Goal: Information Seeking & Learning: Find specific page/section

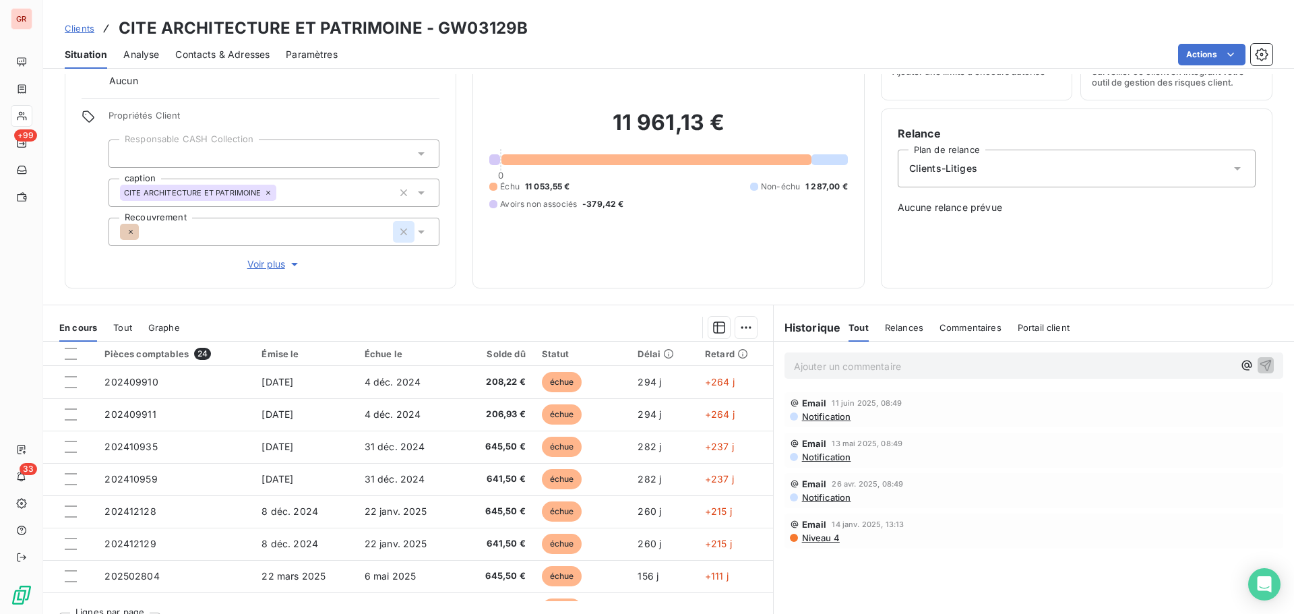
scroll to position [96, 0]
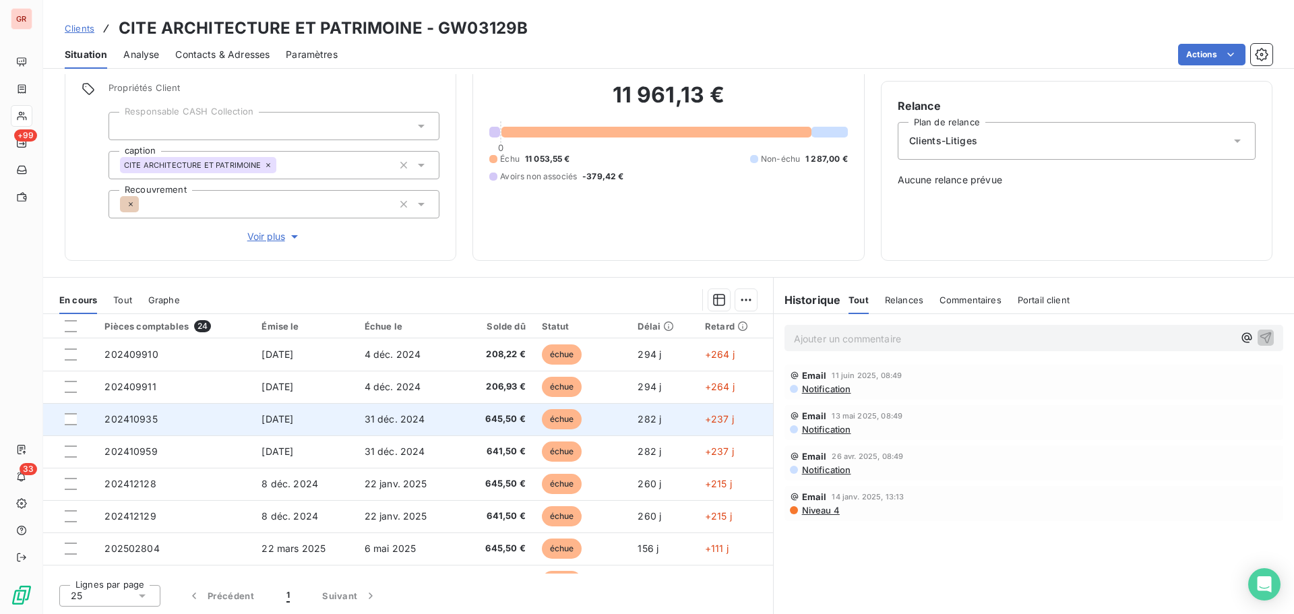
click at [146, 419] on span "202410935" at bounding box center [130, 418] width 53 height 11
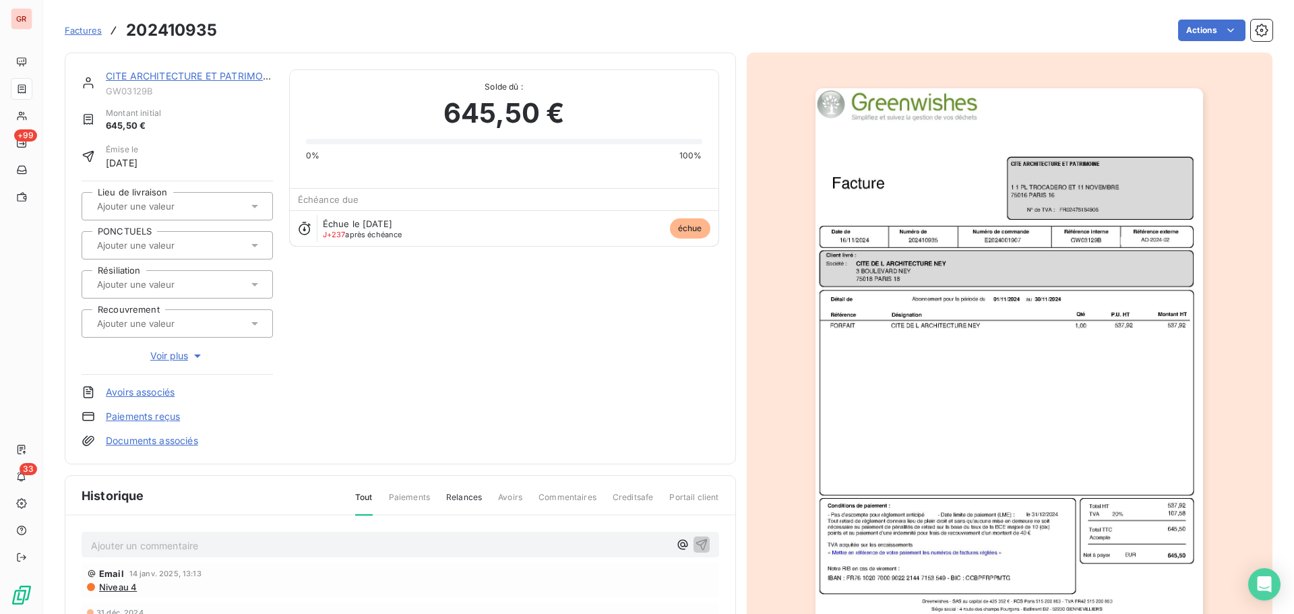
click at [997, 369] on img "button" at bounding box center [1008, 362] width 387 height 548
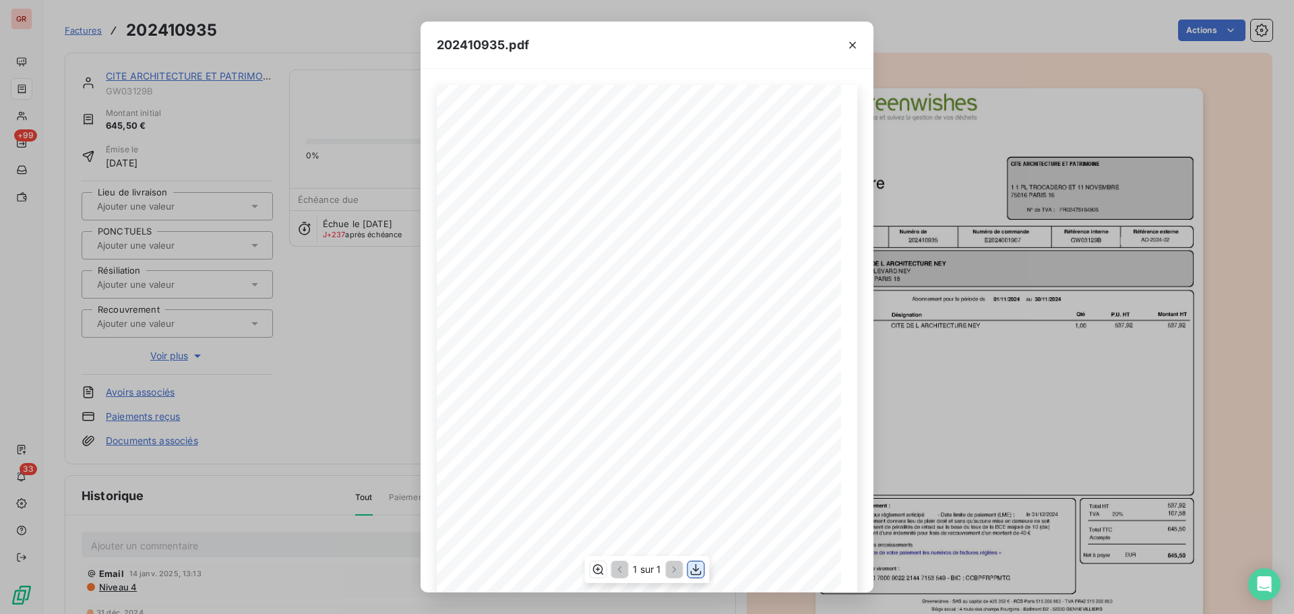
click at [697, 565] on icon "button" at bounding box center [695, 569] width 13 height 13
click at [851, 45] on icon "button" at bounding box center [852, 44] width 13 height 13
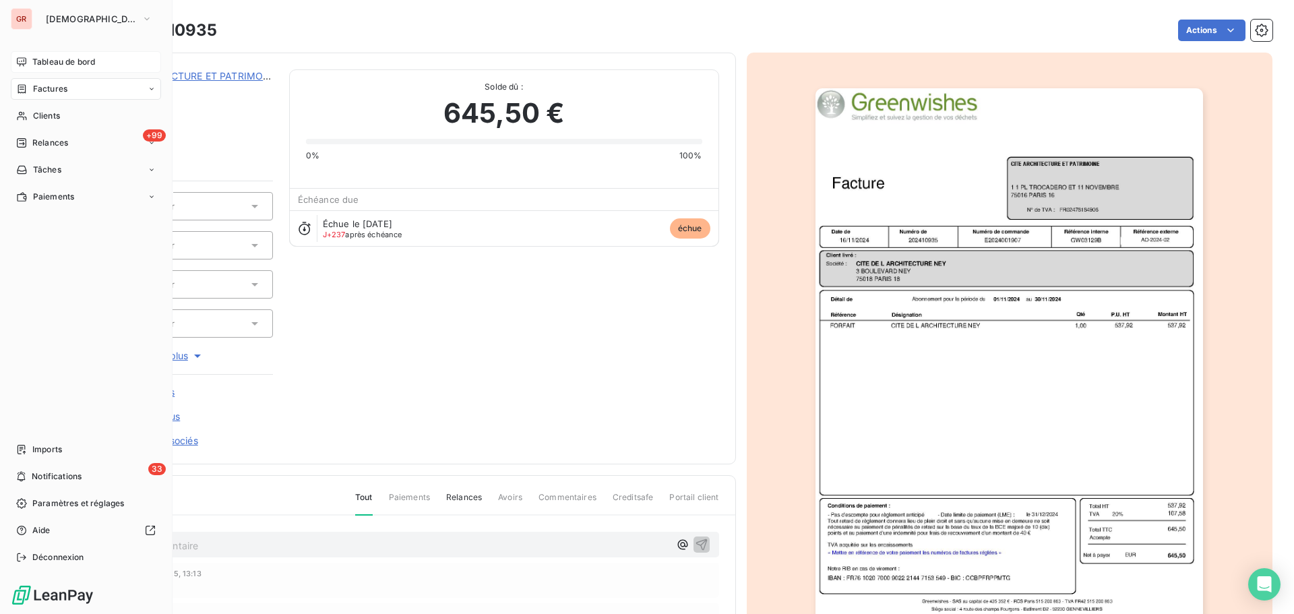
click at [61, 61] on span "Tableau de bord" at bounding box center [63, 62] width 63 height 12
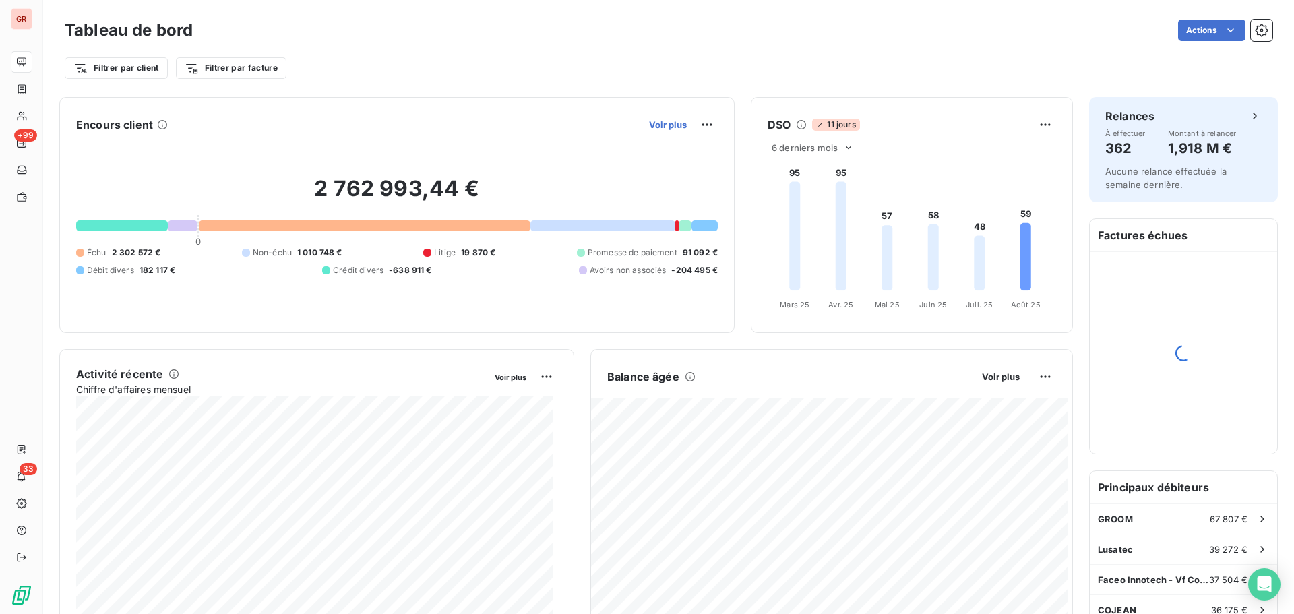
click at [661, 122] on span "Voir plus" at bounding box center [668, 124] width 38 height 11
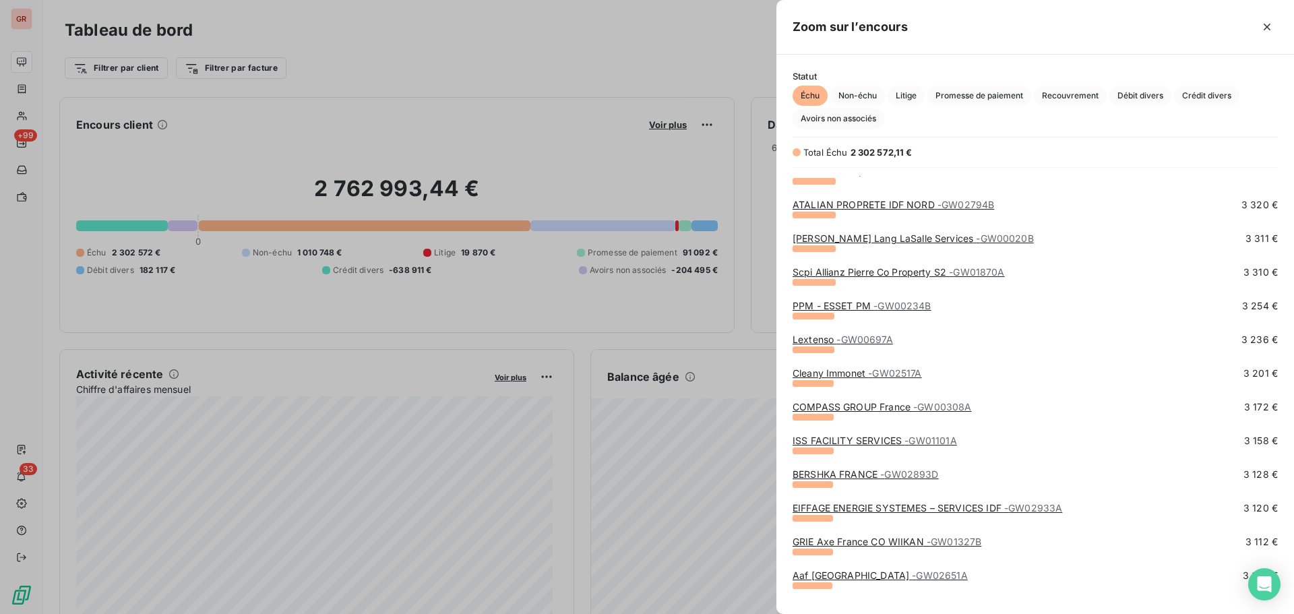
scroll to position [6873, 0]
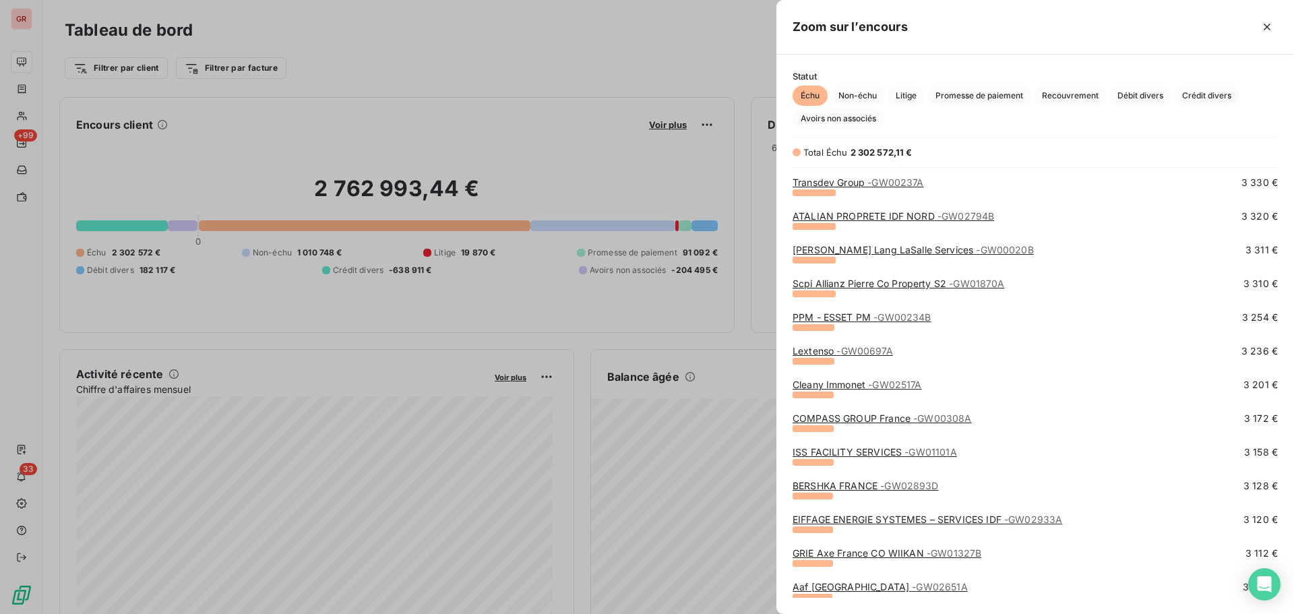
click at [913, 254] on link "[PERSON_NAME] Lang LaSalle Services - GW00020B" at bounding box center [912, 249] width 241 height 11
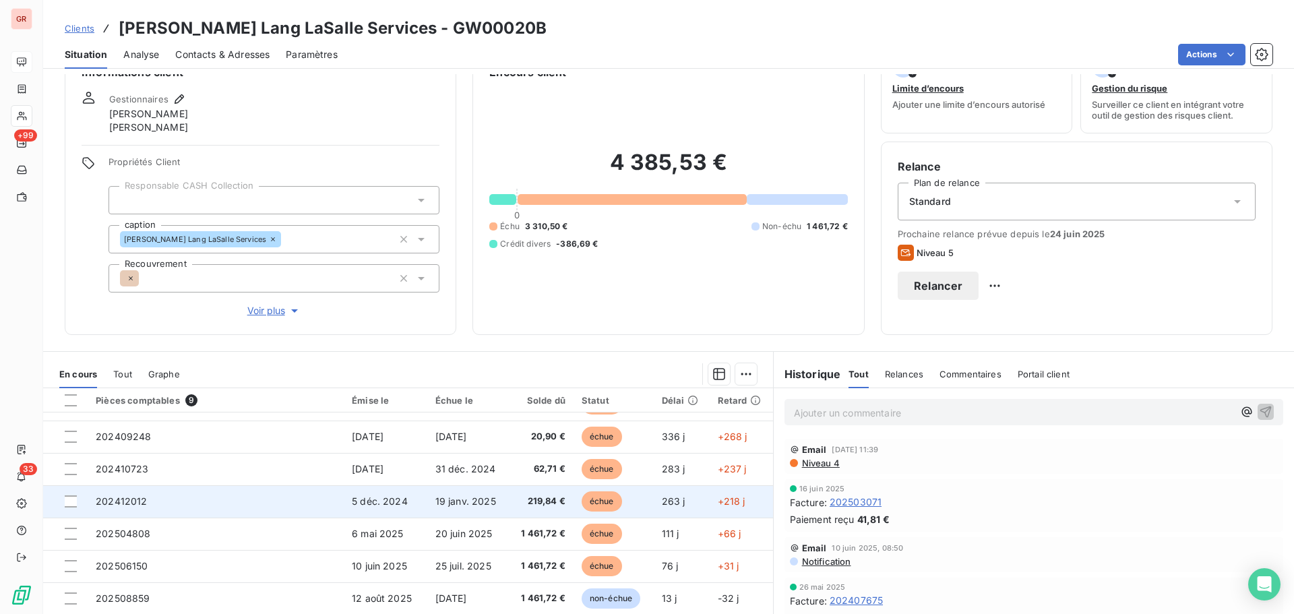
scroll to position [67, 0]
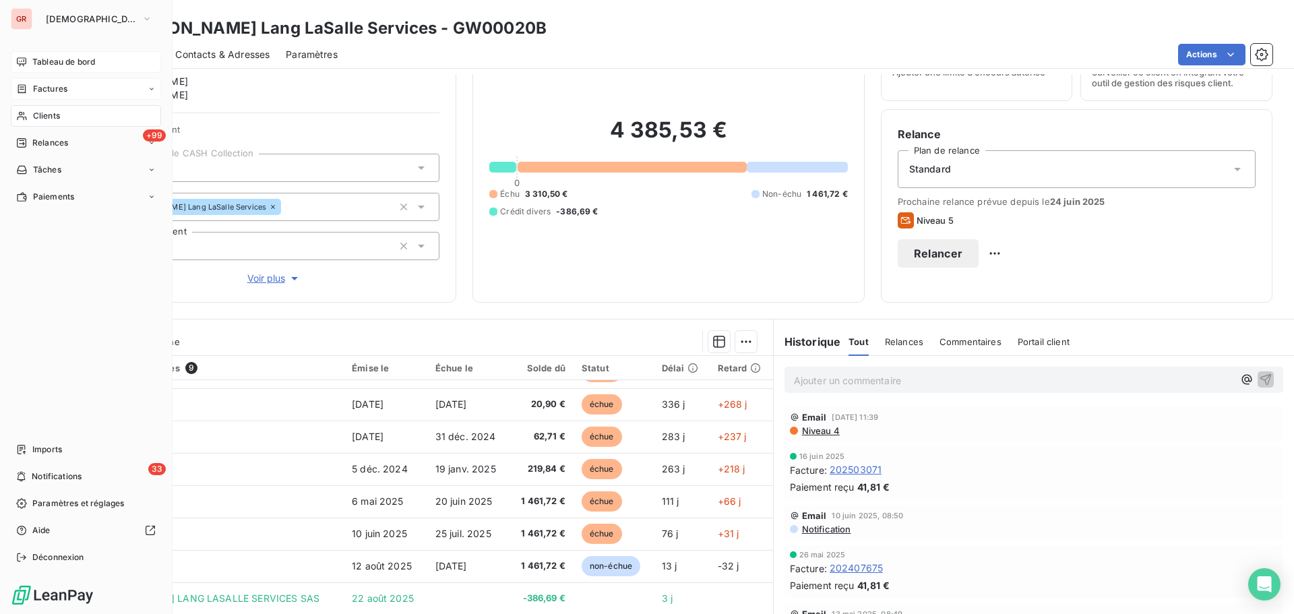
drag, startPoint x: 55, startPoint y: 87, endPoint x: 131, endPoint y: 87, distance: 75.5
click at [55, 87] on span "Factures" at bounding box center [50, 89] width 34 height 12
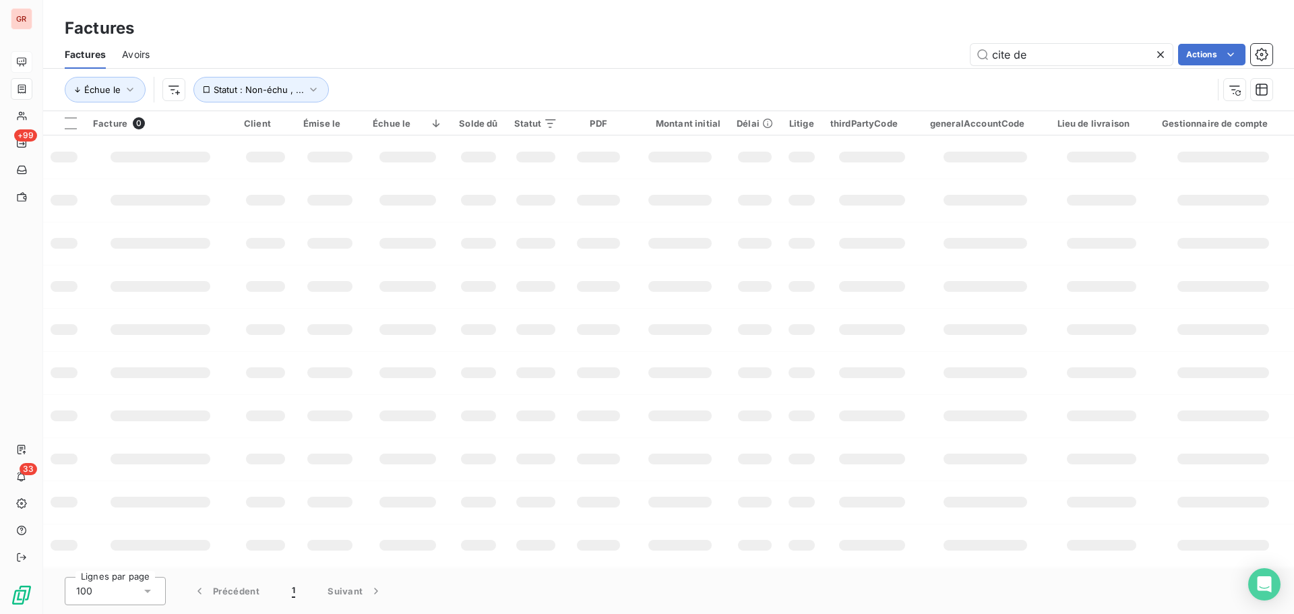
drag, startPoint x: 993, startPoint y: 56, endPoint x: 933, endPoint y: 64, distance: 61.2
click at [935, 63] on div "cite de Actions" at bounding box center [719, 55] width 1106 height 22
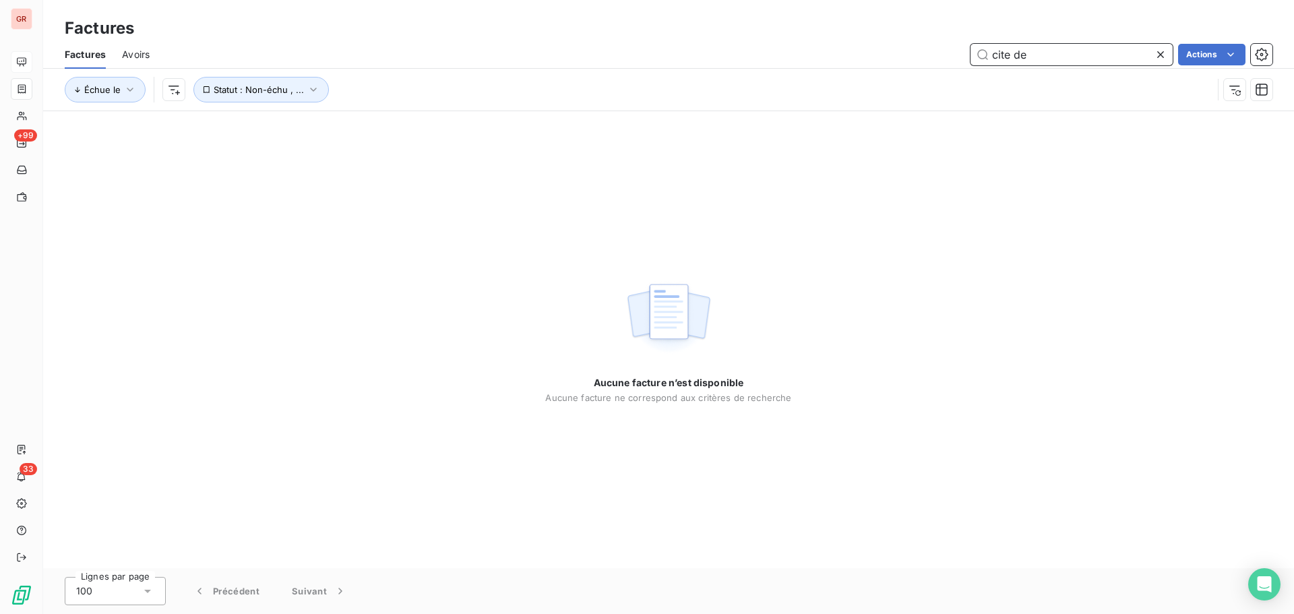
click at [1048, 60] on input "cite de" at bounding box center [1071, 55] width 202 height 22
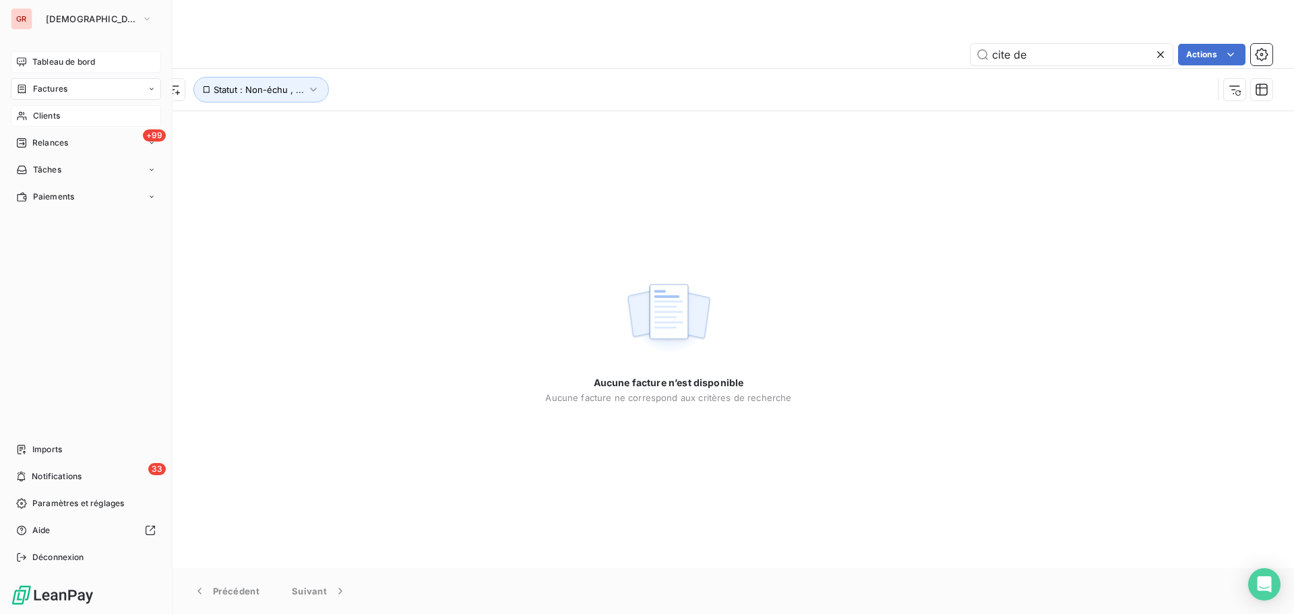
click at [57, 113] on span "Clients" at bounding box center [46, 116] width 27 height 12
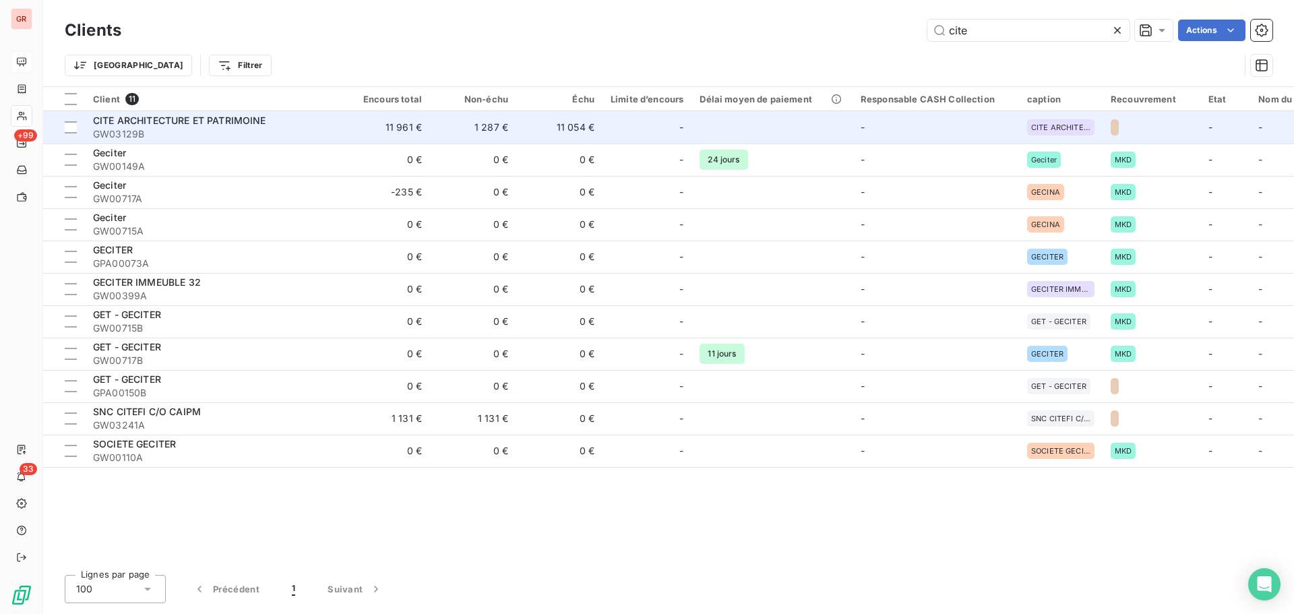
click at [243, 121] on span "CITE ARCHITECTURE ET PATRIMOINE" at bounding box center [179, 120] width 173 height 11
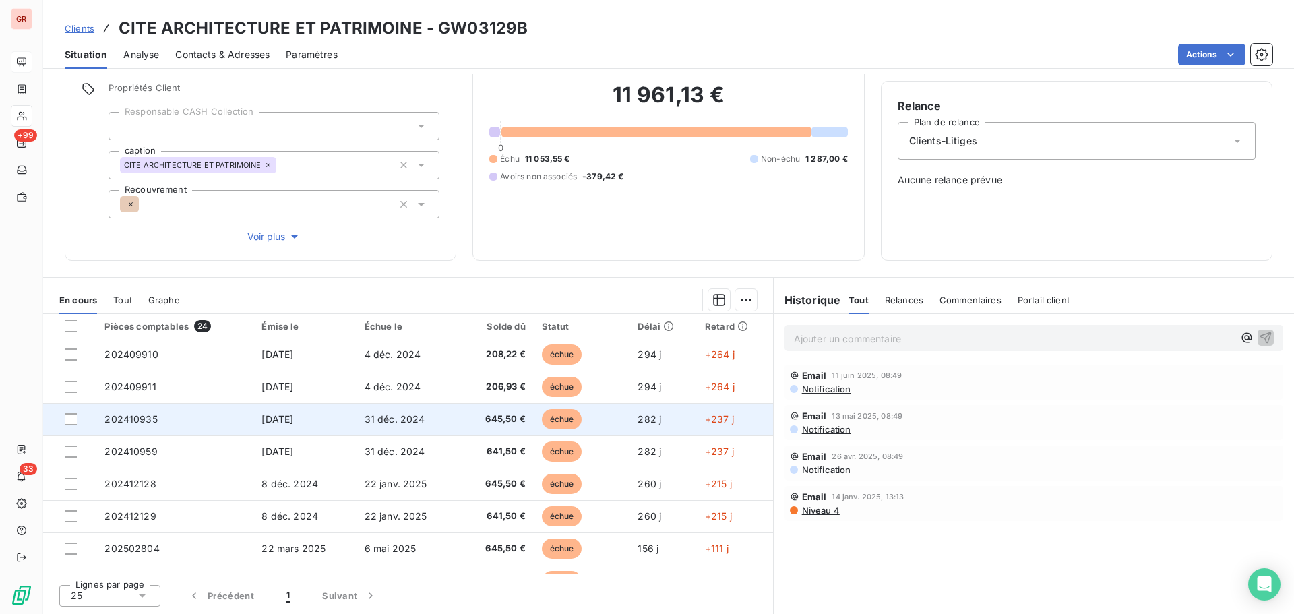
click at [152, 418] on span "202410935" at bounding box center [130, 418] width 53 height 11
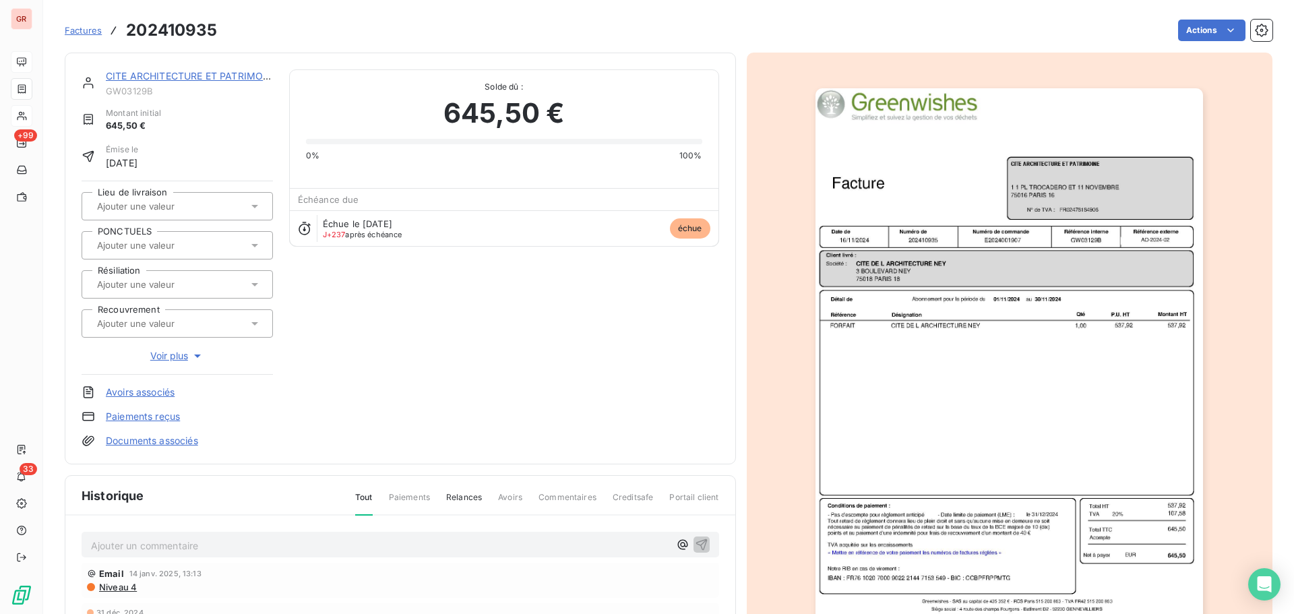
click at [968, 472] on img "button" at bounding box center [1008, 362] width 387 height 548
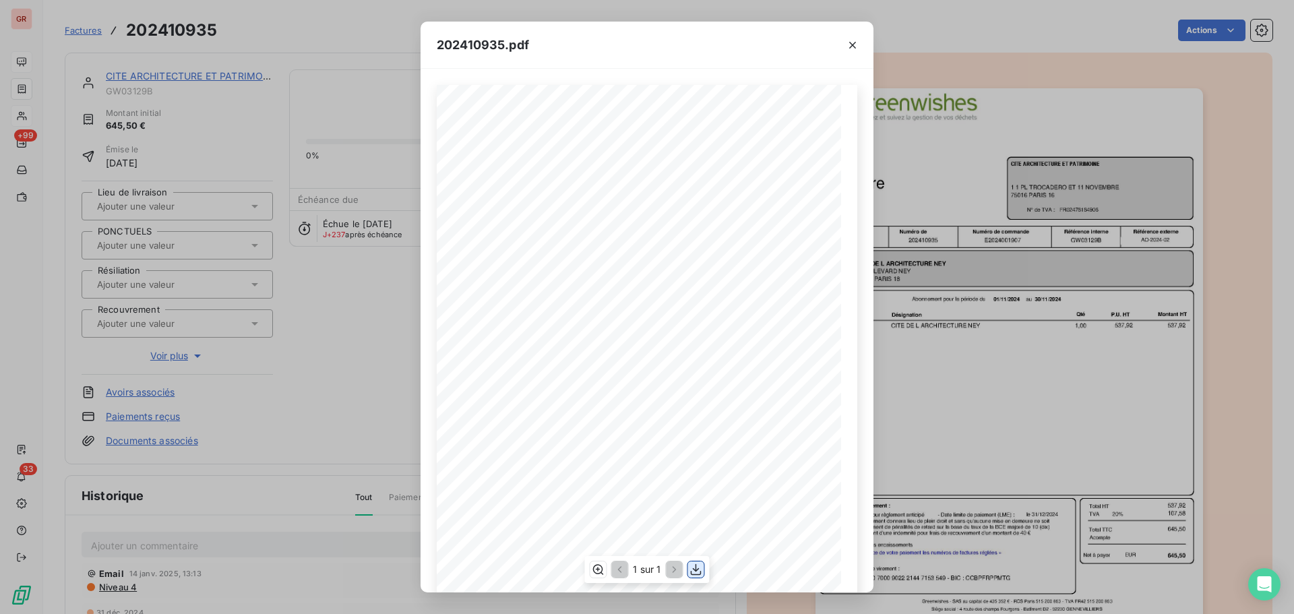
click at [691, 569] on icon "button" at bounding box center [695, 569] width 13 height 13
drag, startPoint x: 850, startPoint y: 46, endPoint x: 811, endPoint y: 42, distance: 38.6
click at [850, 46] on icon "button" at bounding box center [852, 44] width 13 height 13
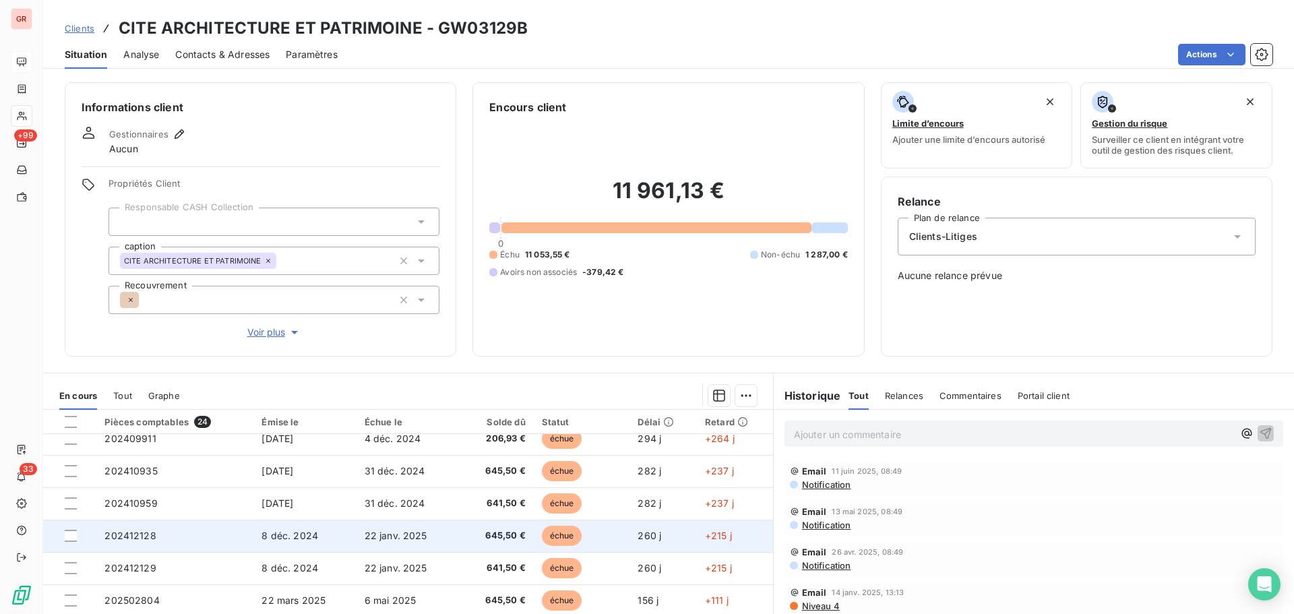
scroll to position [67, 0]
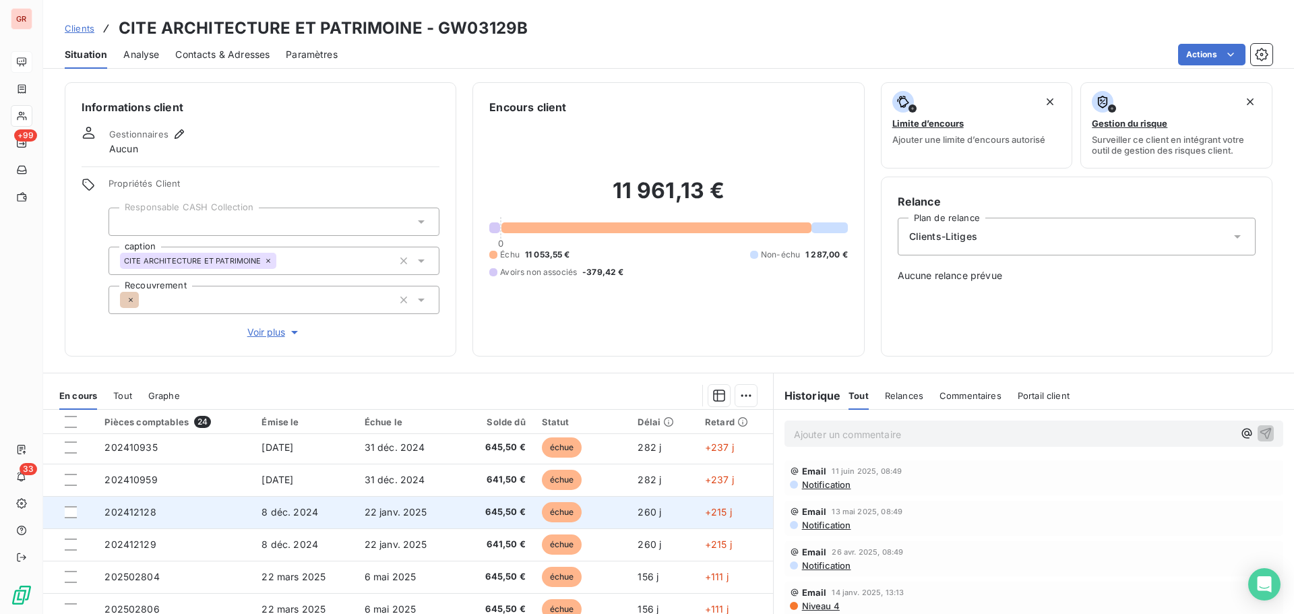
click at [146, 515] on span "202412128" at bounding box center [129, 511] width 51 height 11
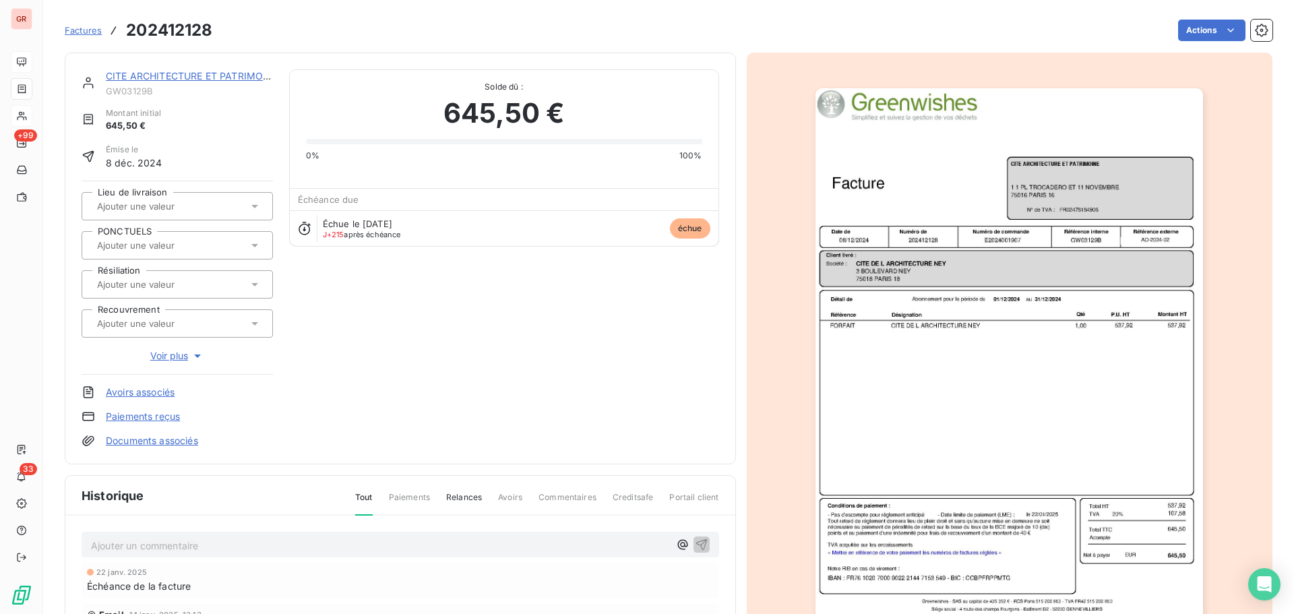
click at [914, 379] on img "button" at bounding box center [1008, 362] width 387 height 548
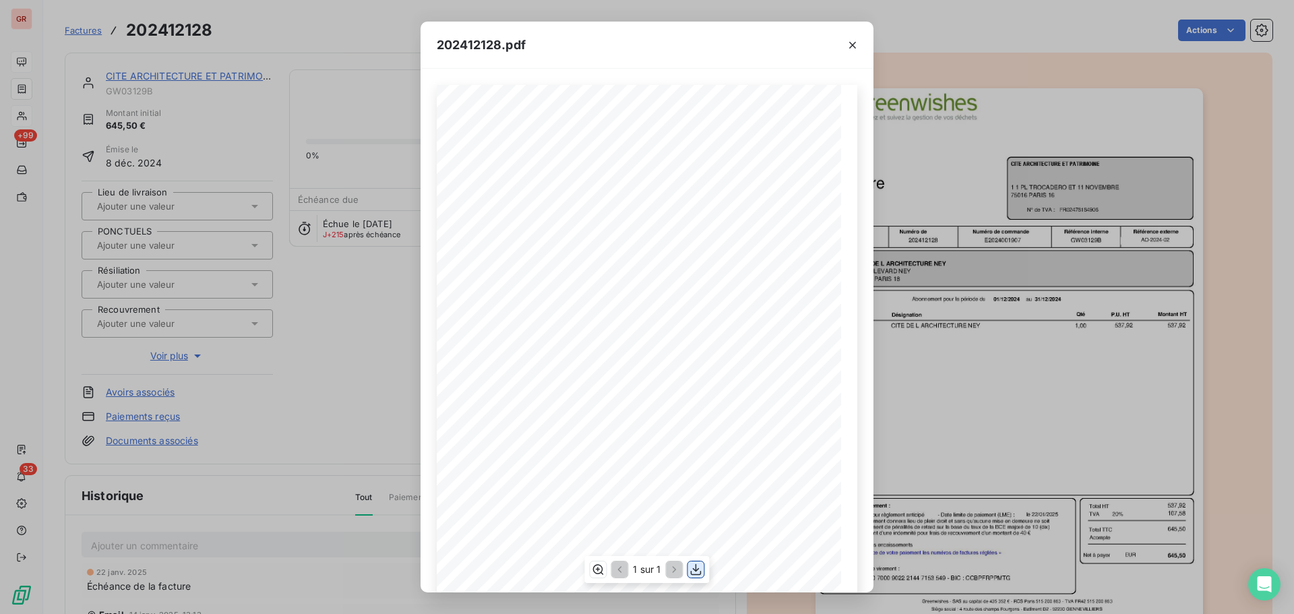
click at [693, 575] on icon "button" at bounding box center [696, 569] width 11 height 11
click at [853, 44] on icon "button" at bounding box center [852, 45] width 7 height 7
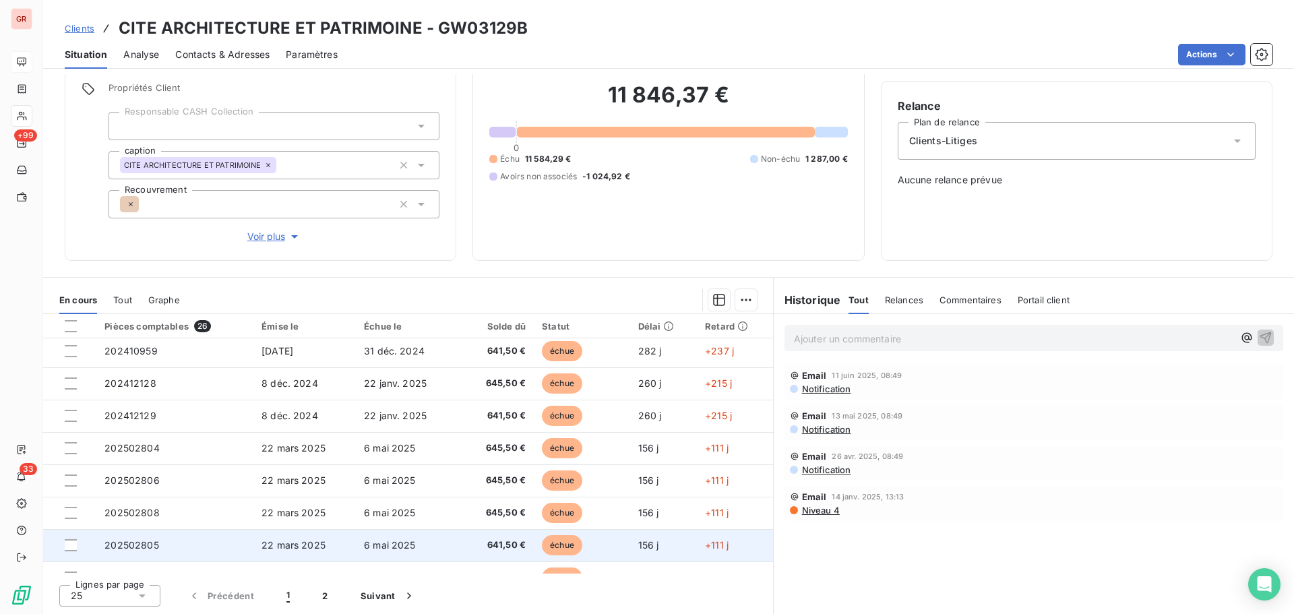
scroll to position [67, 0]
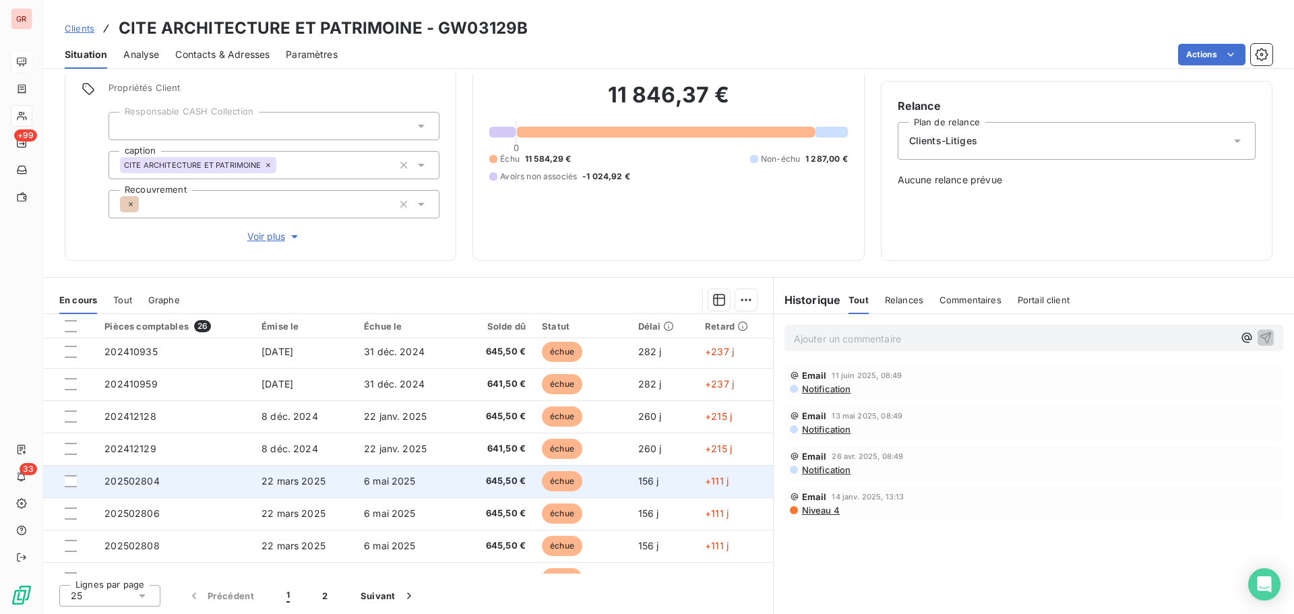
click at [156, 480] on span "202502804" at bounding box center [131, 480] width 55 height 11
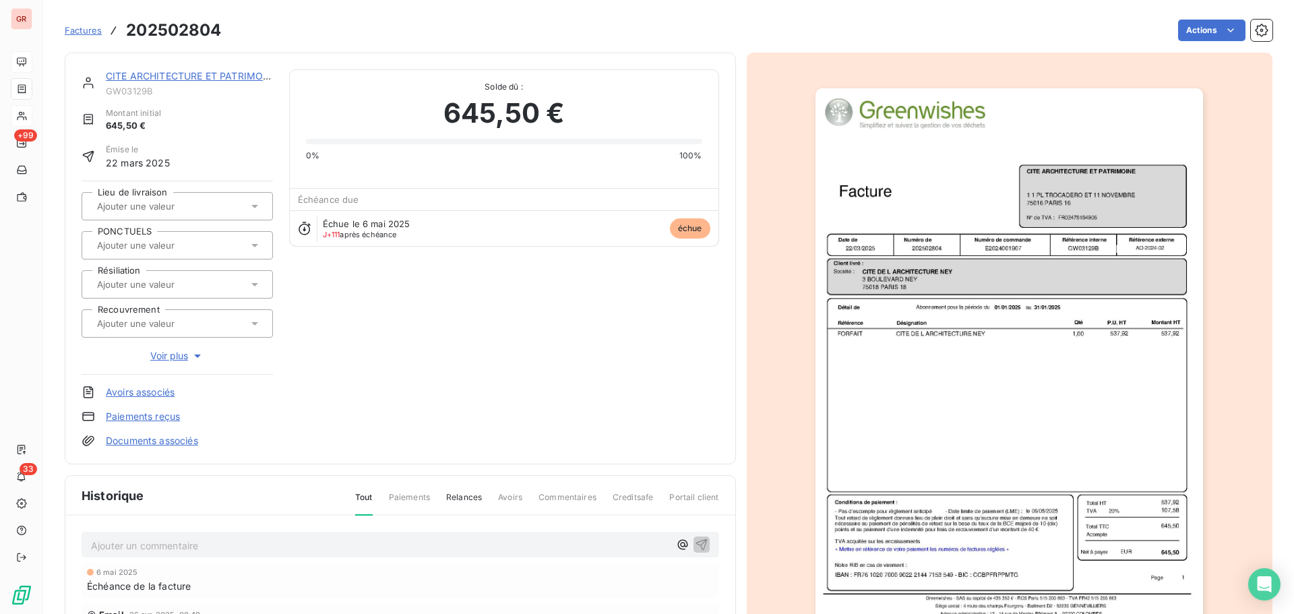
click at [900, 360] on img "button" at bounding box center [1008, 362] width 387 height 548
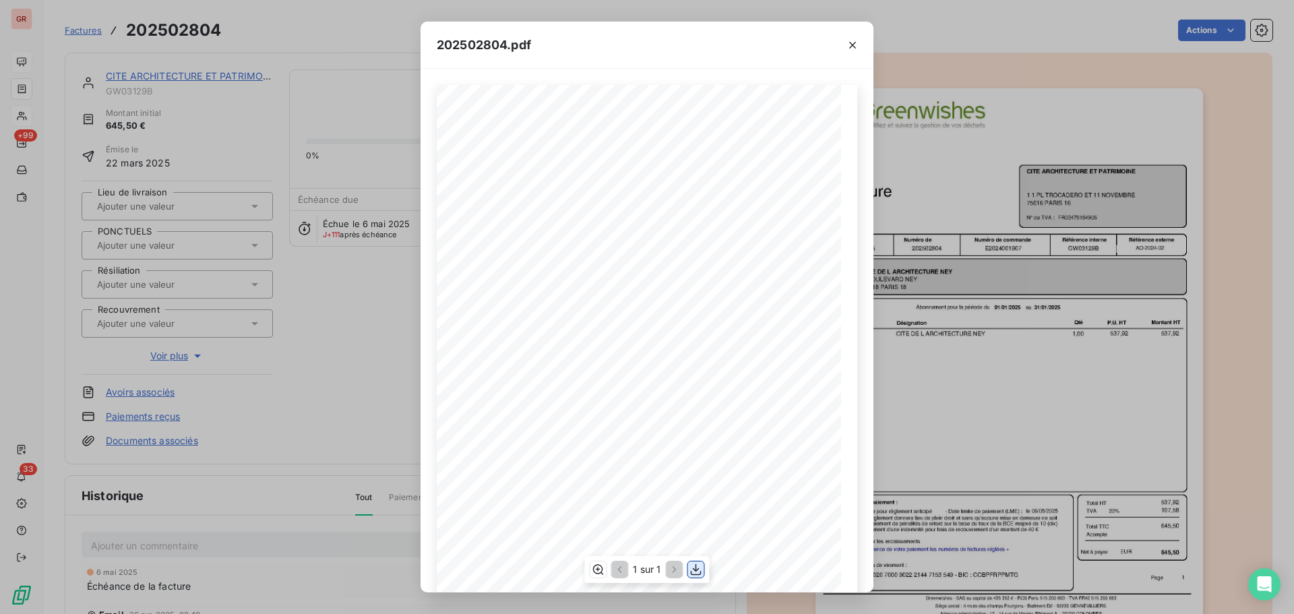
click at [701, 567] on icon "button" at bounding box center [695, 569] width 13 height 13
click at [852, 46] on icon "button" at bounding box center [852, 45] width 7 height 7
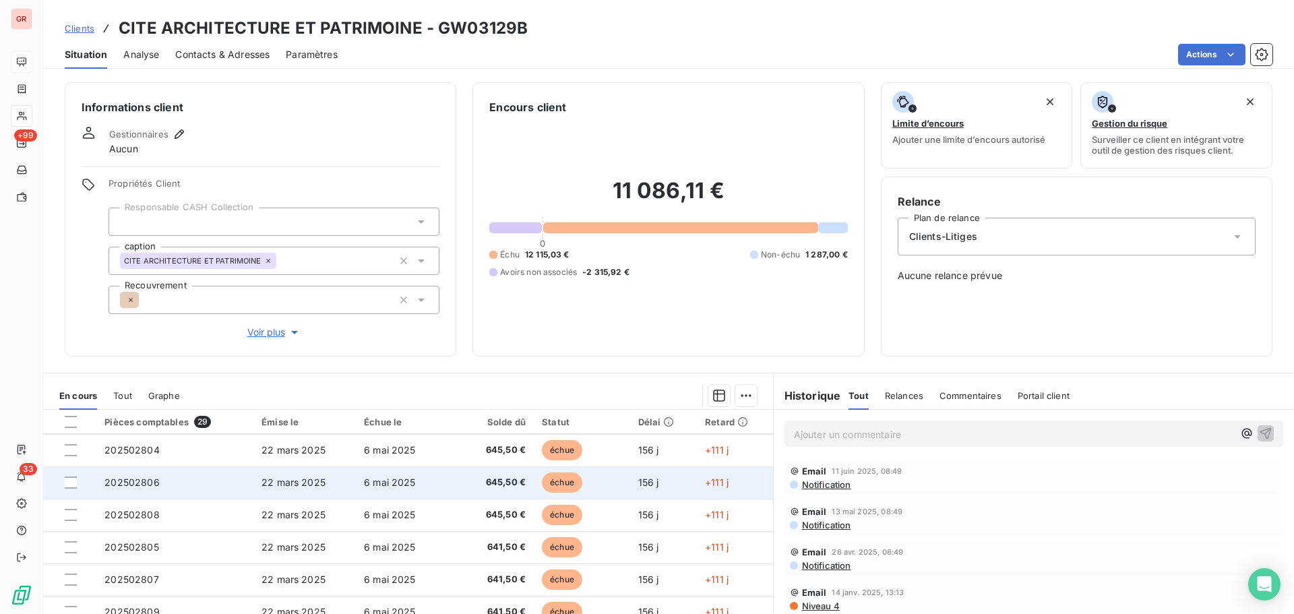
scroll to position [202, 0]
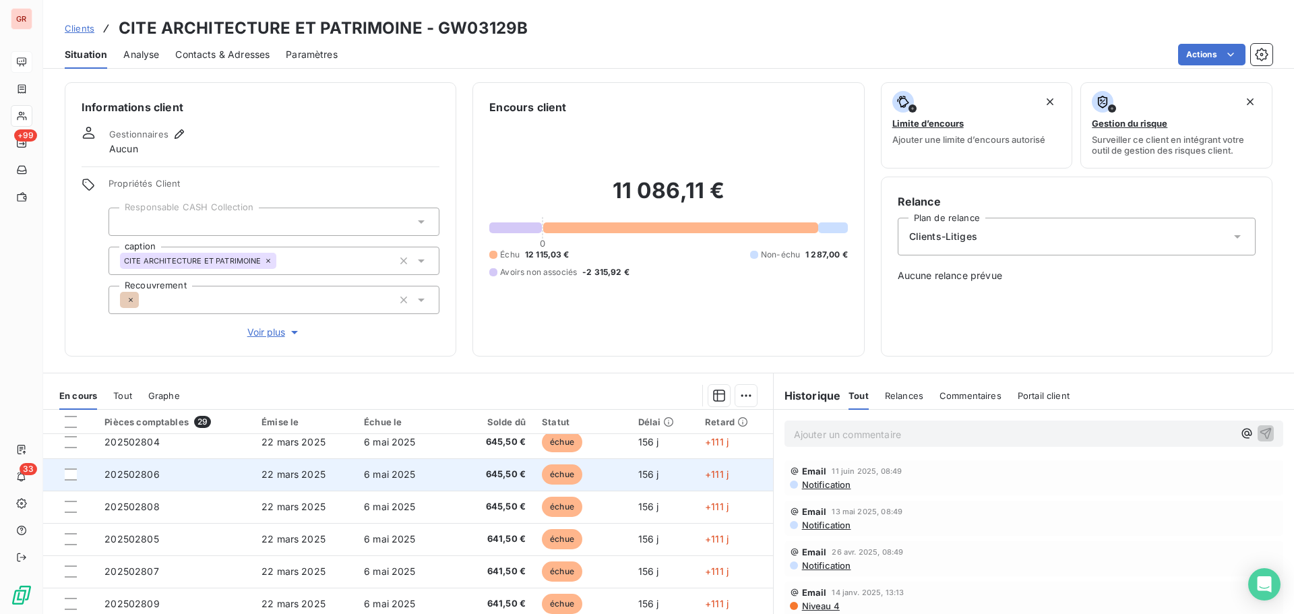
click at [129, 475] on span "202502806" at bounding box center [131, 473] width 55 height 11
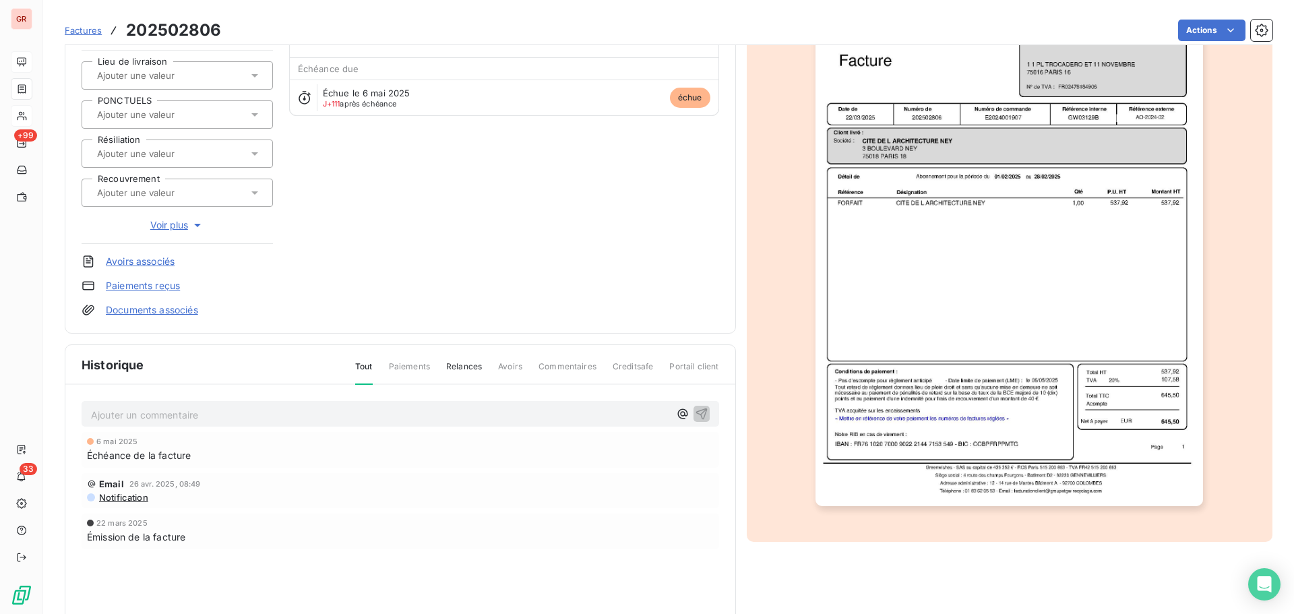
scroll to position [135, 0]
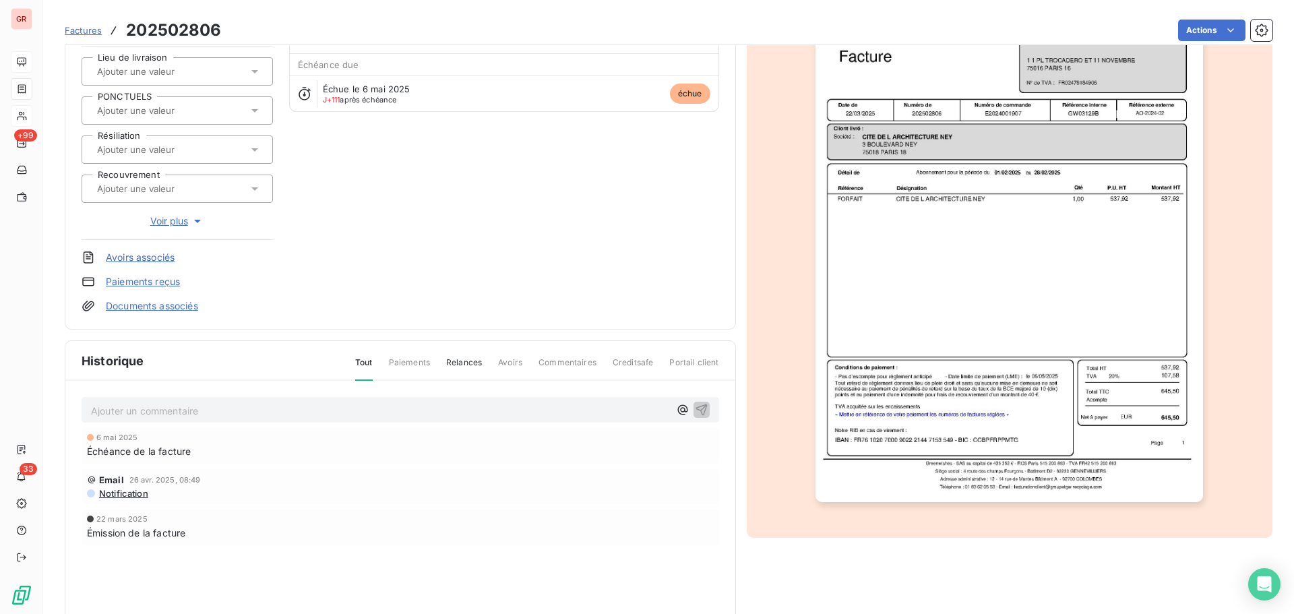
click at [993, 255] on img "button" at bounding box center [1008, 228] width 387 height 548
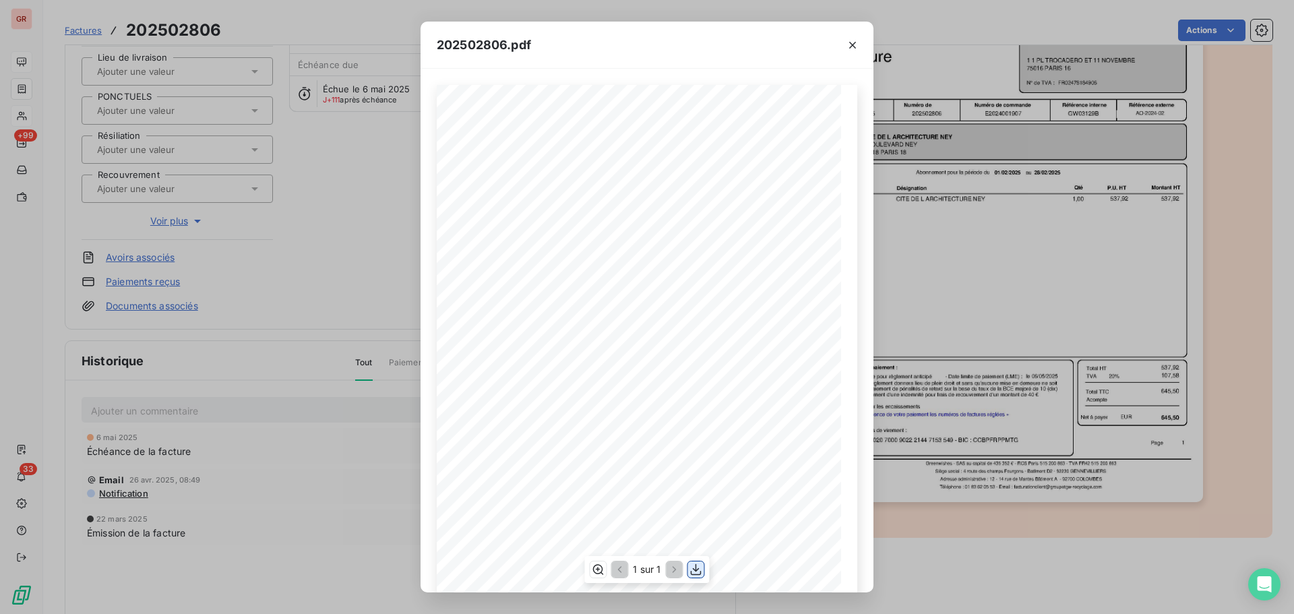
click at [692, 572] on icon "button" at bounding box center [695, 569] width 13 height 13
click at [854, 45] on icon "button" at bounding box center [852, 44] width 13 height 13
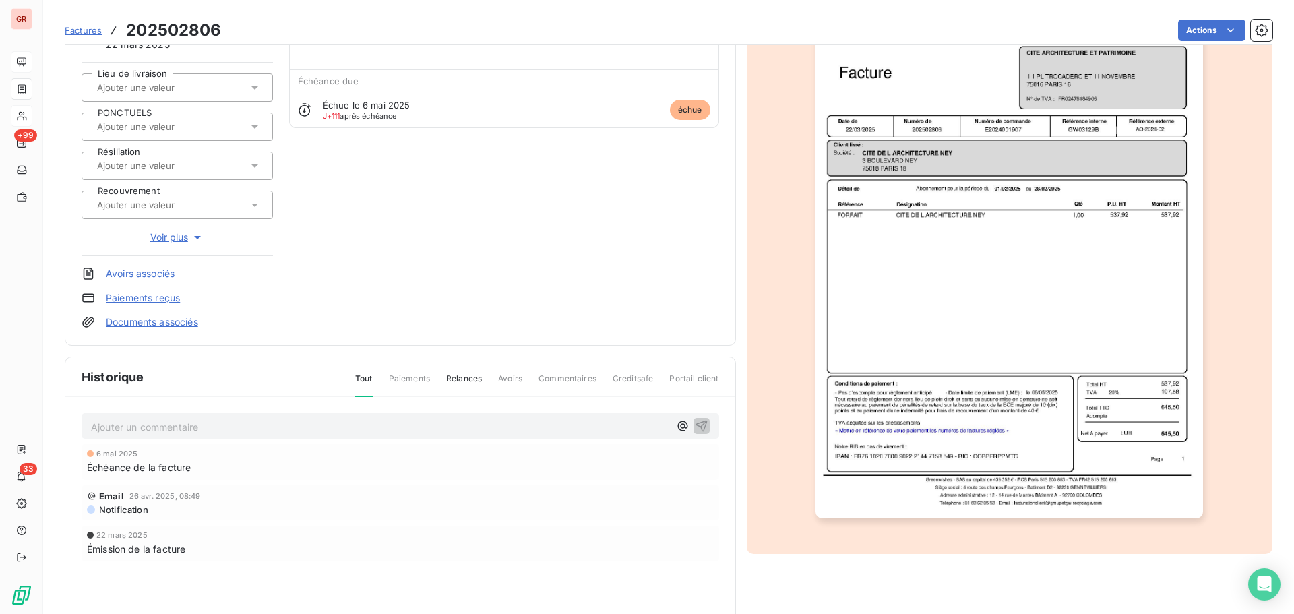
scroll to position [0, 0]
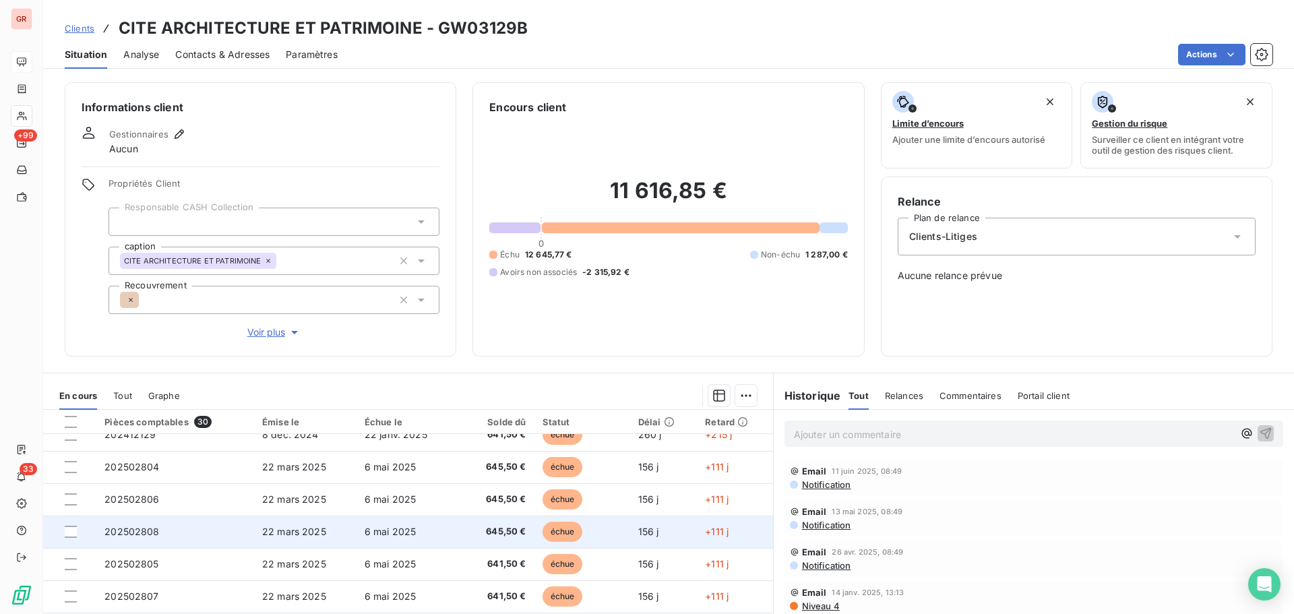
scroll to position [202, 0]
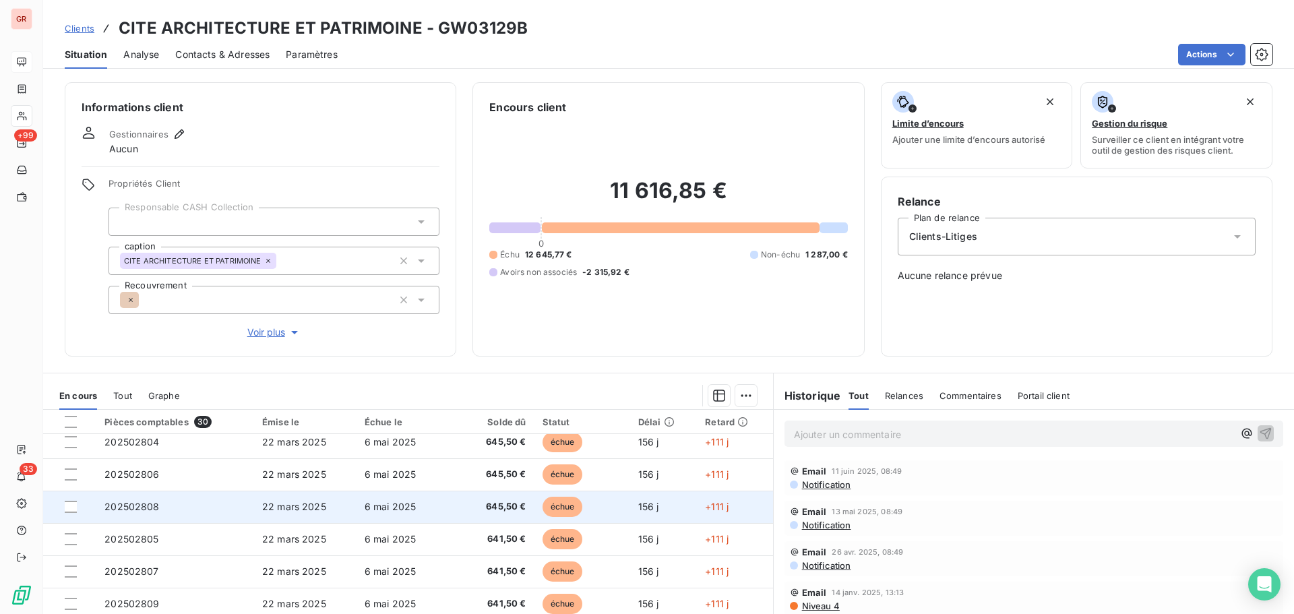
click at [120, 507] on span "202502808" at bounding box center [131, 506] width 55 height 11
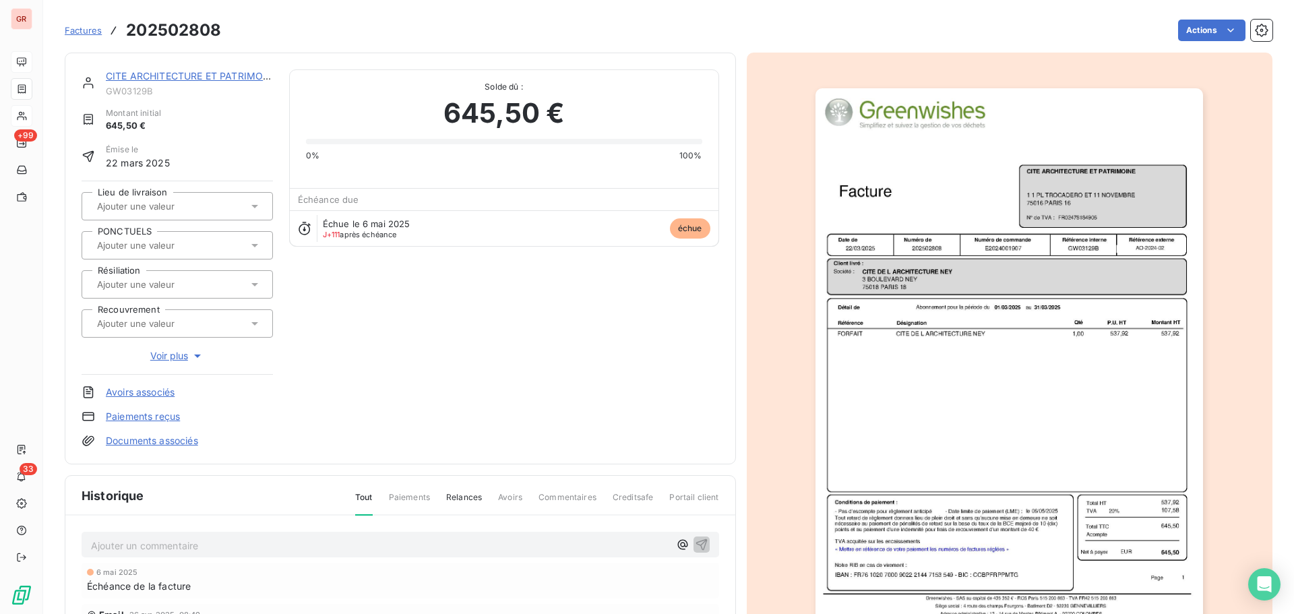
click at [985, 318] on img "button" at bounding box center [1008, 362] width 387 height 548
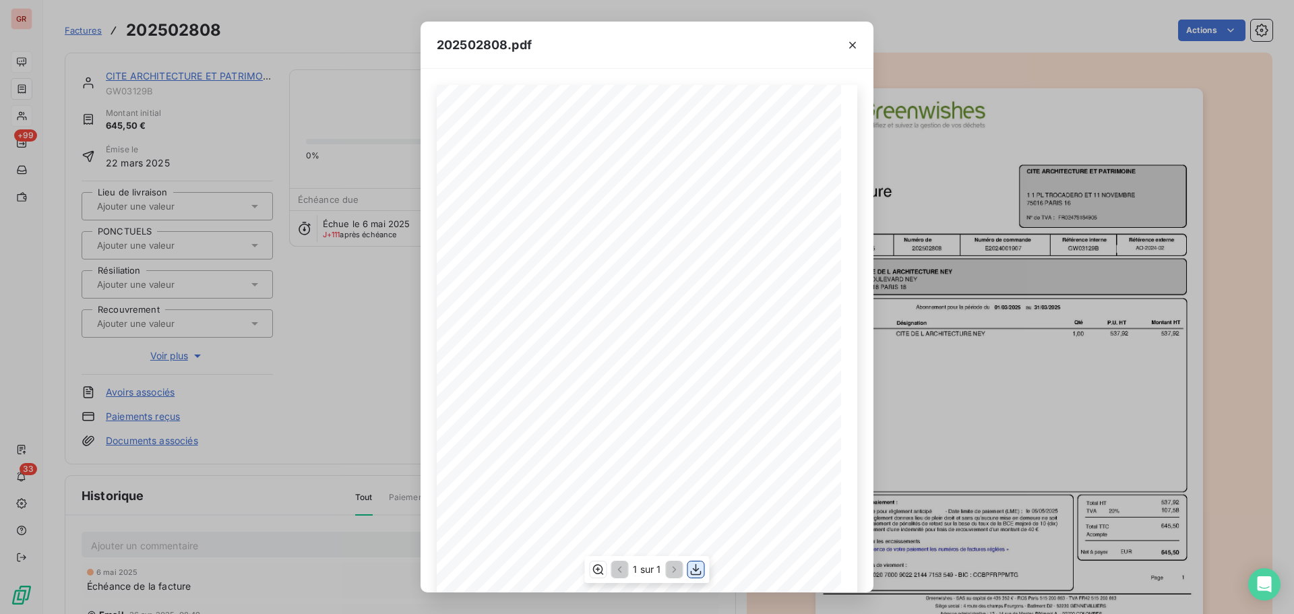
click at [692, 569] on icon "button" at bounding box center [695, 569] width 13 height 13
click at [855, 46] on icon "button" at bounding box center [852, 44] width 13 height 13
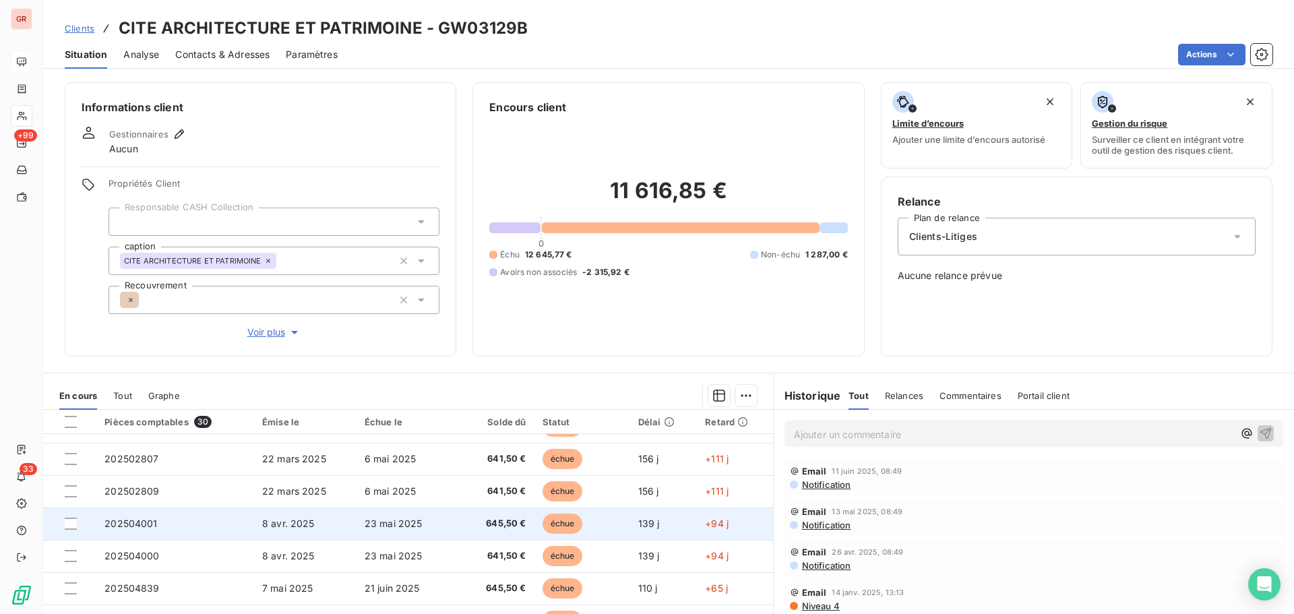
scroll to position [337, 0]
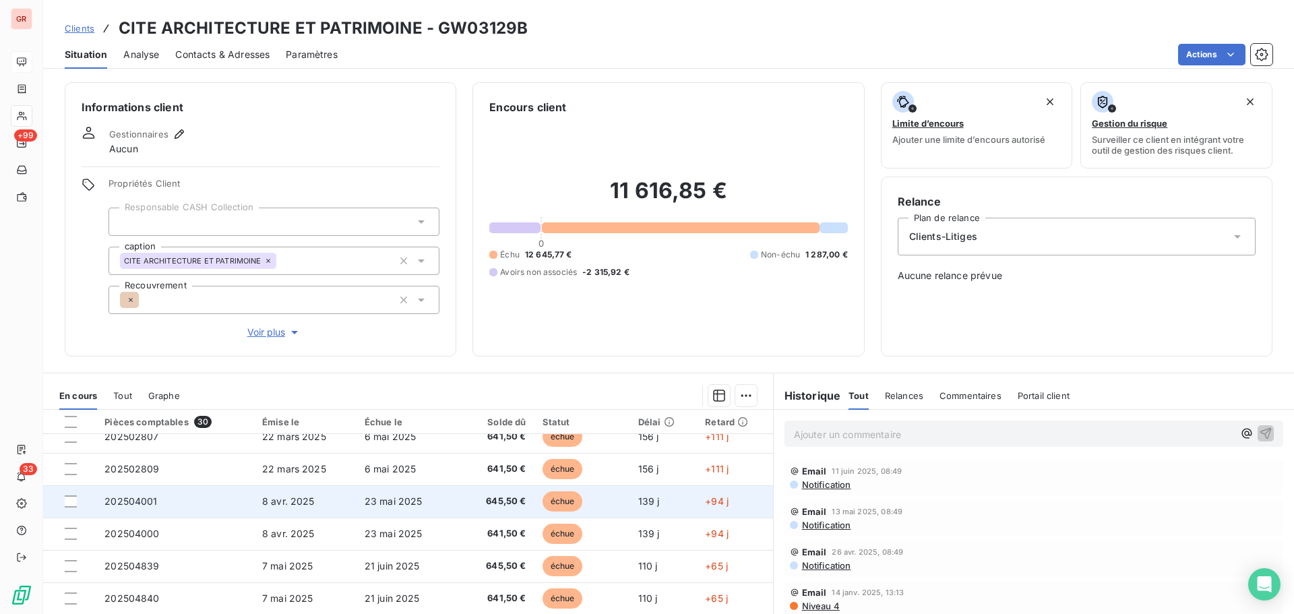
click at [152, 503] on span "202504001" at bounding box center [130, 500] width 53 height 11
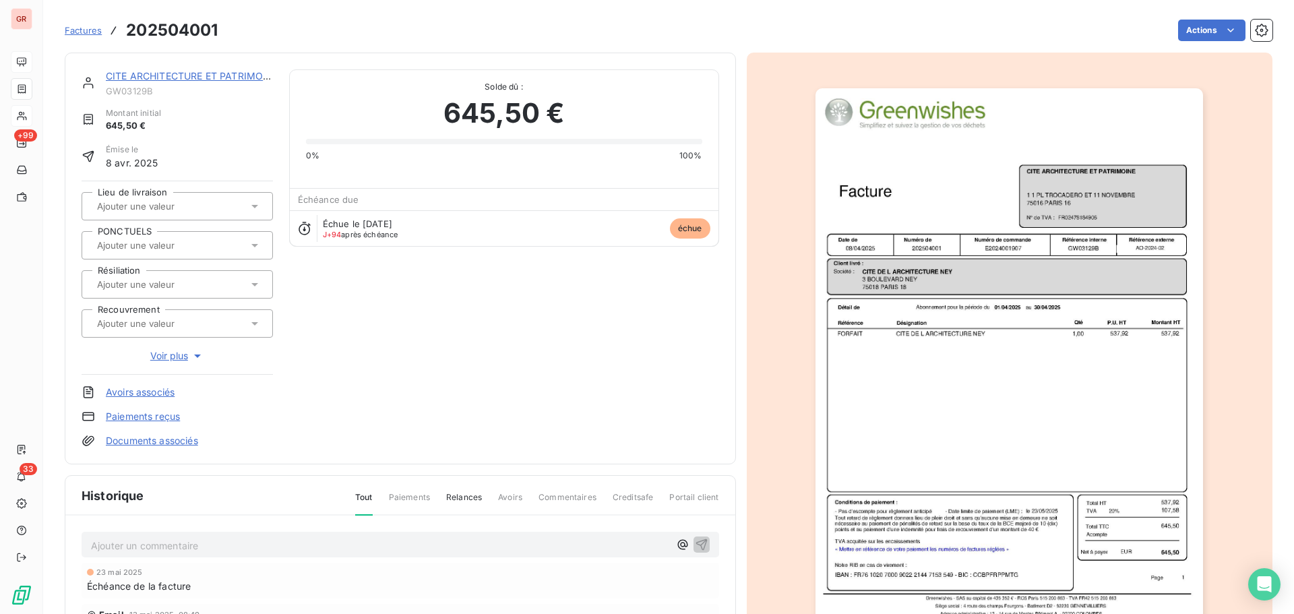
click at [981, 360] on img "button" at bounding box center [1008, 362] width 387 height 548
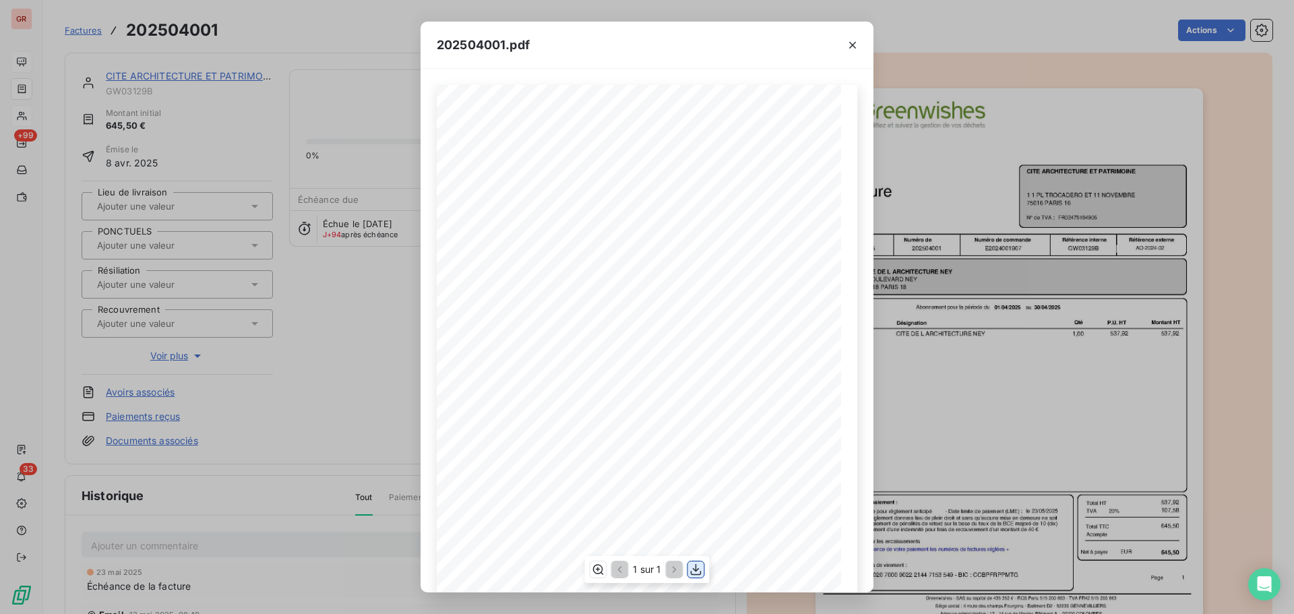
click at [694, 573] on icon "button" at bounding box center [695, 569] width 13 height 13
click at [851, 49] on icon "button" at bounding box center [852, 44] width 13 height 13
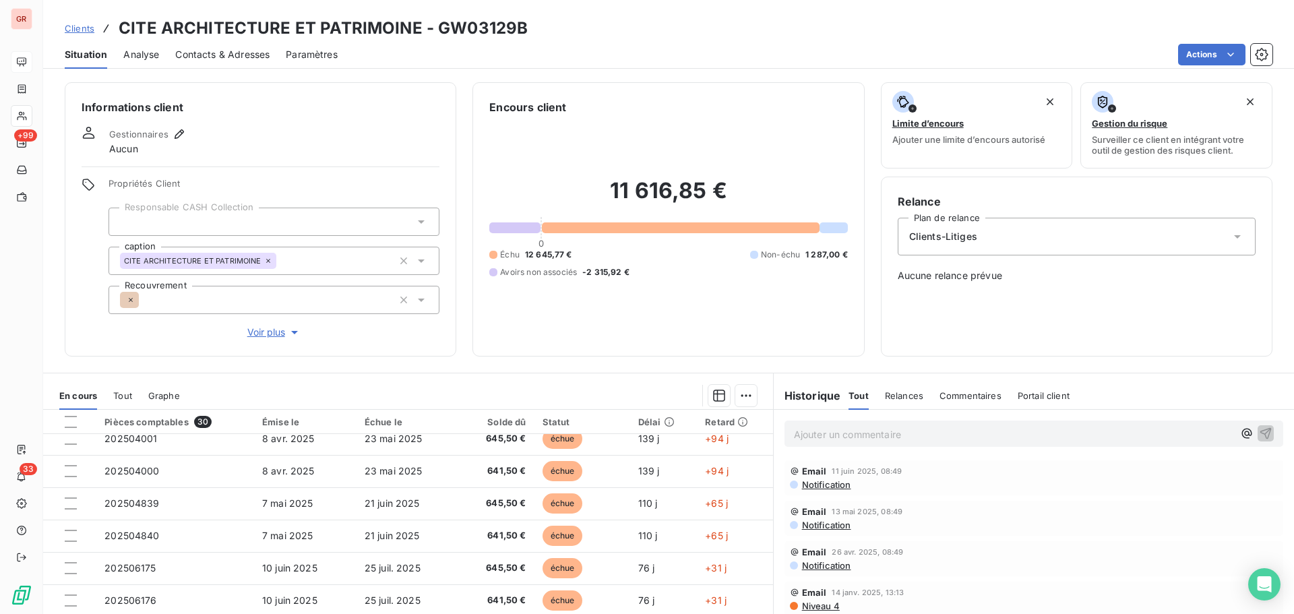
scroll to position [472, 0]
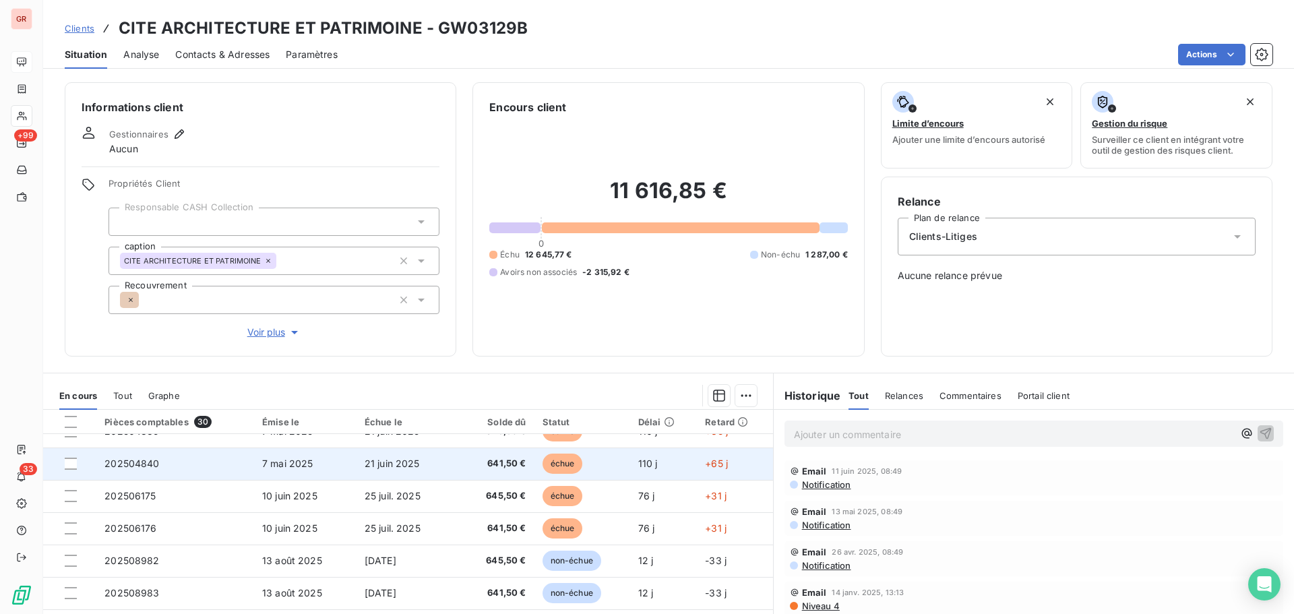
click at [153, 461] on span "202504840" at bounding box center [131, 463] width 55 height 11
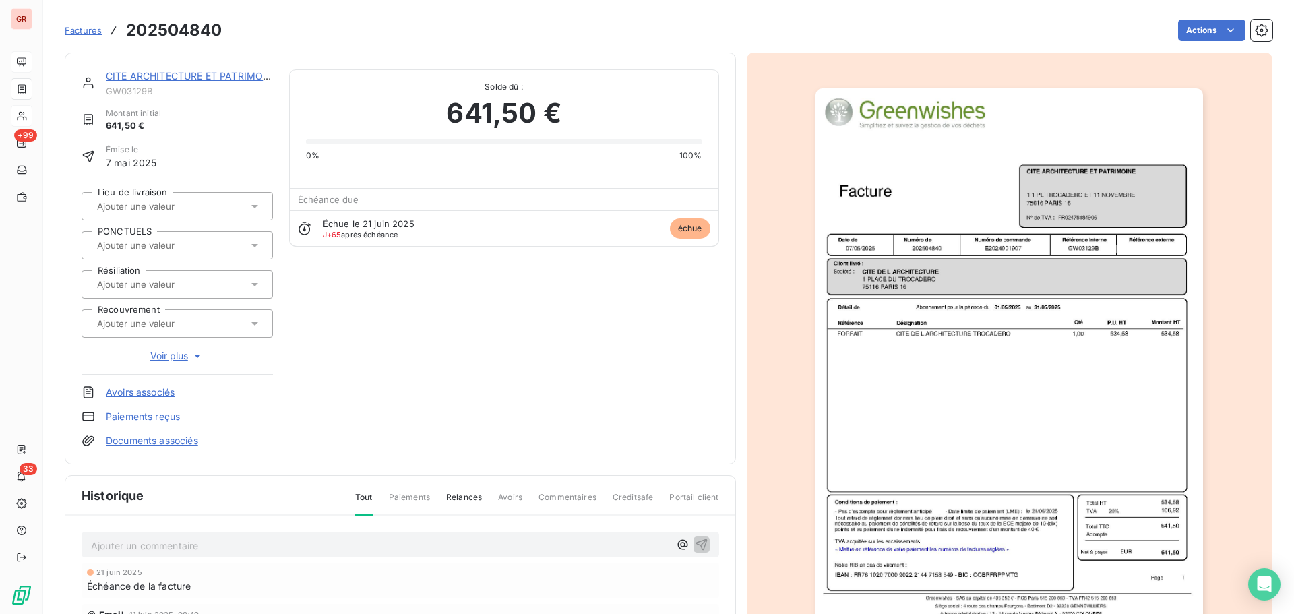
click at [979, 331] on img "button" at bounding box center [1008, 362] width 387 height 548
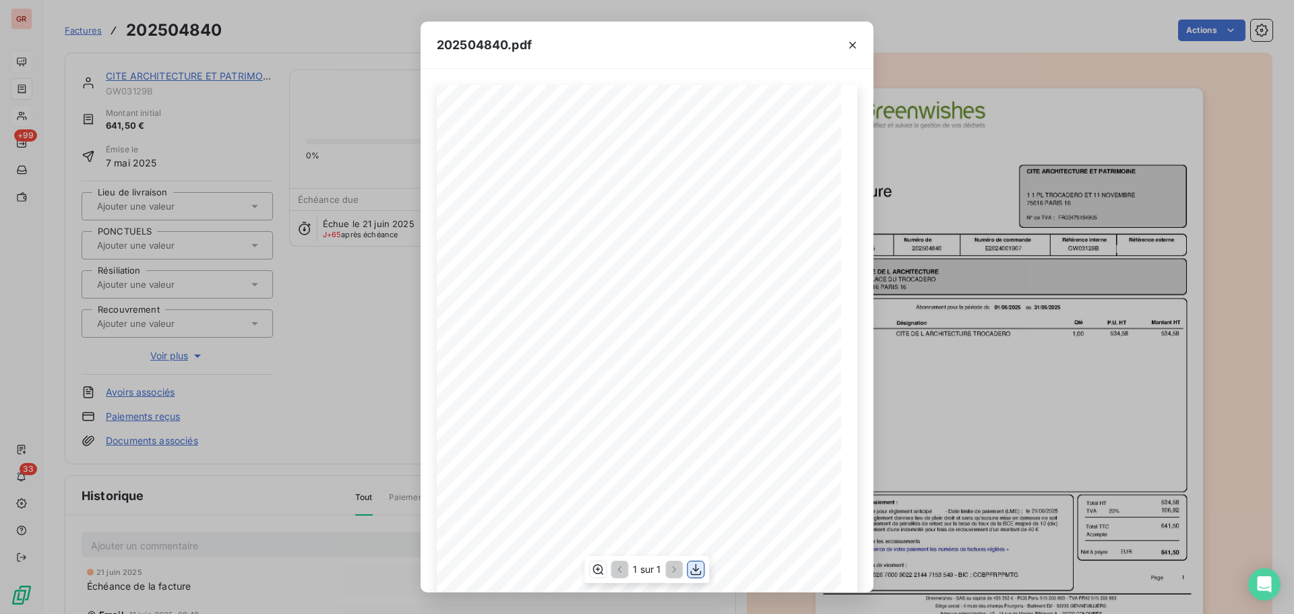
click at [701, 564] on icon "button" at bounding box center [695, 569] width 13 height 13
drag, startPoint x: 852, startPoint y: 42, endPoint x: 728, endPoint y: 77, distance: 129.5
click at [852, 42] on icon "button" at bounding box center [852, 44] width 13 height 13
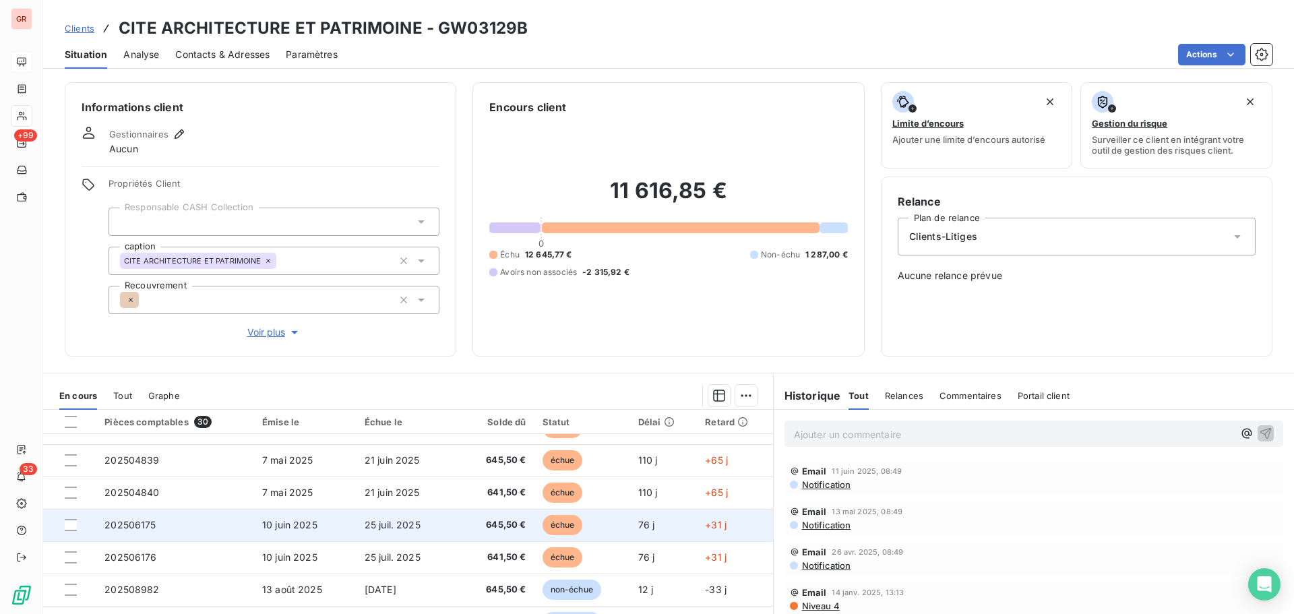
scroll to position [472, 0]
click at [130, 527] on span "202506176" at bounding box center [130, 527] width 52 height 11
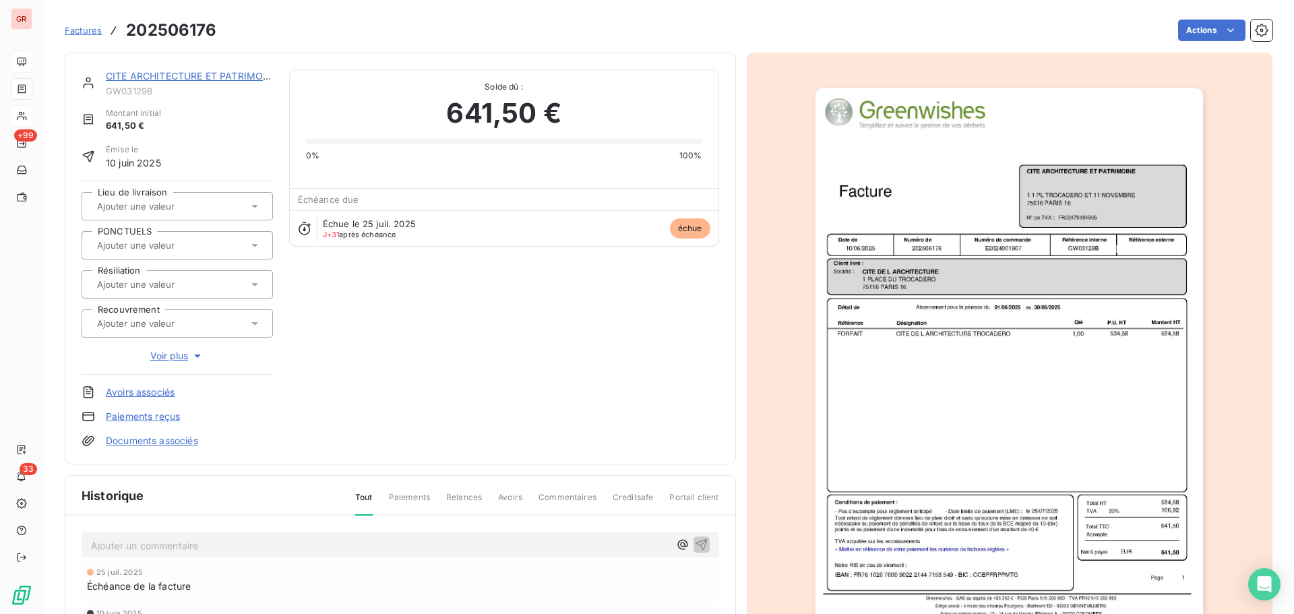
click at [953, 249] on img "button" at bounding box center [1008, 362] width 387 height 548
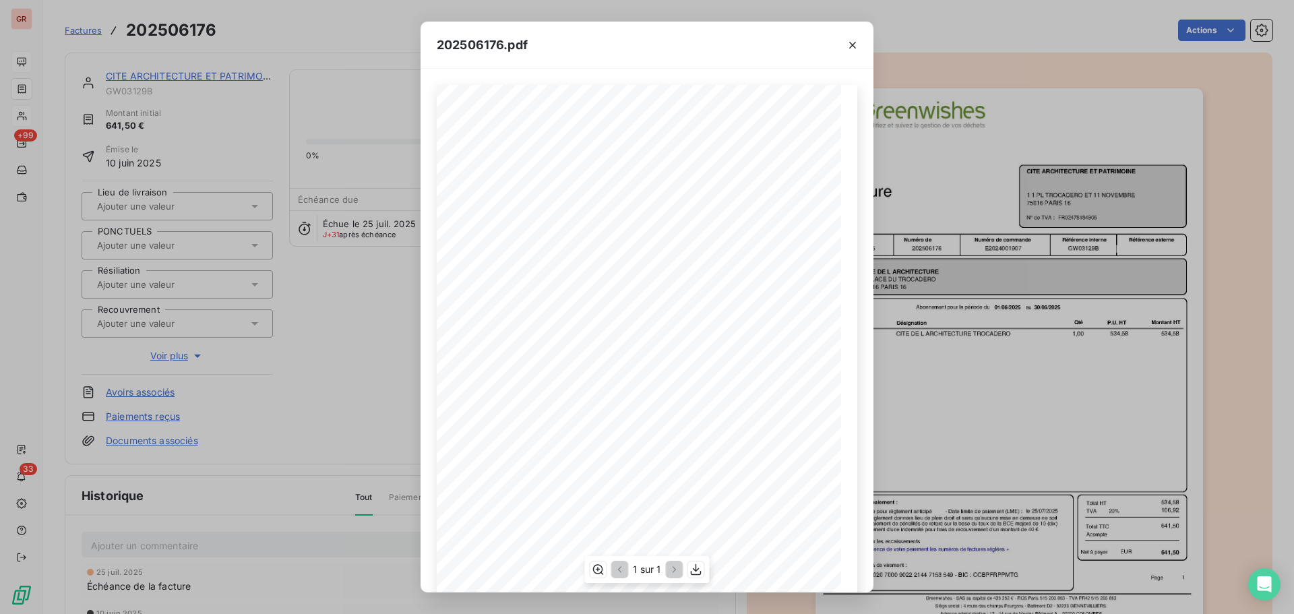
scroll to position [67, 0]
click at [695, 567] on icon "button" at bounding box center [696, 569] width 11 height 11
click at [854, 42] on icon "button" at bounding box center [852, 44] width 13 height 13
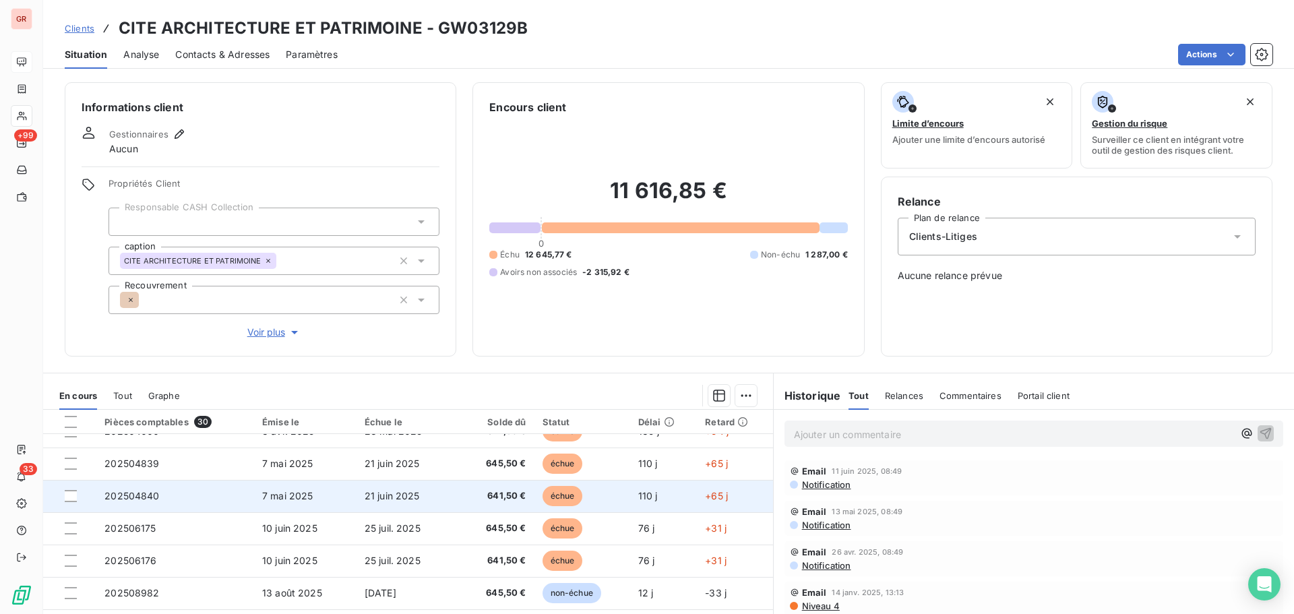
scroll to position [507, 0]
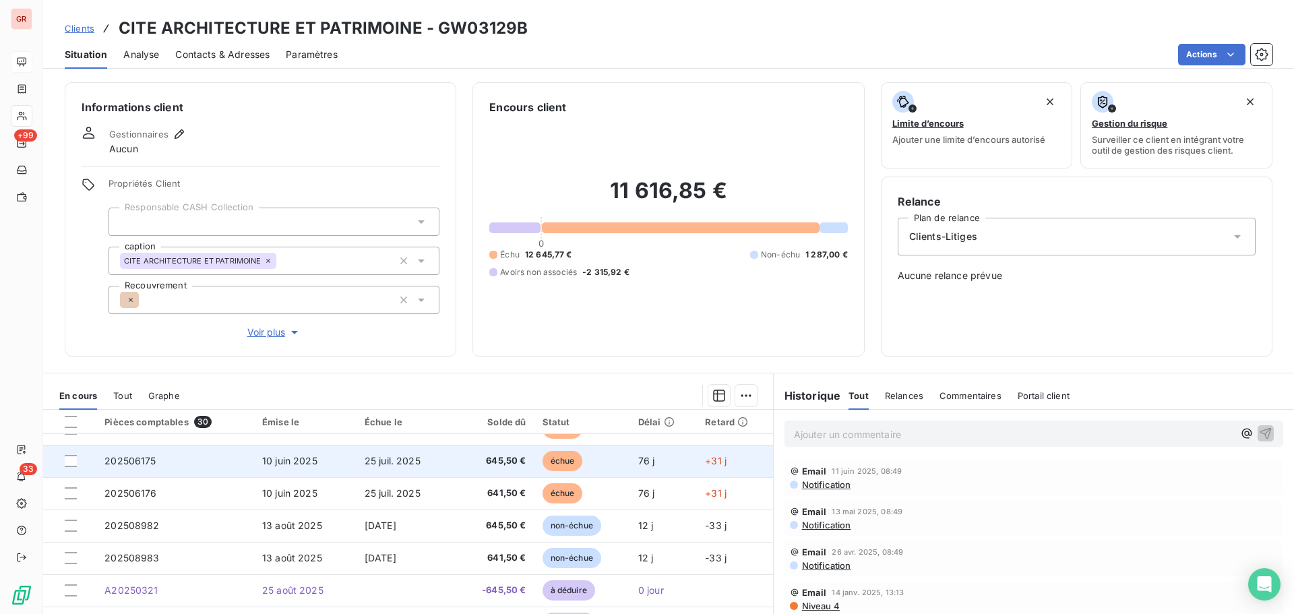
click at [282, 463] on span "10 juin 2025" at bounding box center [289, 460] width 55 height 11
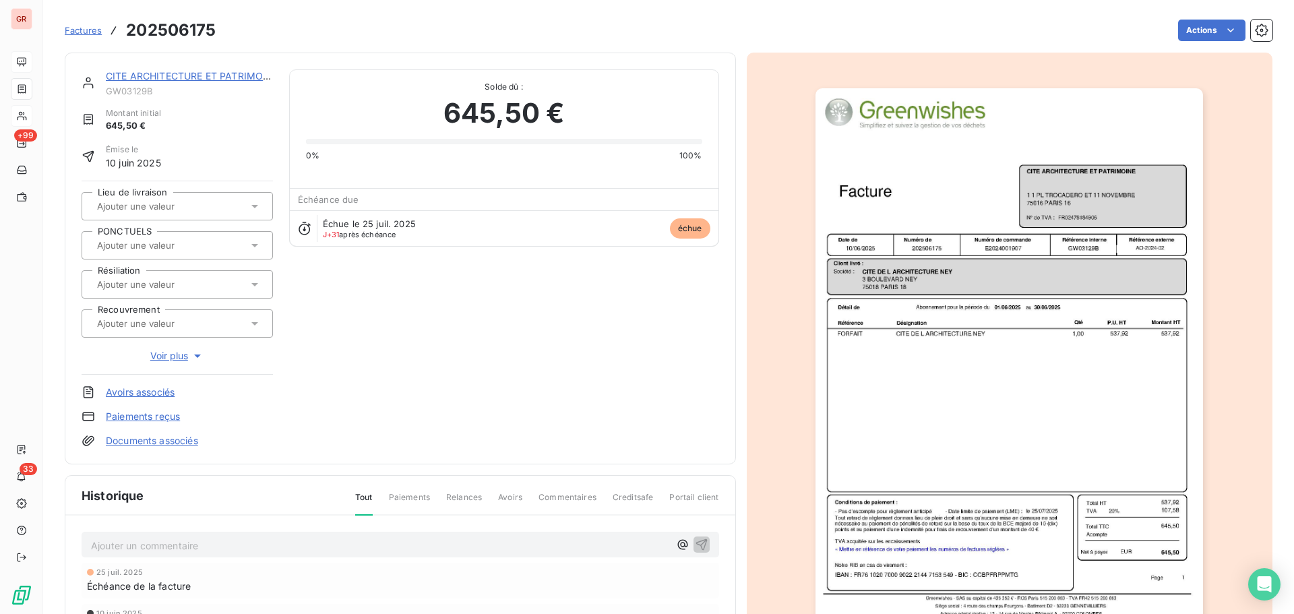
click at [1030, 268] on img "button" at bounding box center [1008, 362] width 387 height 548
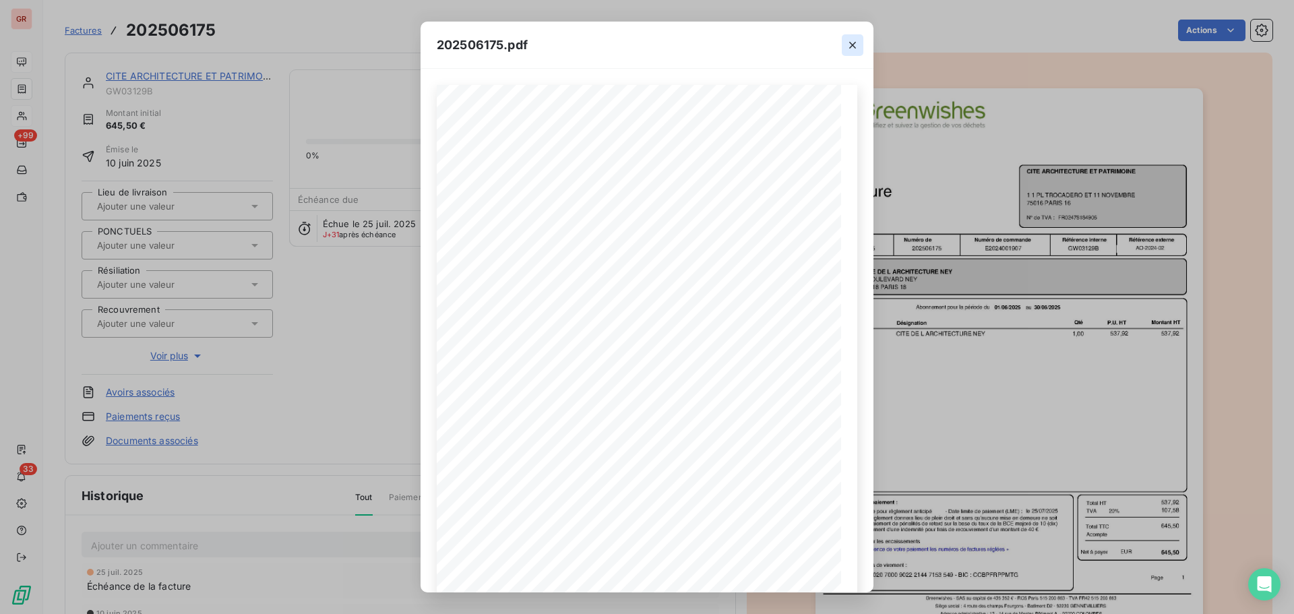
click at [852, 46] on icon "button" at bounding box center [852, 44] width 13 height 13
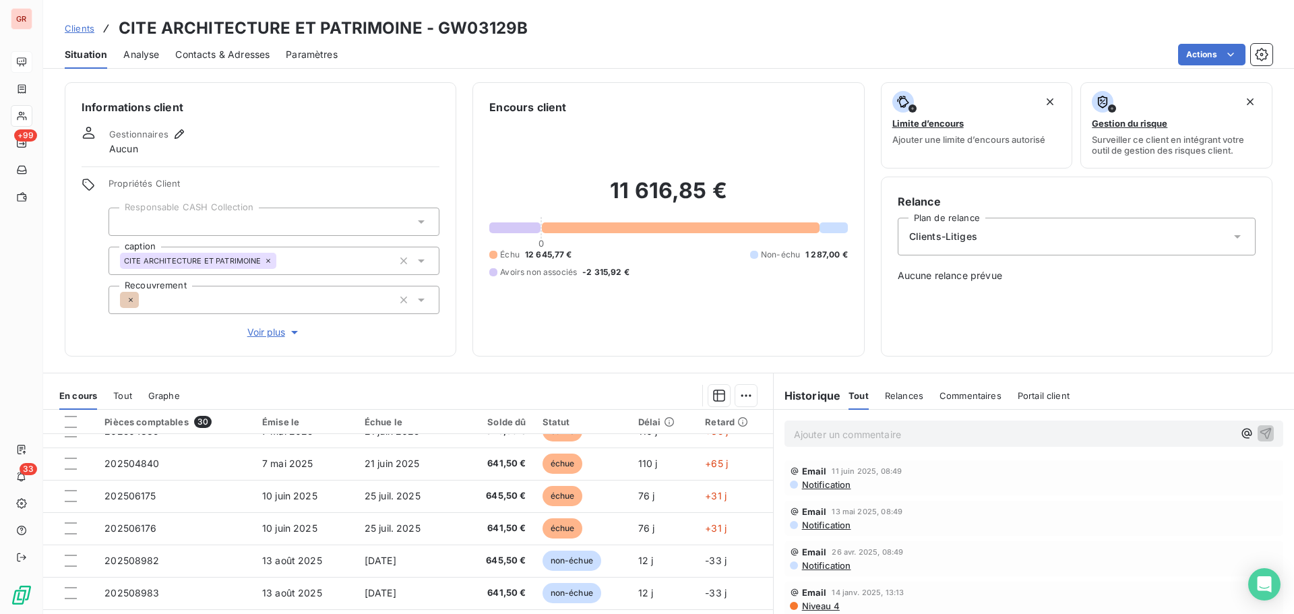
scroll to position [574, 0]
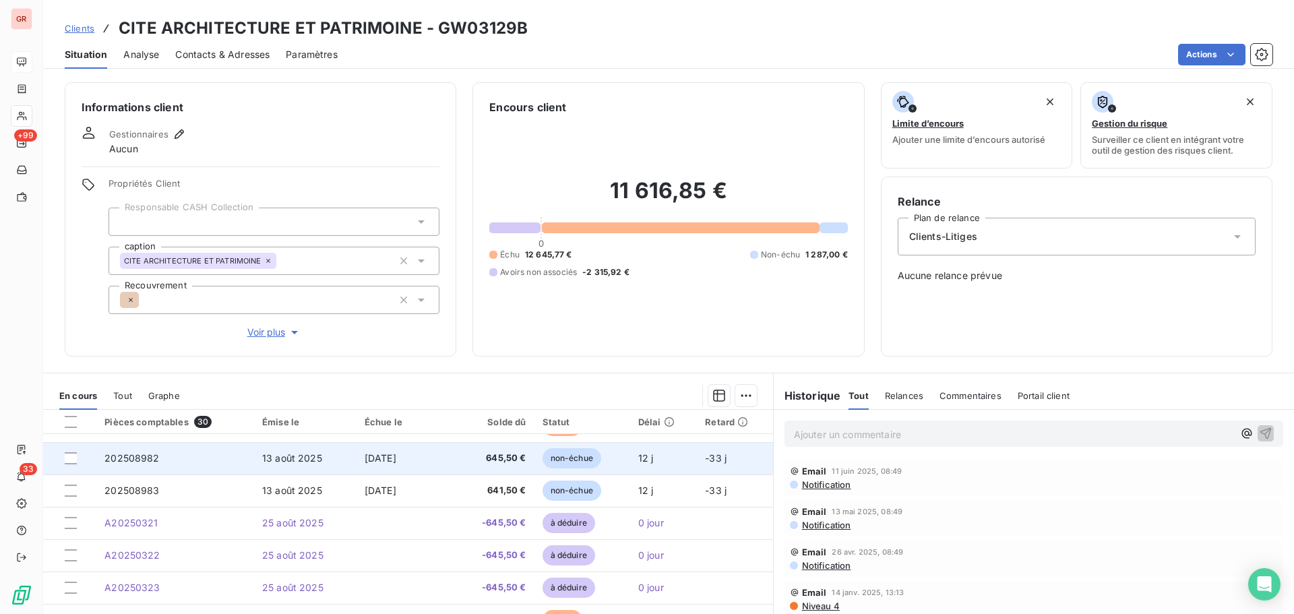
click at [285, 458] on span "13 août 2025" at bounding box center [292, 457] width 60 height 11
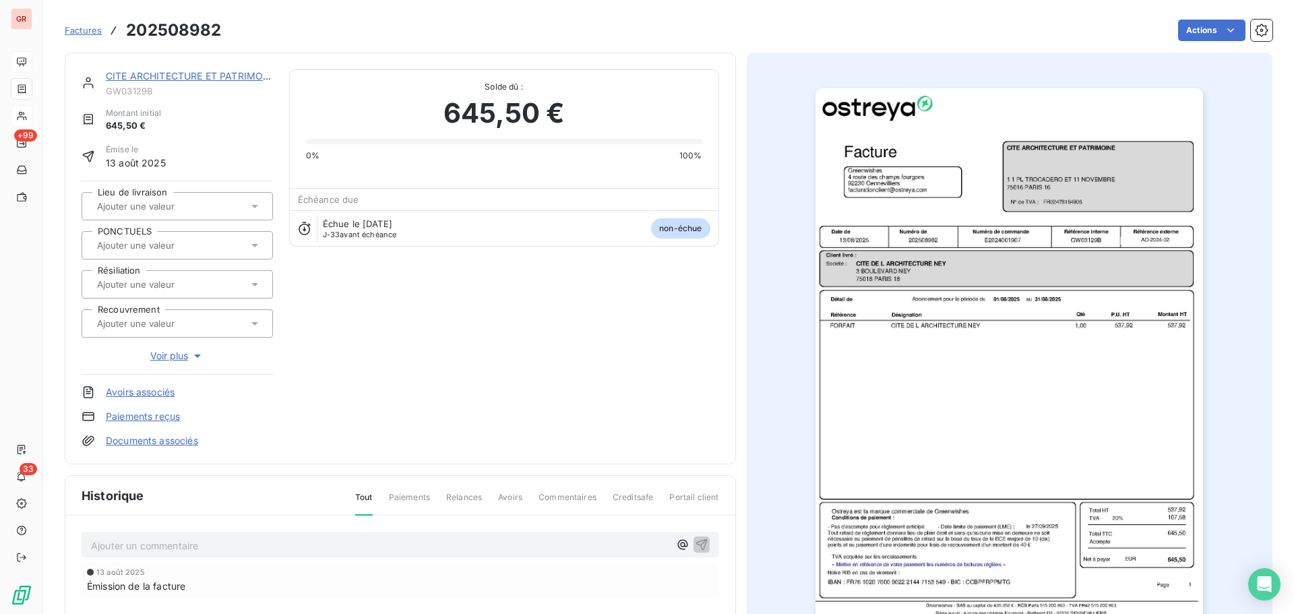
click at [1029, 306] on img "button" at bounding box center [1008, 362] width 387 height 548
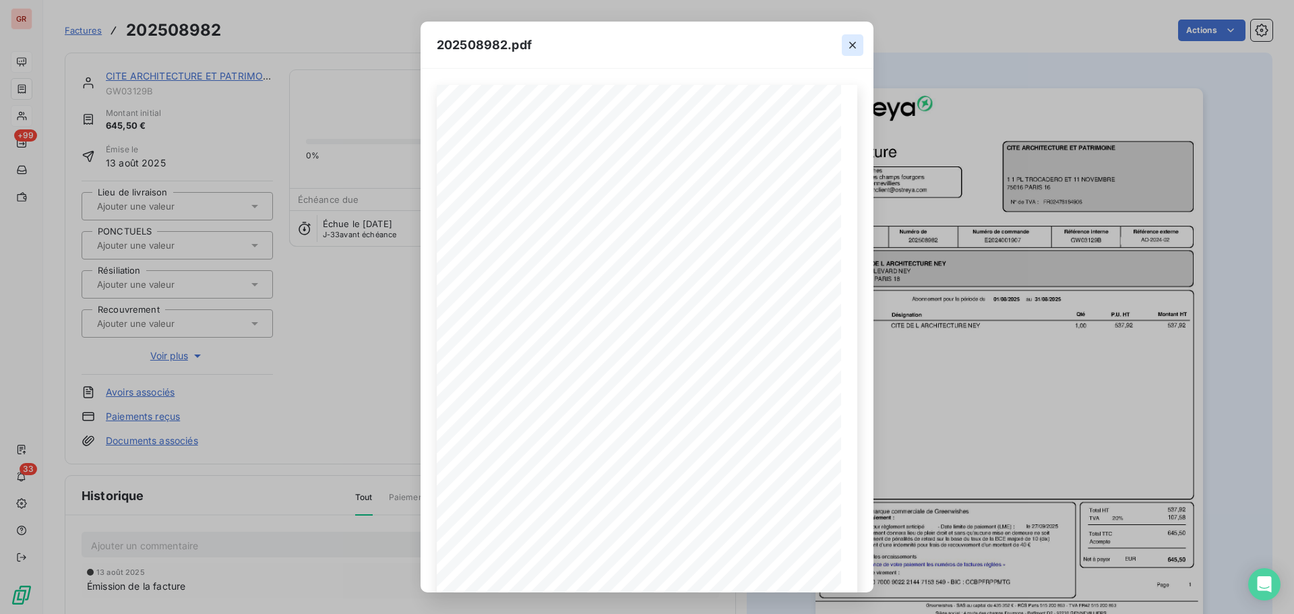
click at [851, 39] on icon "button" at bounding box center [852, 44] width 13 height 13
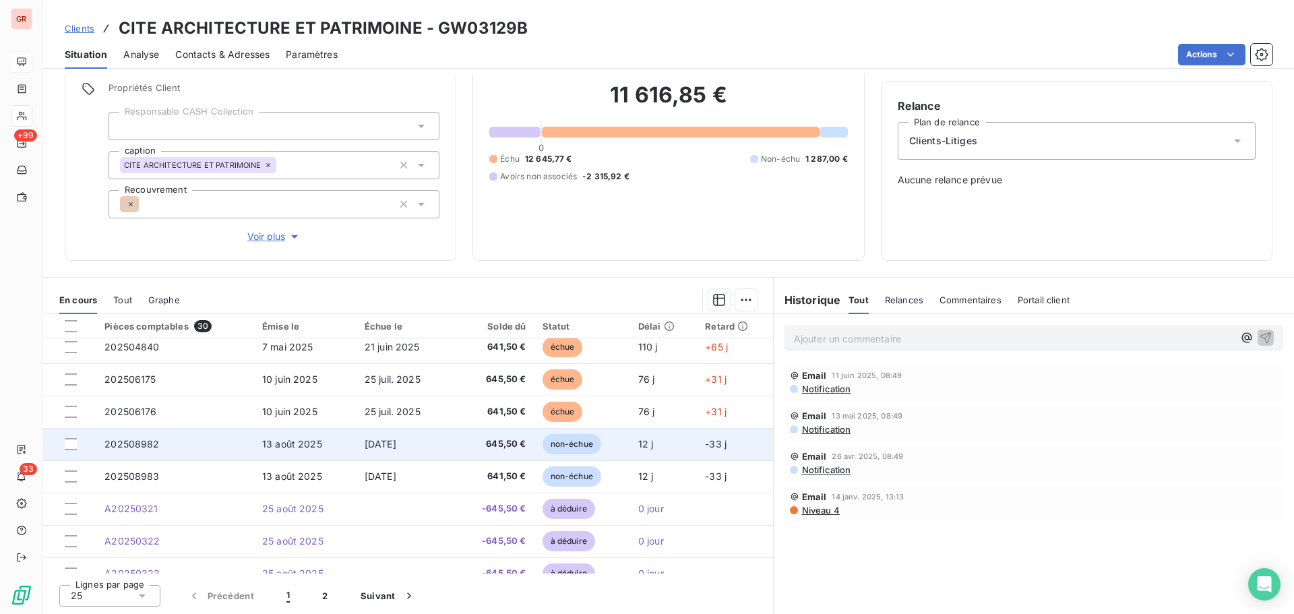
scroll to position [439, 0]
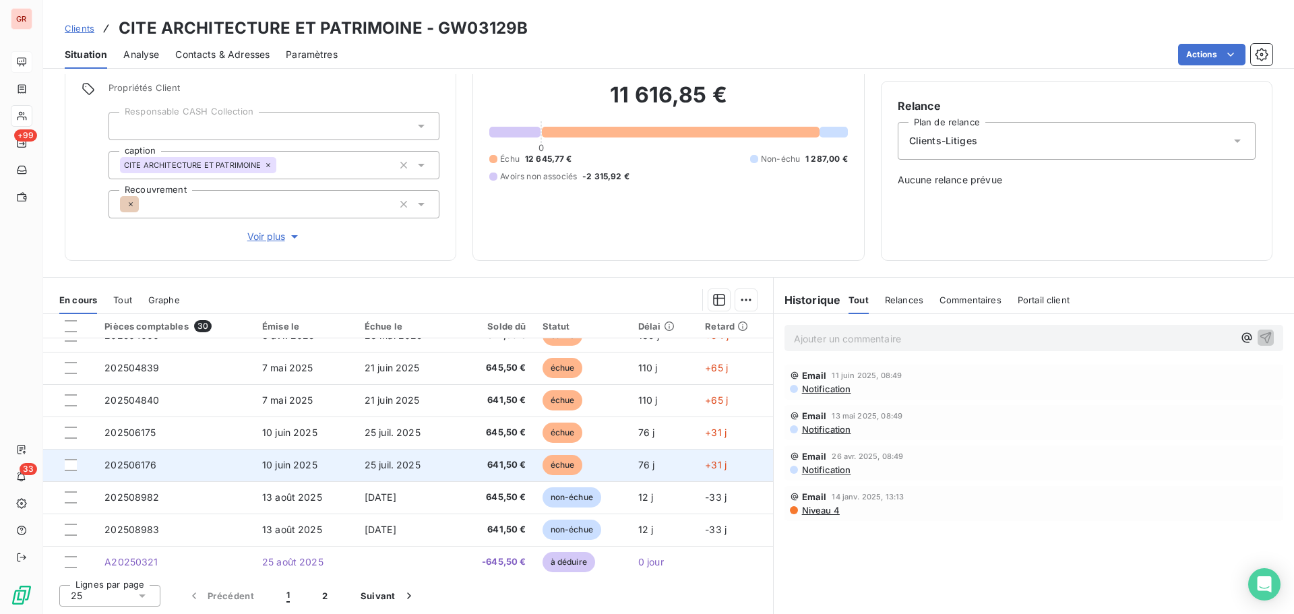
click at [290, 466] on span "10 juin 2025" at bounding box center [289, 464] width 55 height 11
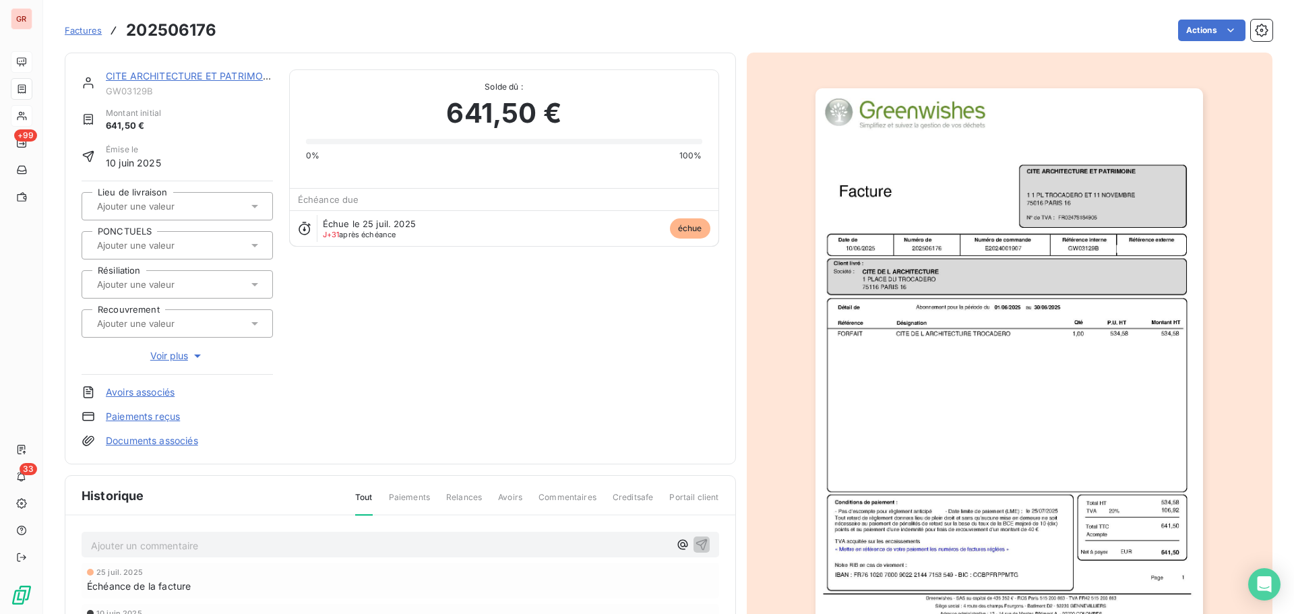
click at [964, 349] on img "button" at bounding box center [1008, 362] width 387 height 548
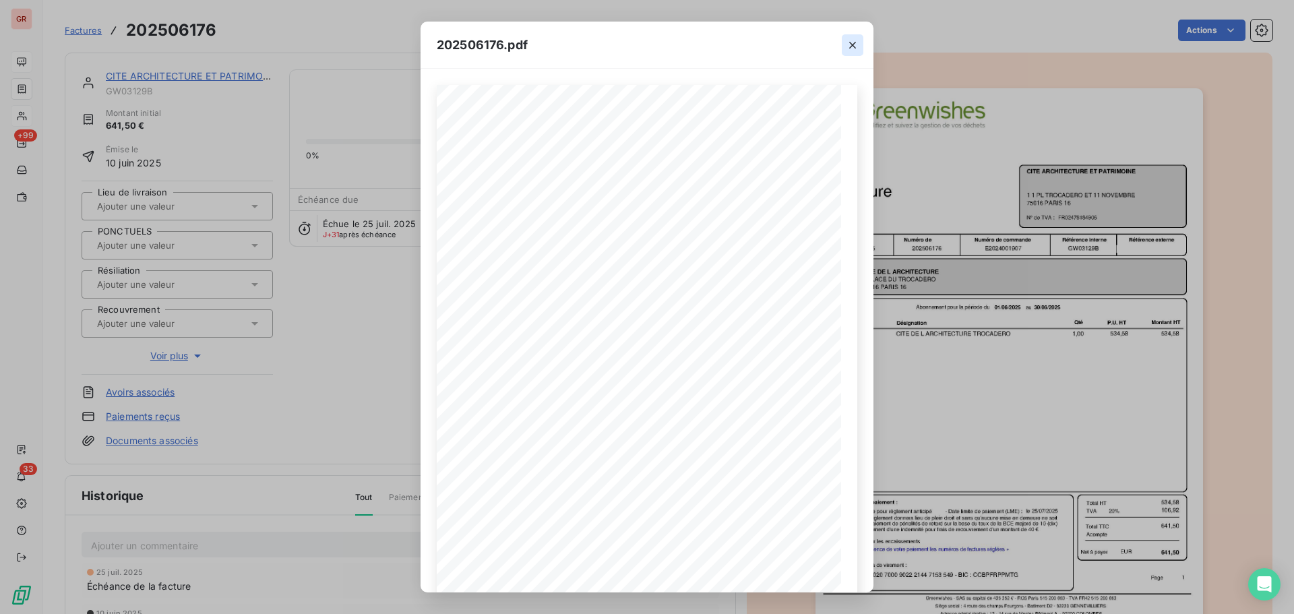
click at [851, 42] on icon "button" at bounding box center [852, 44] width 13 height 13
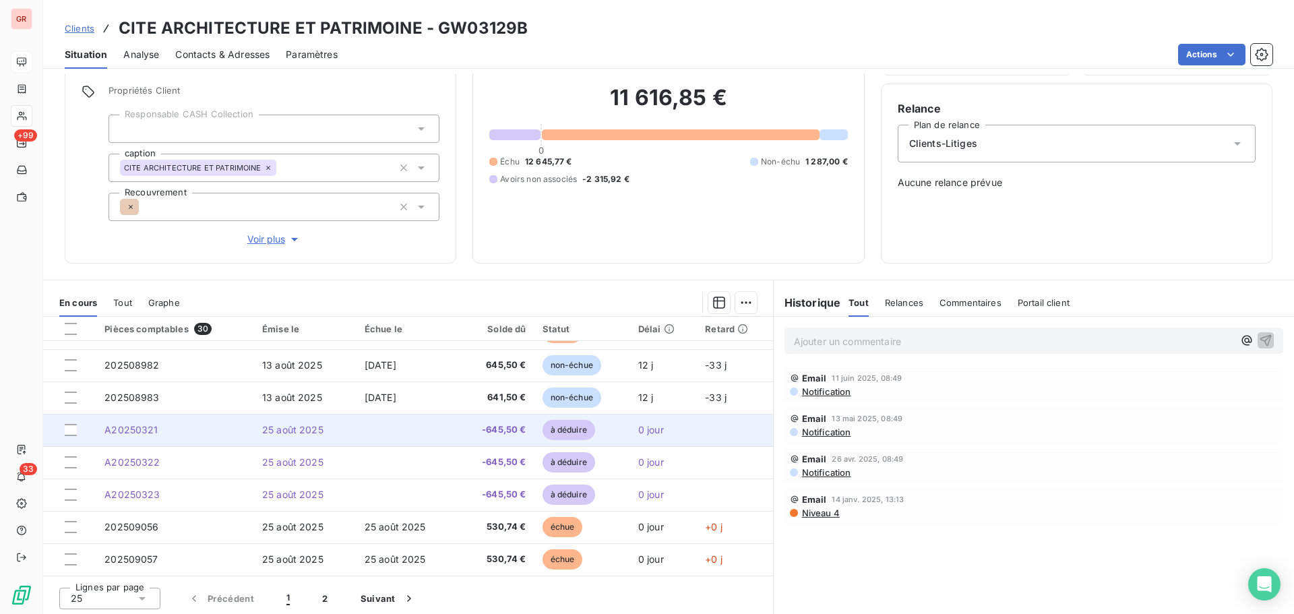
scroll to position [96, 0]
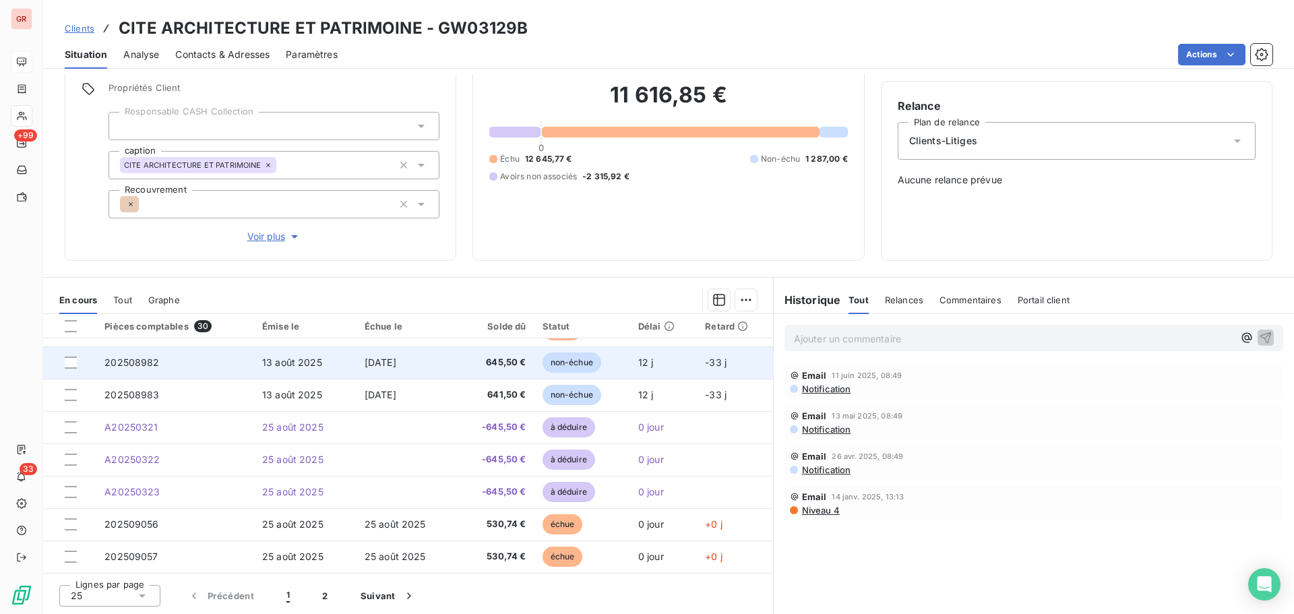
click at [254, 369] on td "13 août 2025" at bounding box center [305, 362] width 102 height 32
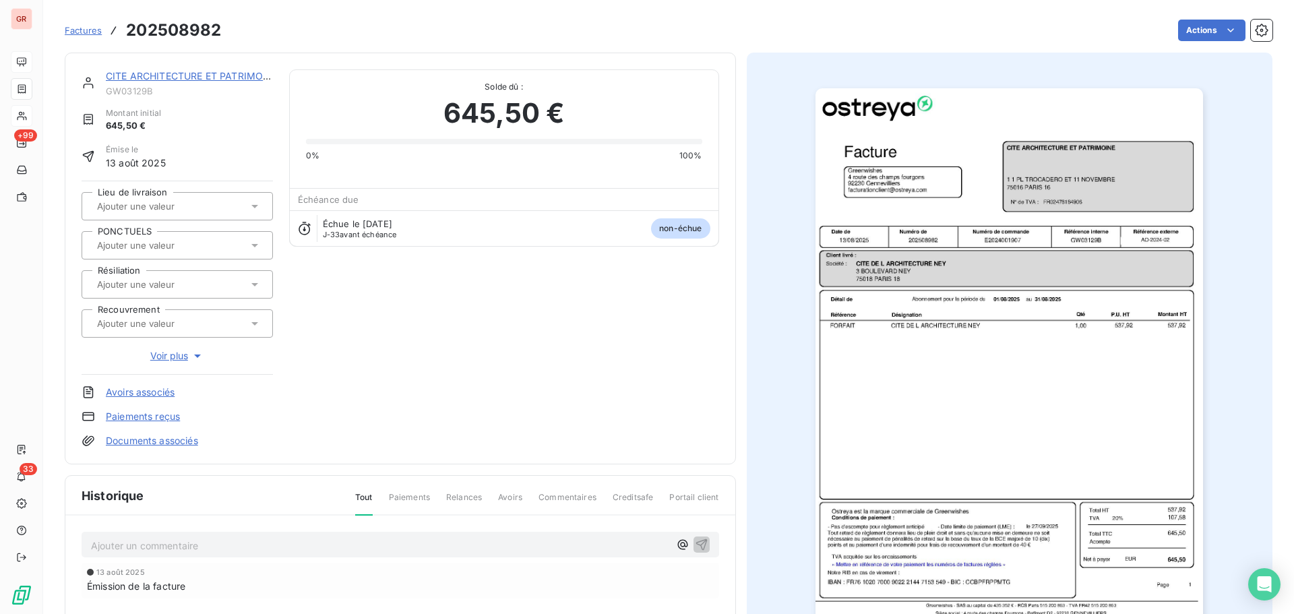
click at [1032, 278] on img "button" at bounding box center [1008, 362] width 387 height 548
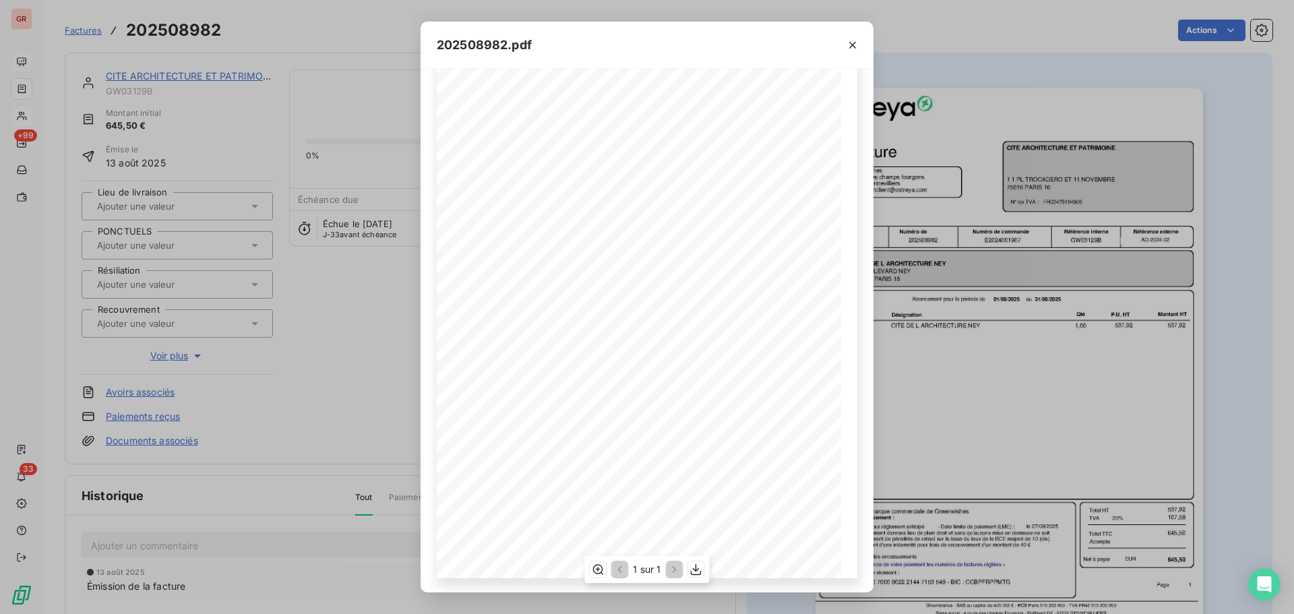
scroll to position [80, 0]
click at [695, 571] on icon "button" at bounding box center [696, 569] width 11 height 11
click at [852, 42] on icon "button" at bounding box center [852, 44] width 13 height 13
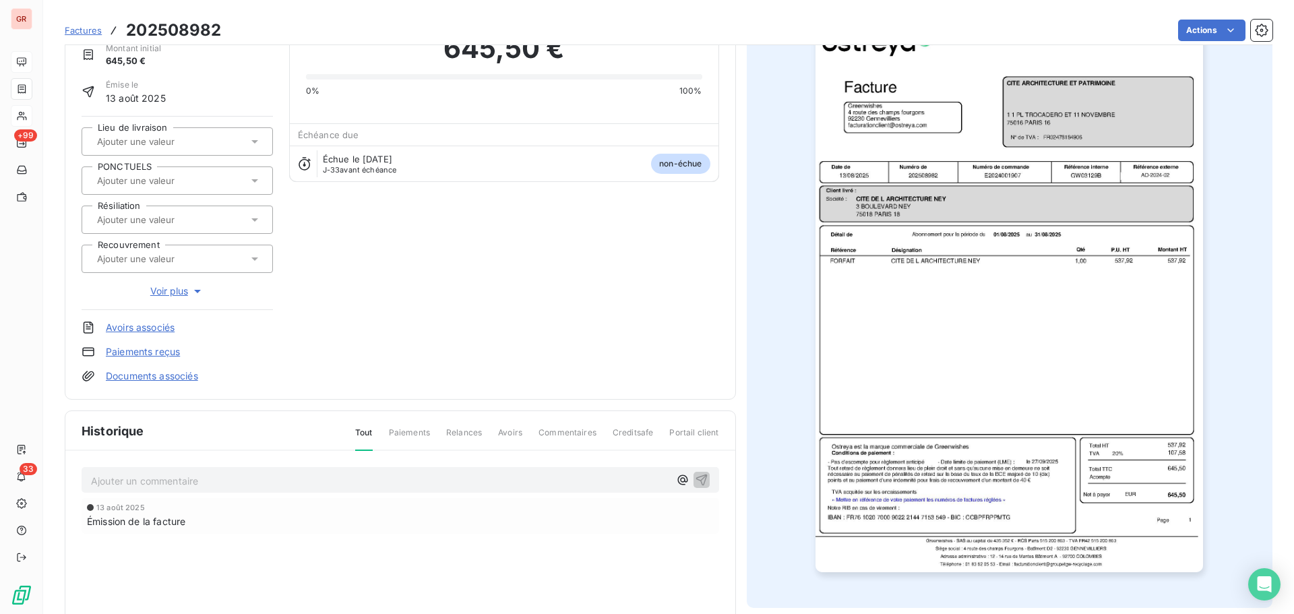
scroll to position [0, 0]
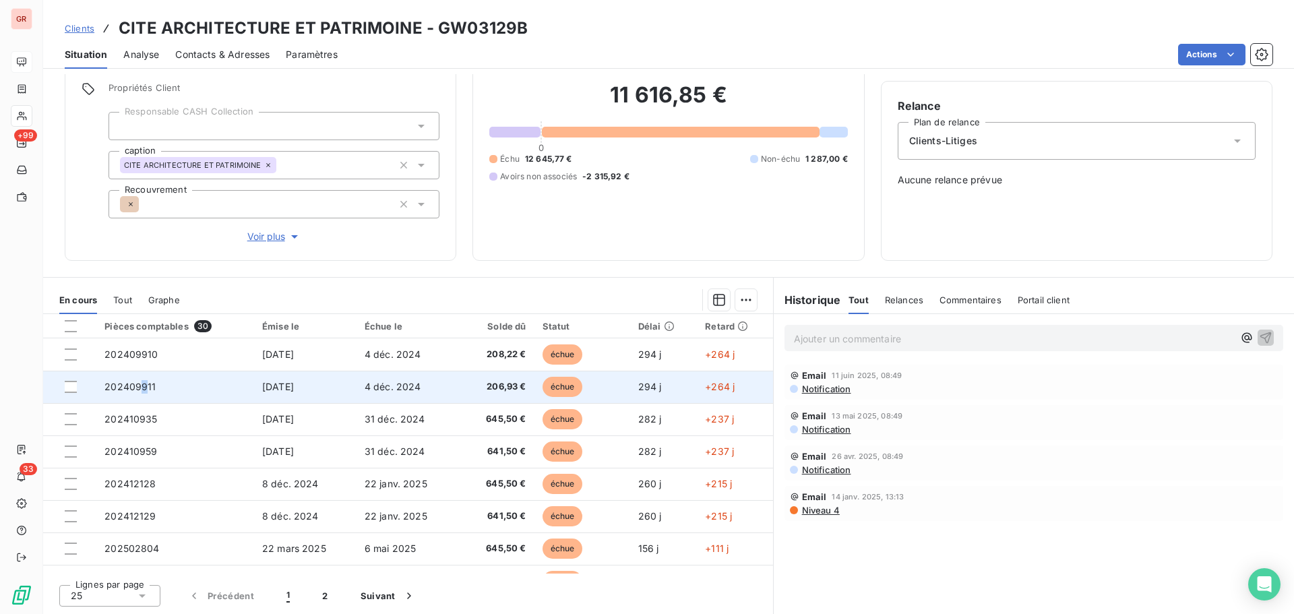
click at [143, 389] on span "202409911" at bounding box center [129, 386] width 51 height 11
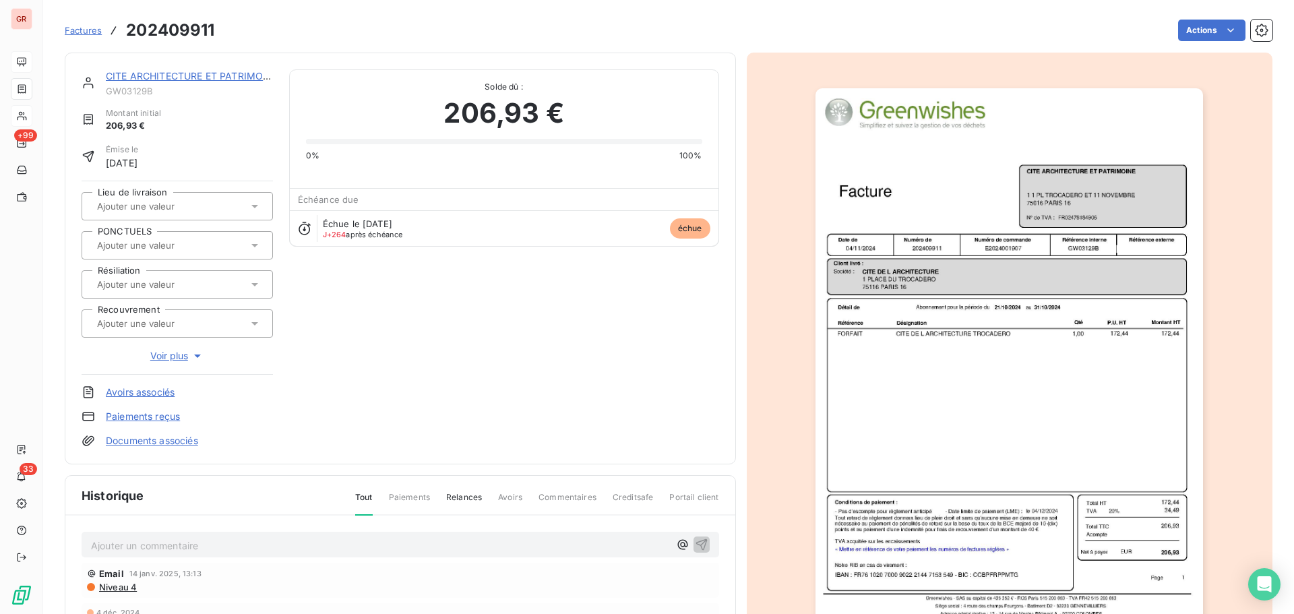
click at [1098, 348] on img "button" at bounding box center [1008, 362] width 387 height 548
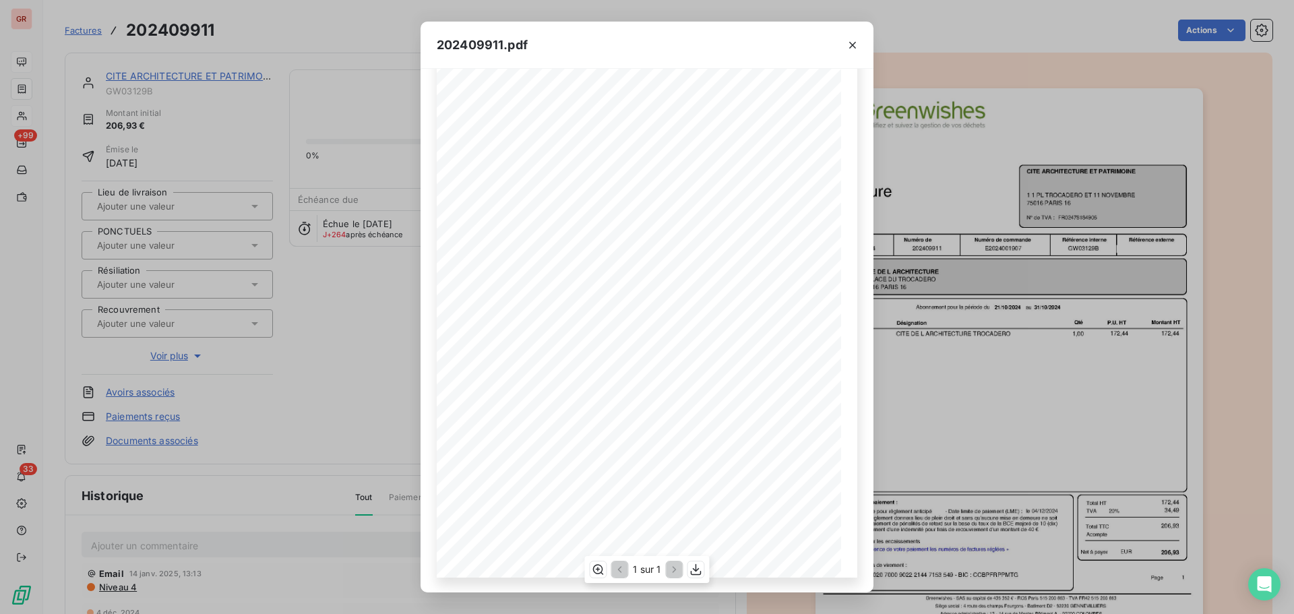
scroll to position [80, 0]
click at [693, 570] on icon "button" at bounding box center [695, 569] width 13 height 13
click at [854, 45] on icon "button" at bounding box center [852, 44] width 13 height 13
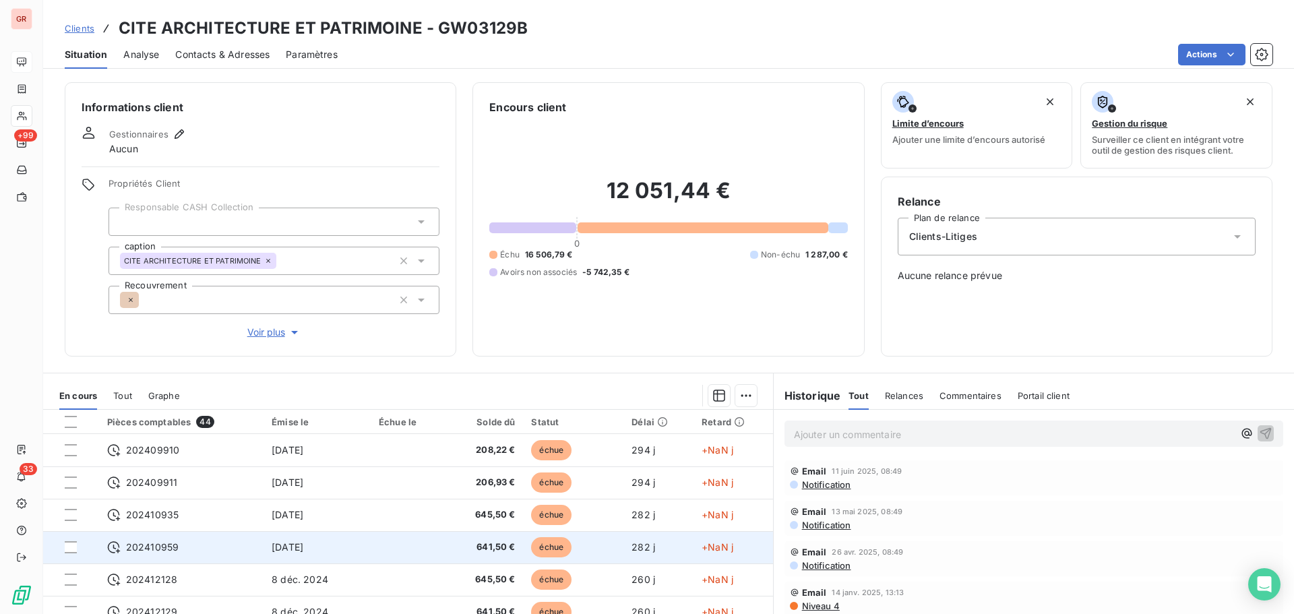
click at [170, 545] on span "202410959" at bounding box center [152, 546] width 53 height 13
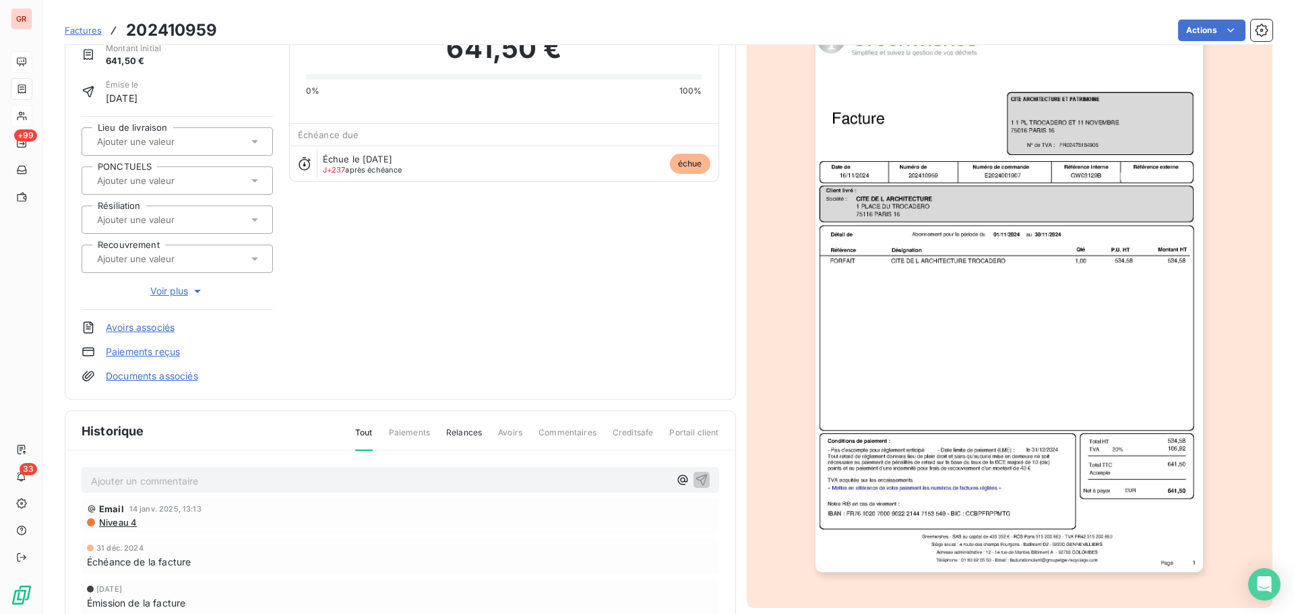
scroll to position [69, 0]
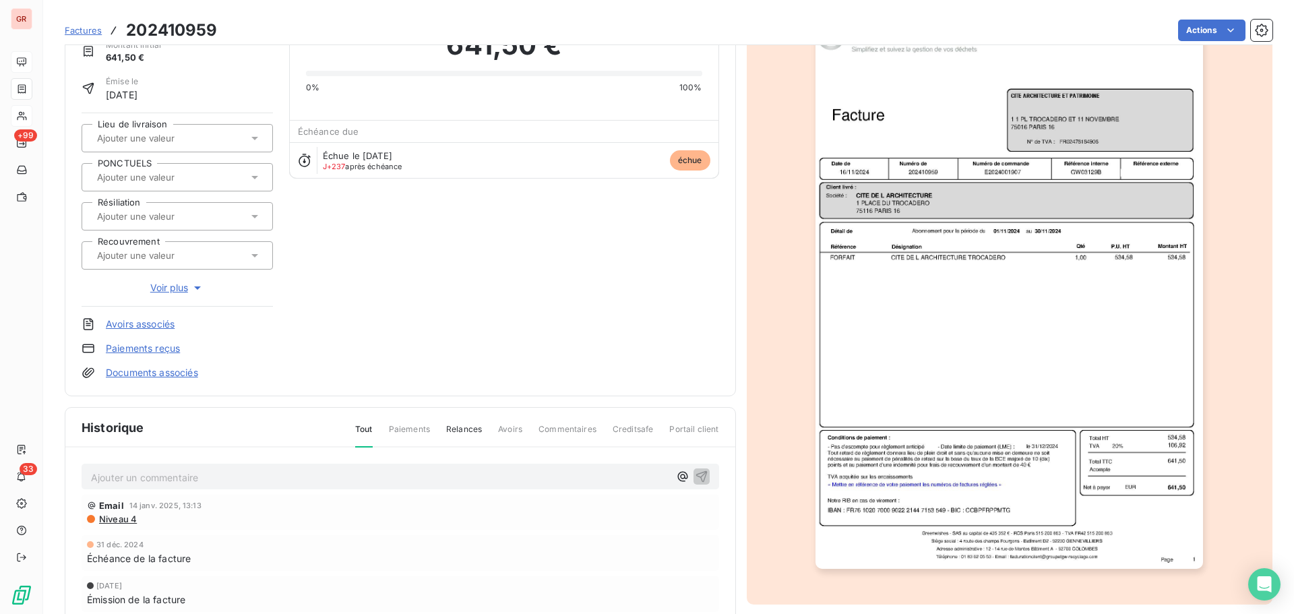
click at [1078, 249] on img "button" at bounding box center [1008, 294] width 387 height 548
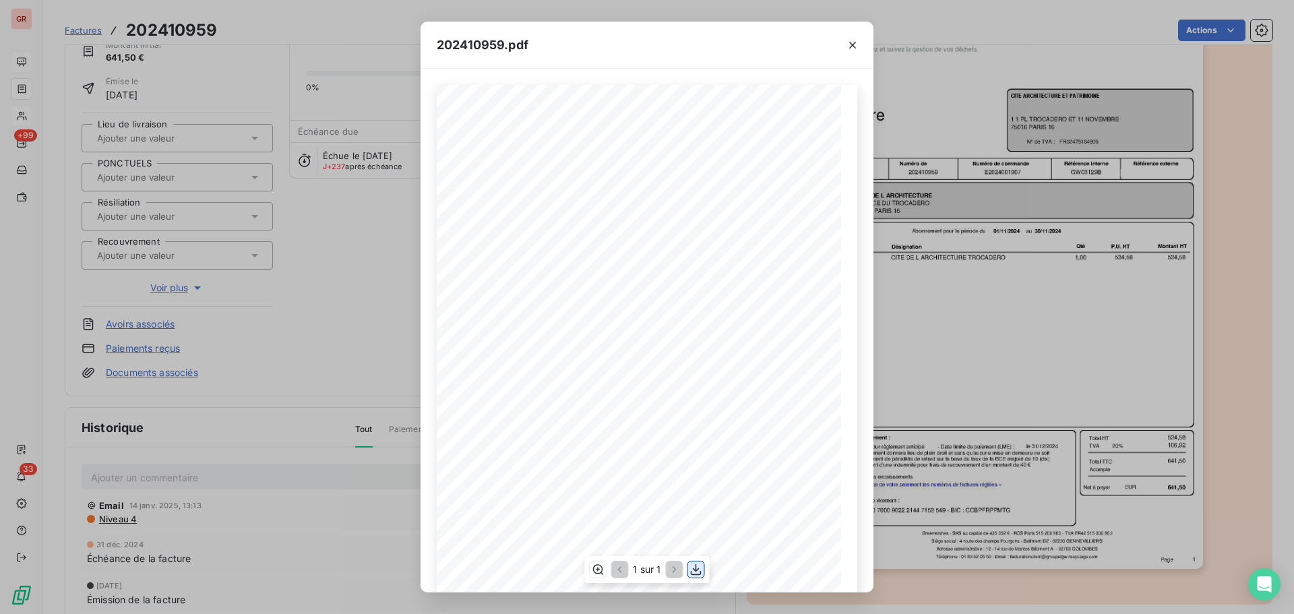
click at [692, 568] on icon "button" at bounding box center [695, 569] width 13 height 13
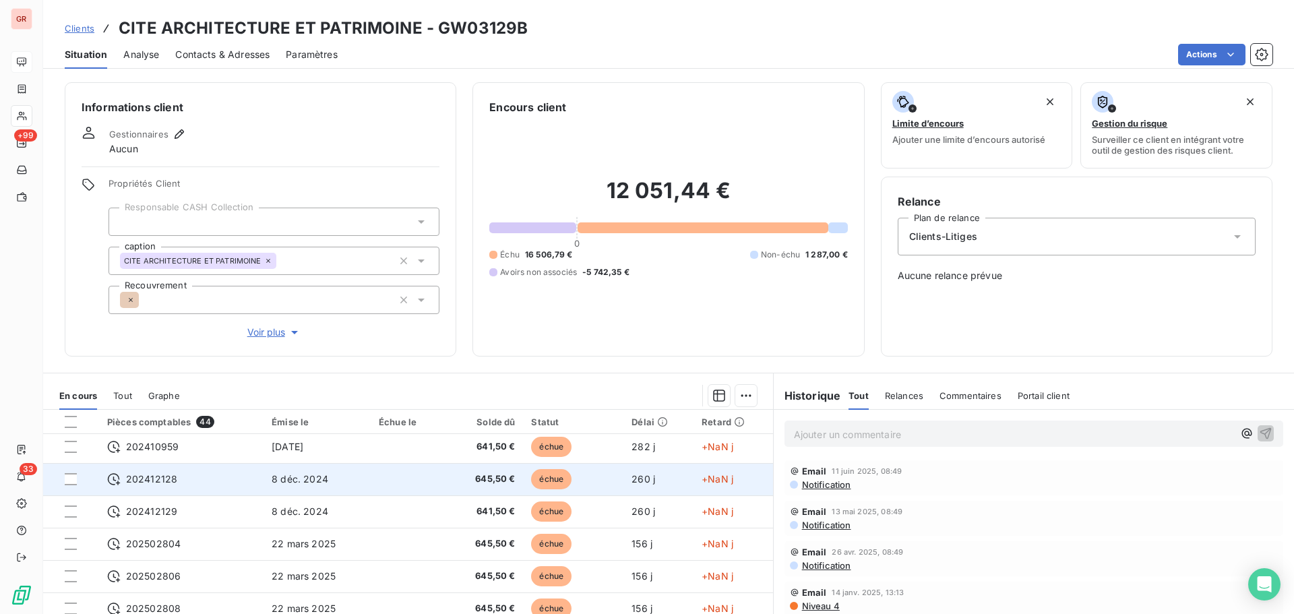
scroll to position [135, 0]
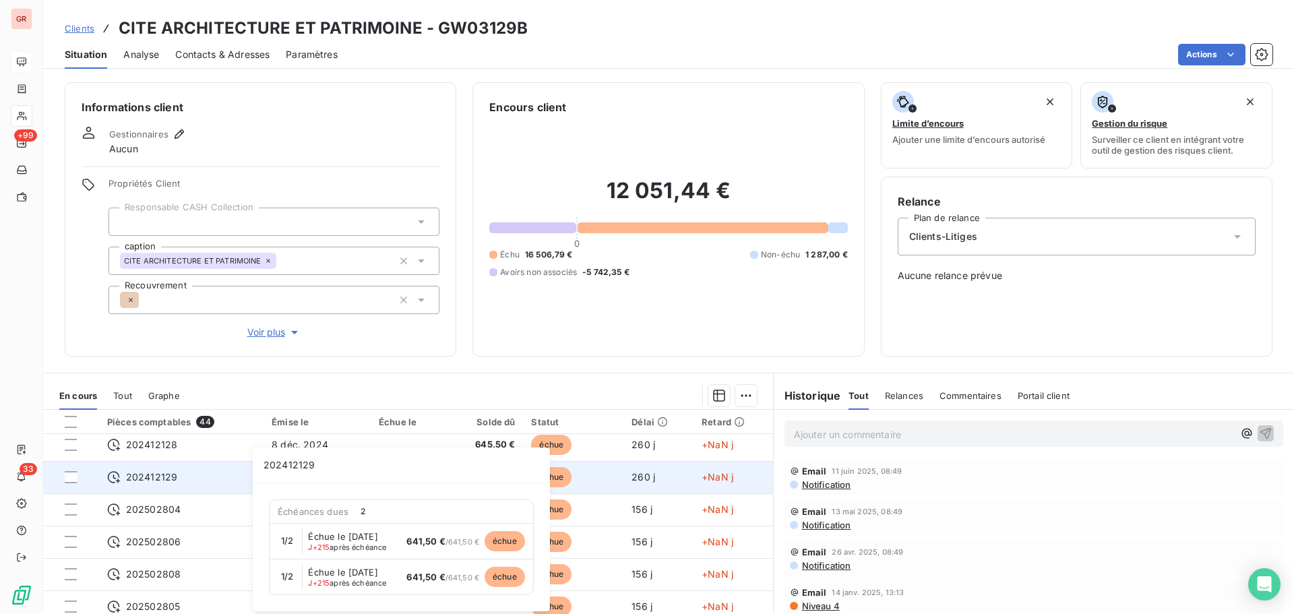
click at [146, 476] on span "202412129" at bounding box center [151, 476] width 51 height 13
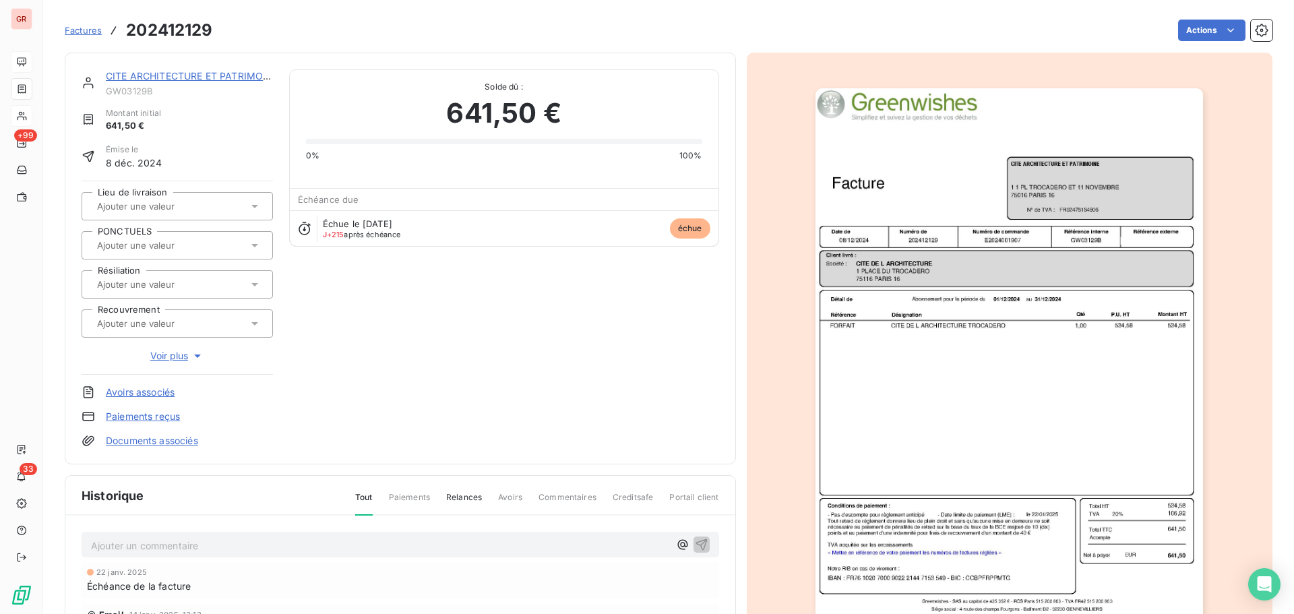
click at [955, 318] on img "button" at bounding box center [1008, 362] width 387 height 548
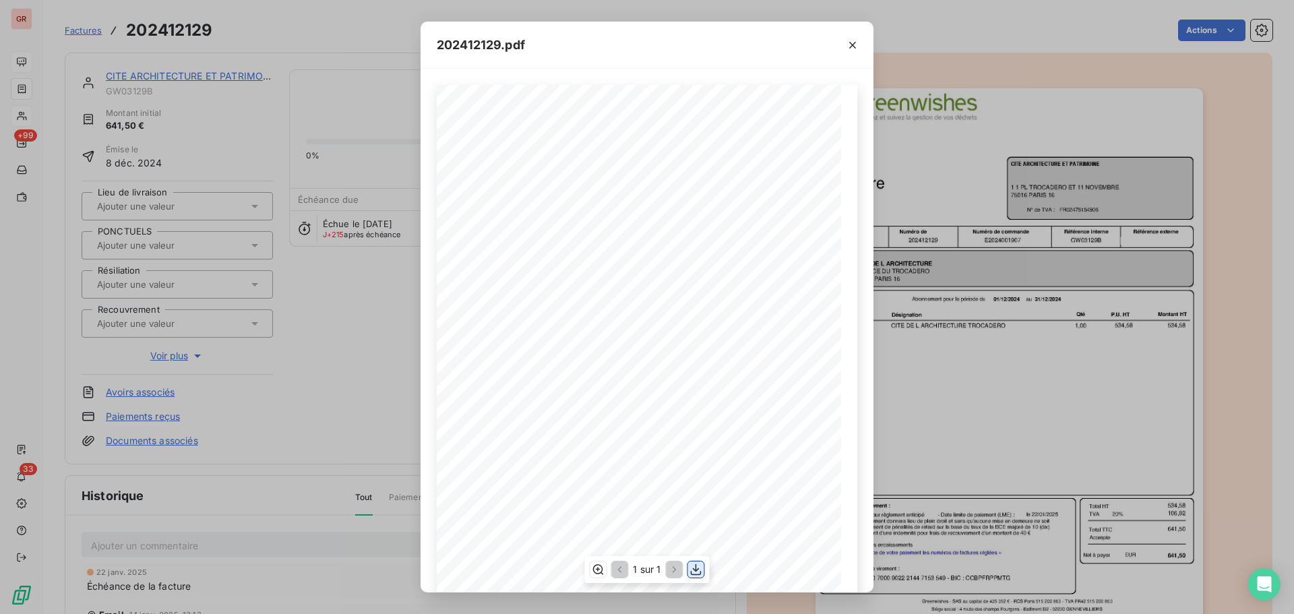
click at [691, 565] on icon "button" at bounding box center [695, 569] width 13 height 13
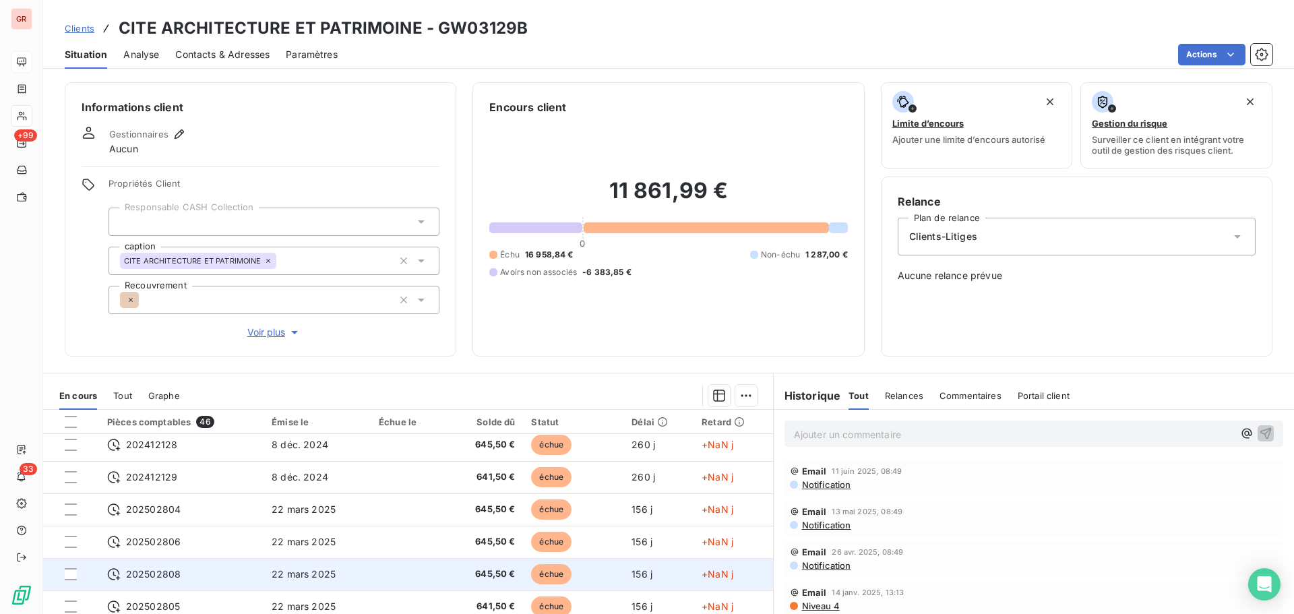
scroll to position [202, 0]
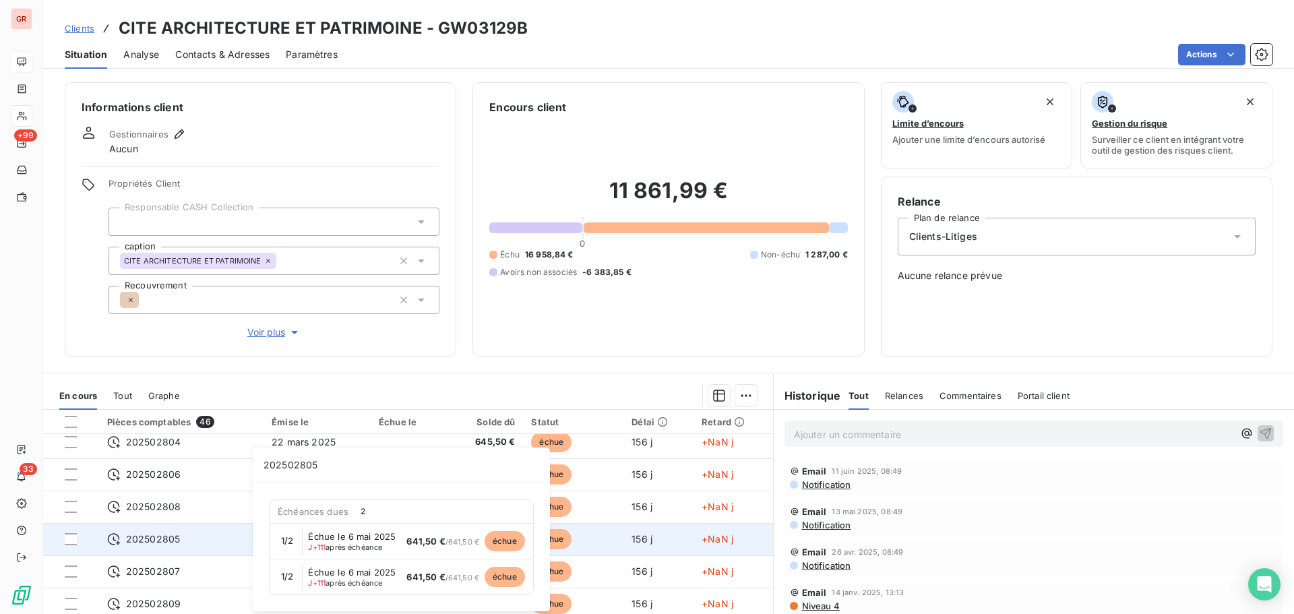
click at [173, 543] on span "202502805" at bounding box center [153, 538] width 54 height 13
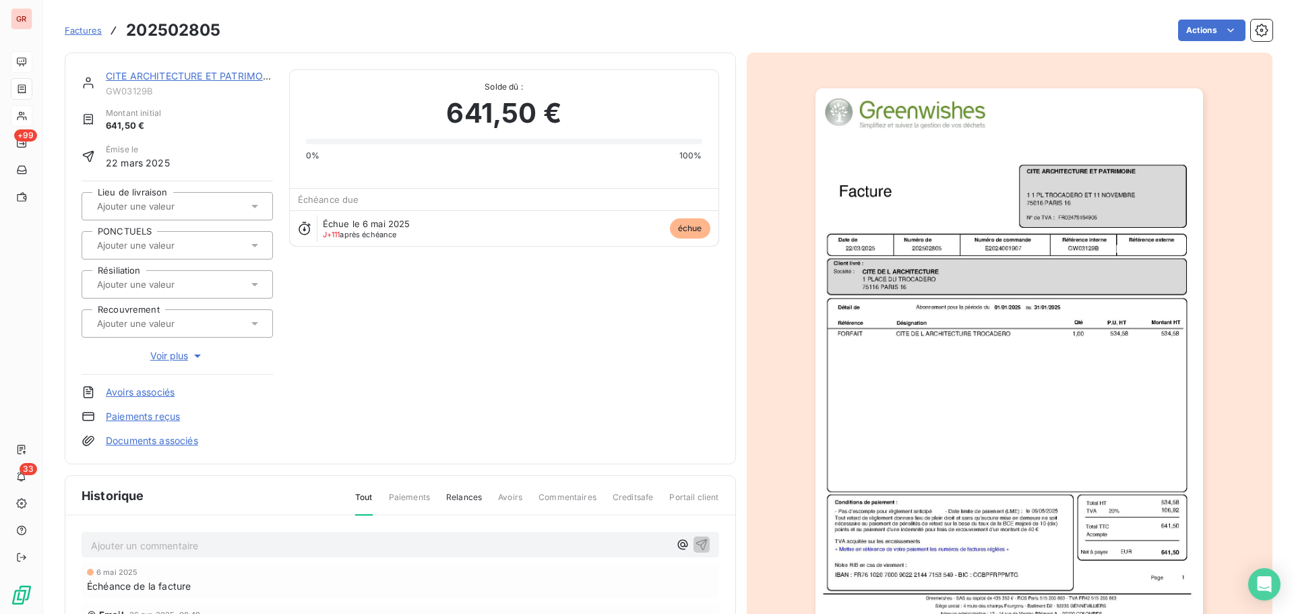
click at [984, 298] on img "button" at bounding box center [1008, 362] width 387 height 548
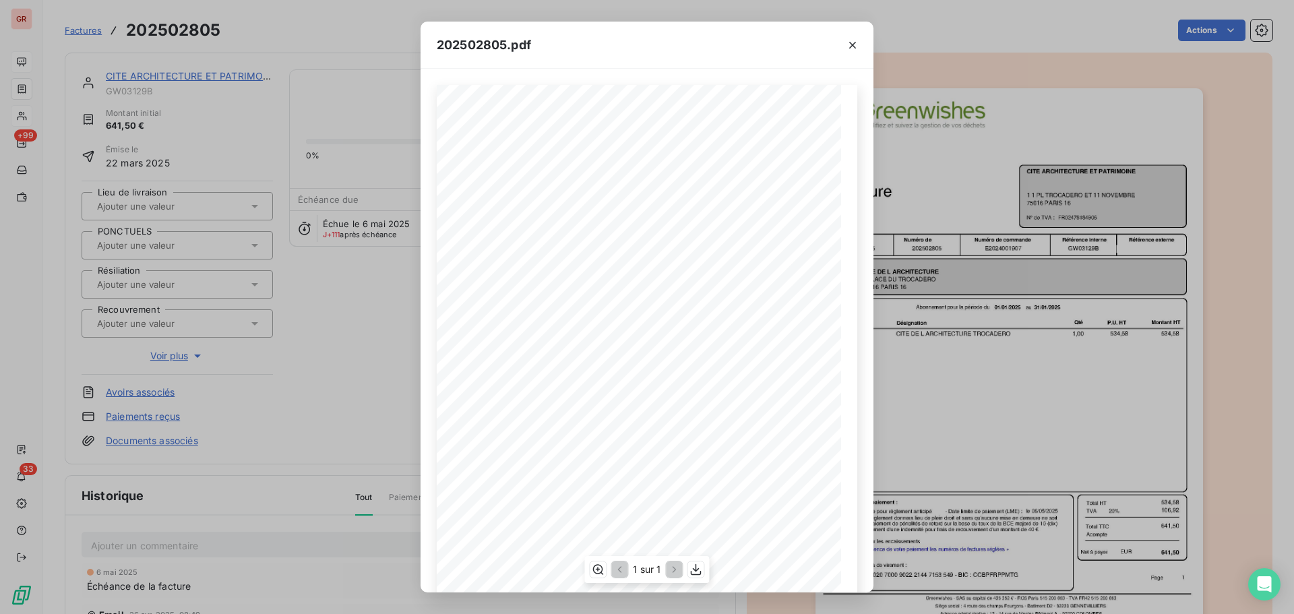
scroll to position [67, 0]
click at [694, 567] on icon "button" at bounding box center [695, 569] width 13 height 13
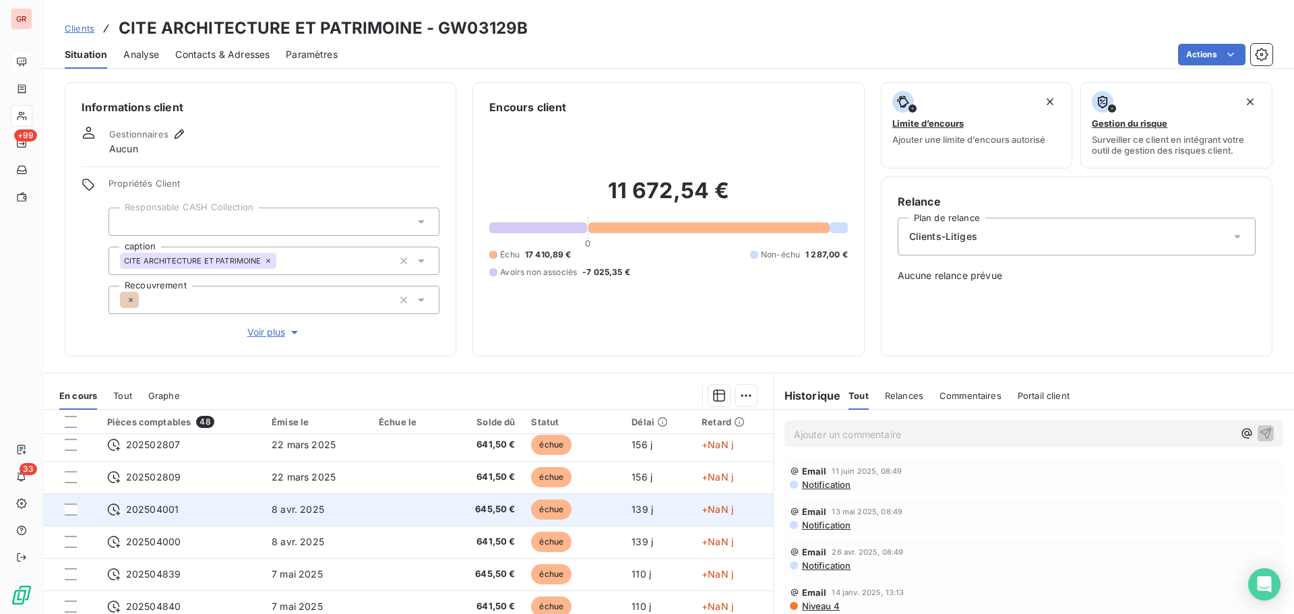
scroll to position [337, 0]
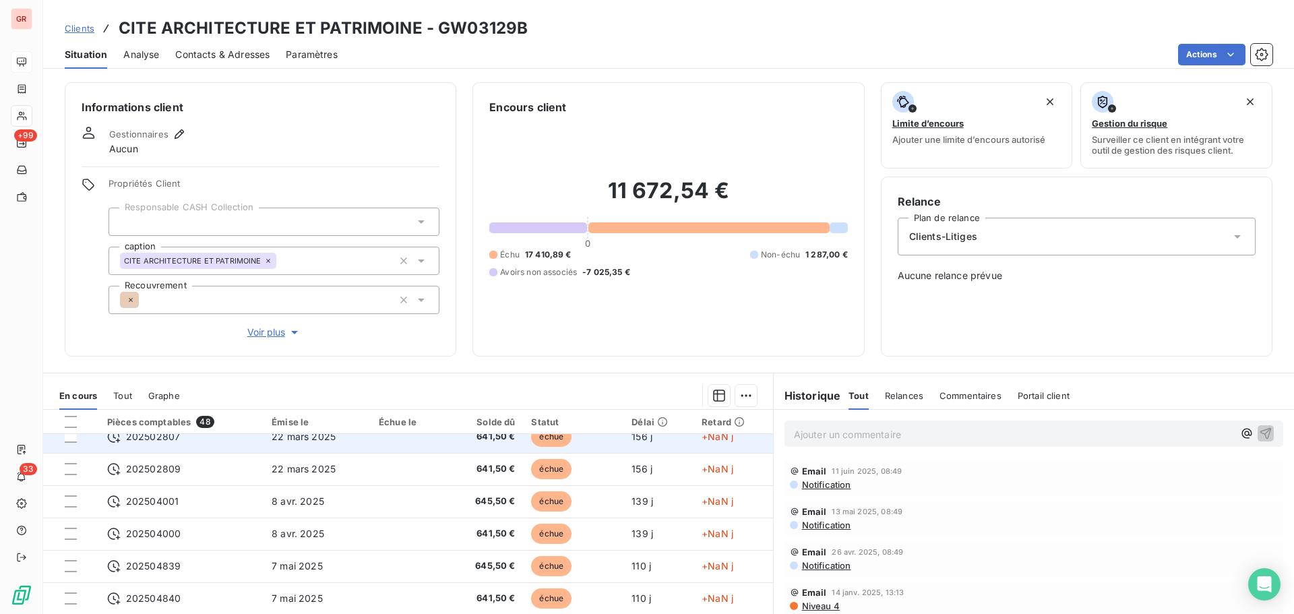
click at [175, 438] on span "202502807" at bounding box center [153, 436] width 54 height 13
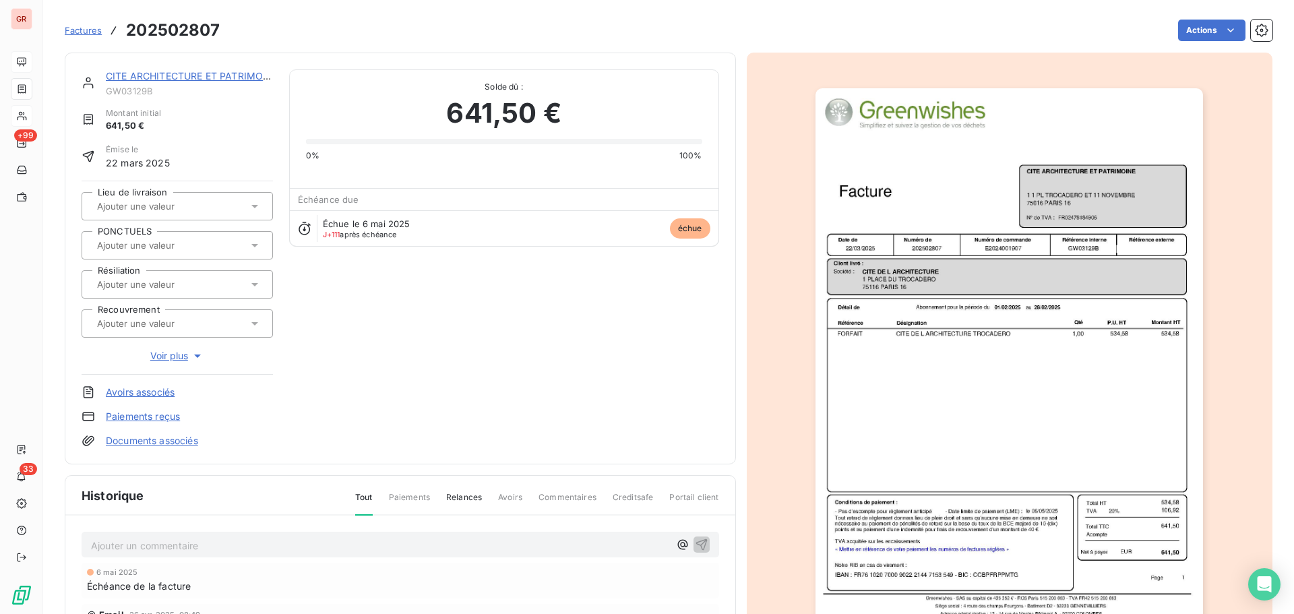
click at [998, 303] on img "button" at bounding box center [1008, 362] width 387 height 548
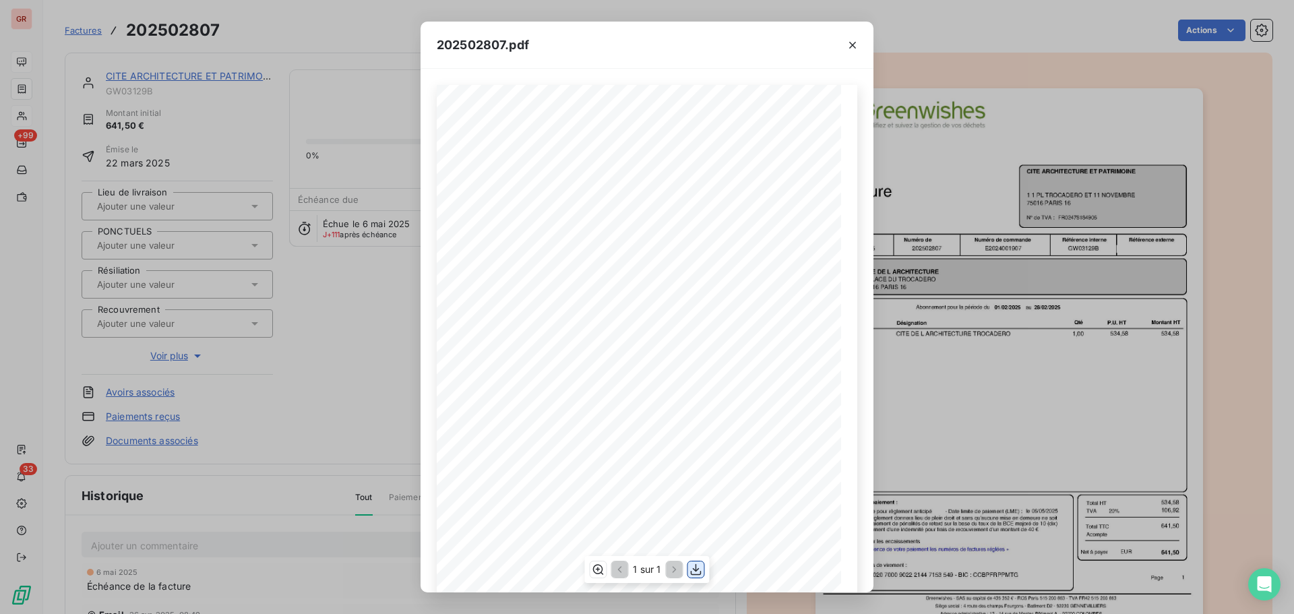
click at [694, 567] on icon "button" at bounding box center [695, 569] width 13 height 13
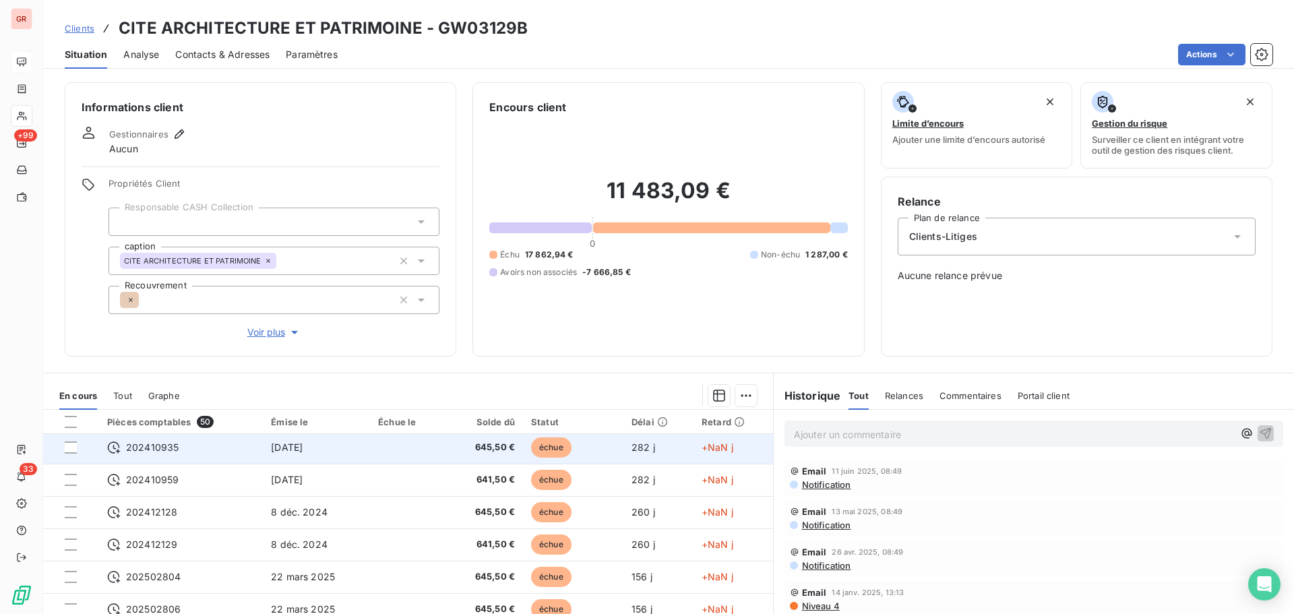
scroll to position [270, 0]
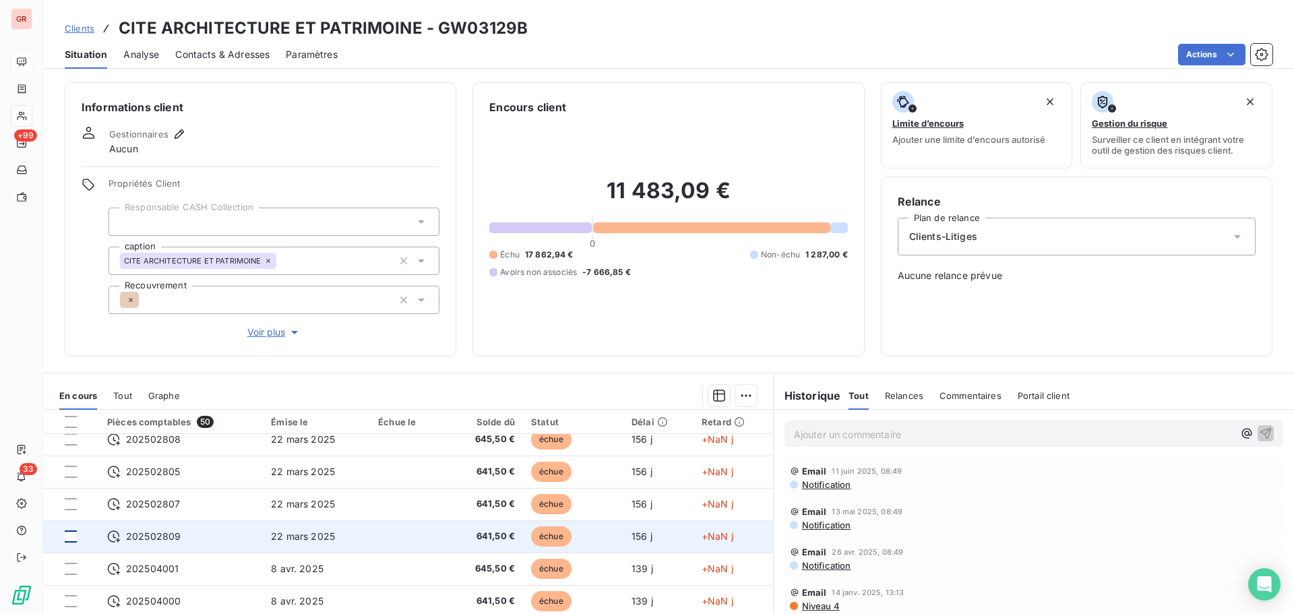
click at [70, 535] on div at bounding box center [71, 536] width 12 height 12
click at [158, 539] on span "202502809" at bounding box center [153, 536] width 55 height 13
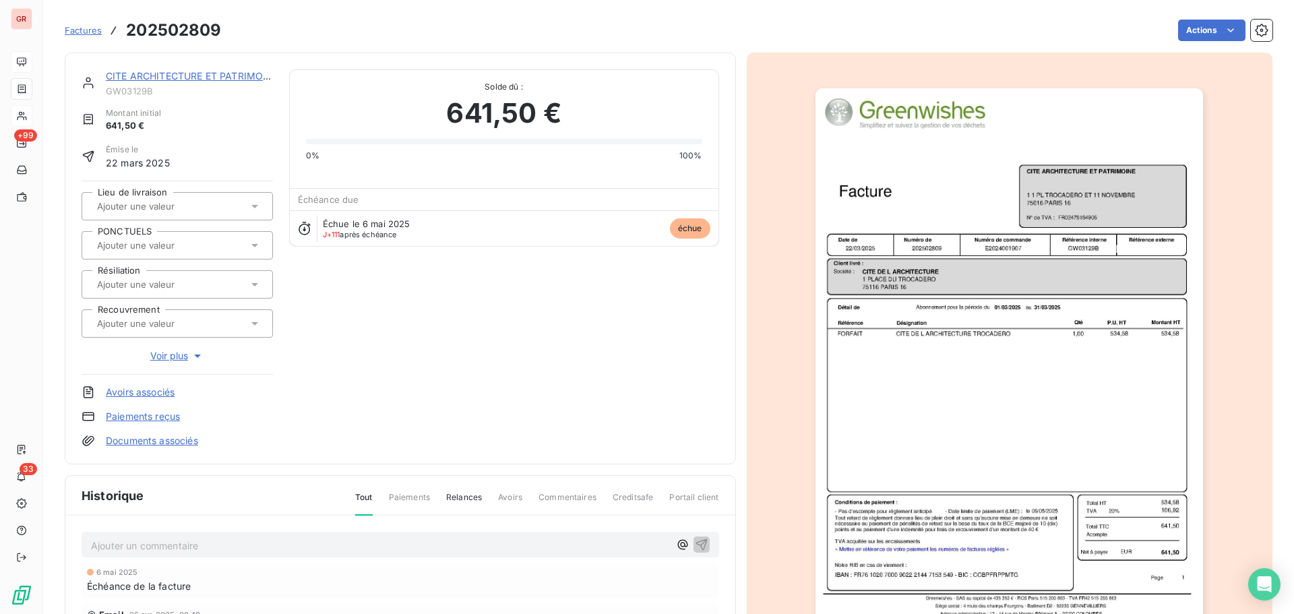
click at [945, 276] on img "button" at bounding box center [1008, 362] width 387 height 548
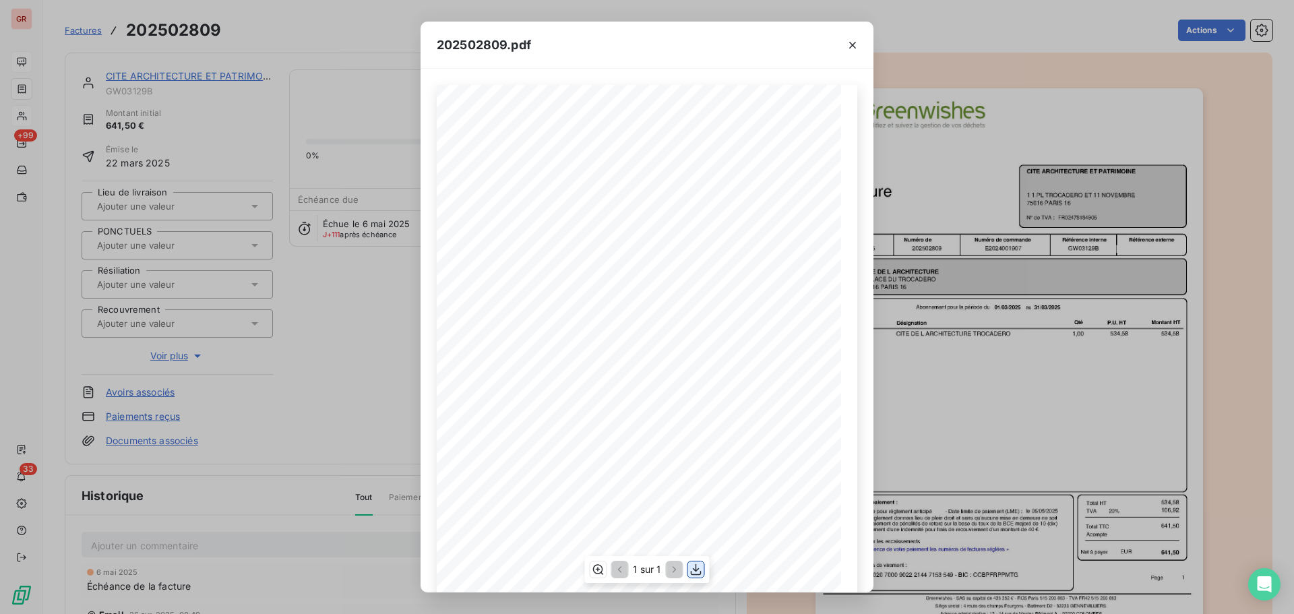
click at [692, 569] on icon "button" at bounding box center [695, 569] width 13 height 13
click at [854, 47] on icon "button" at bounding box center [852, 45] width 7 height 7
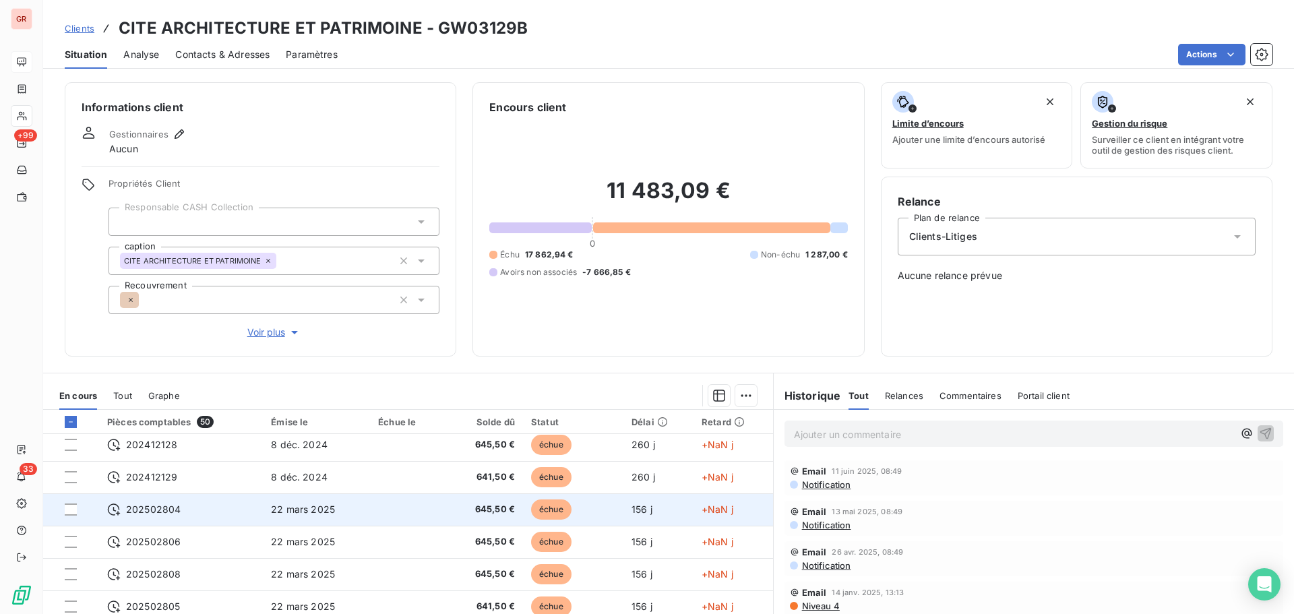
scroll to position [202, 0]
click at [309, 507] on span "22 mars 2025" at bounding box center [303, 506] width 64 height 11
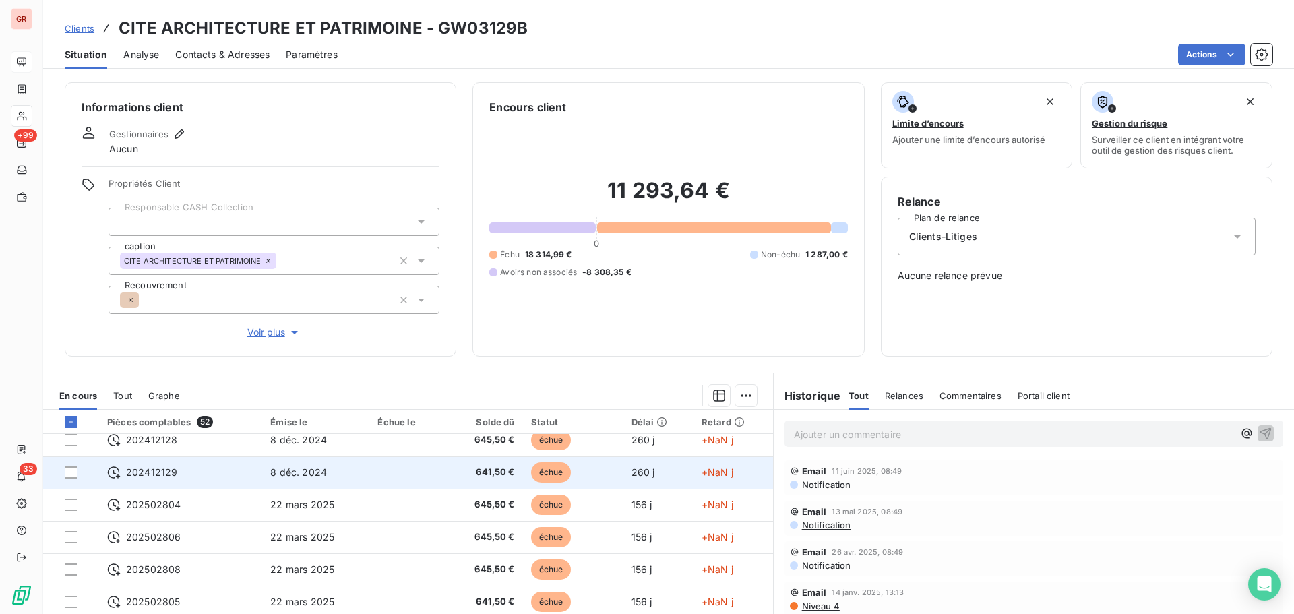
scroll to position [202, 0]
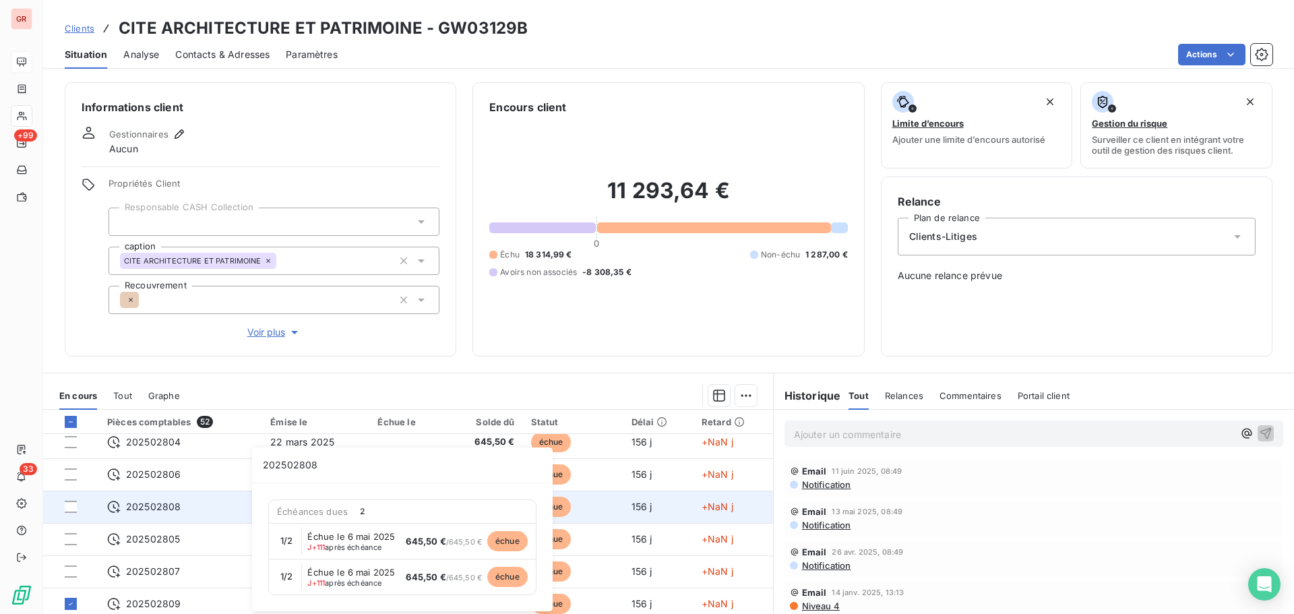
click at [156, 511] on span "202502808" at bounding box center [153, 506] width 55 height 13
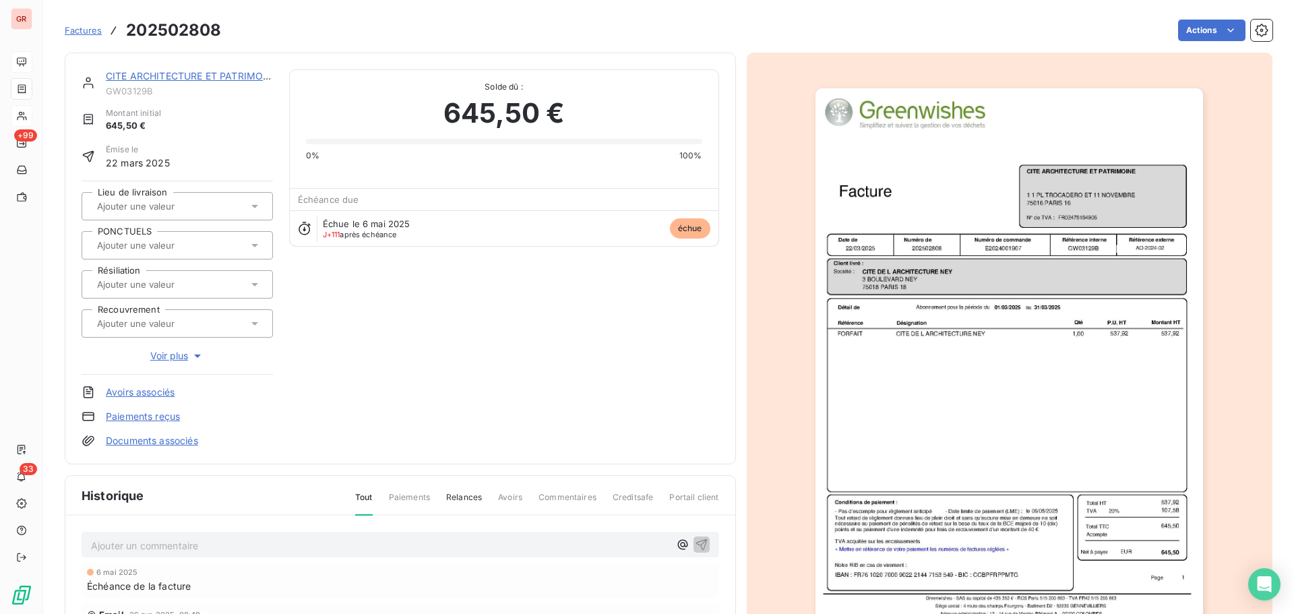
click at [1044, 292] on img "button" at bounding box center [1008, 362] width 387 height 548
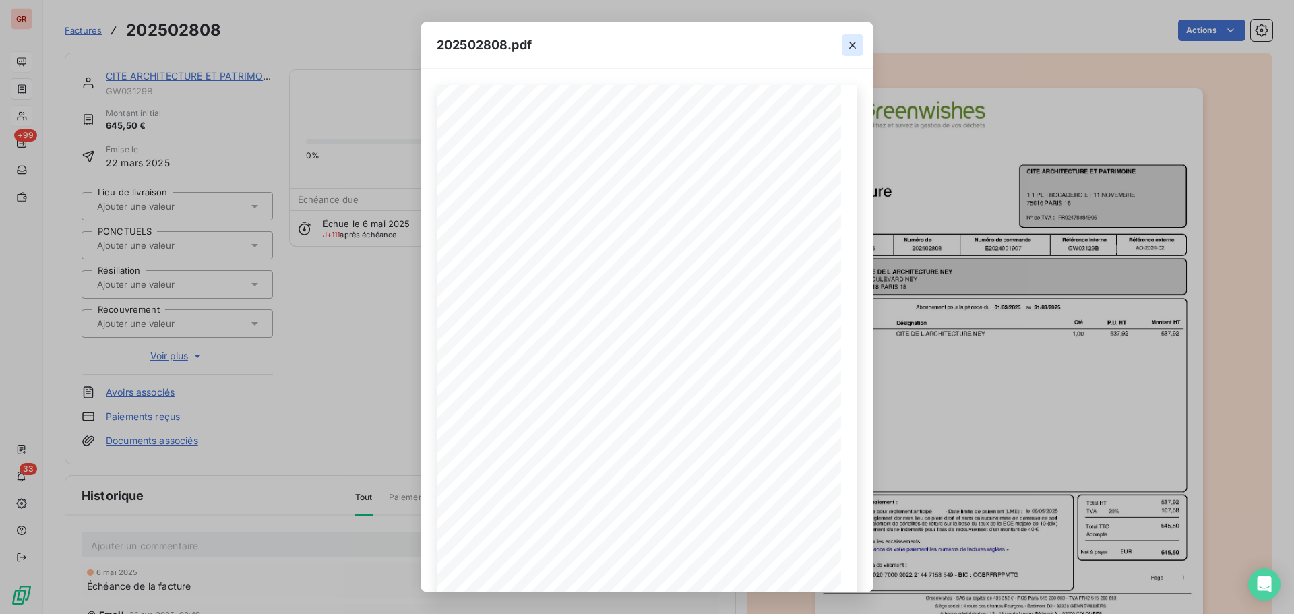
click at [855, 44] on icon "button" at bounding box center [852, 44] width 13 height 13
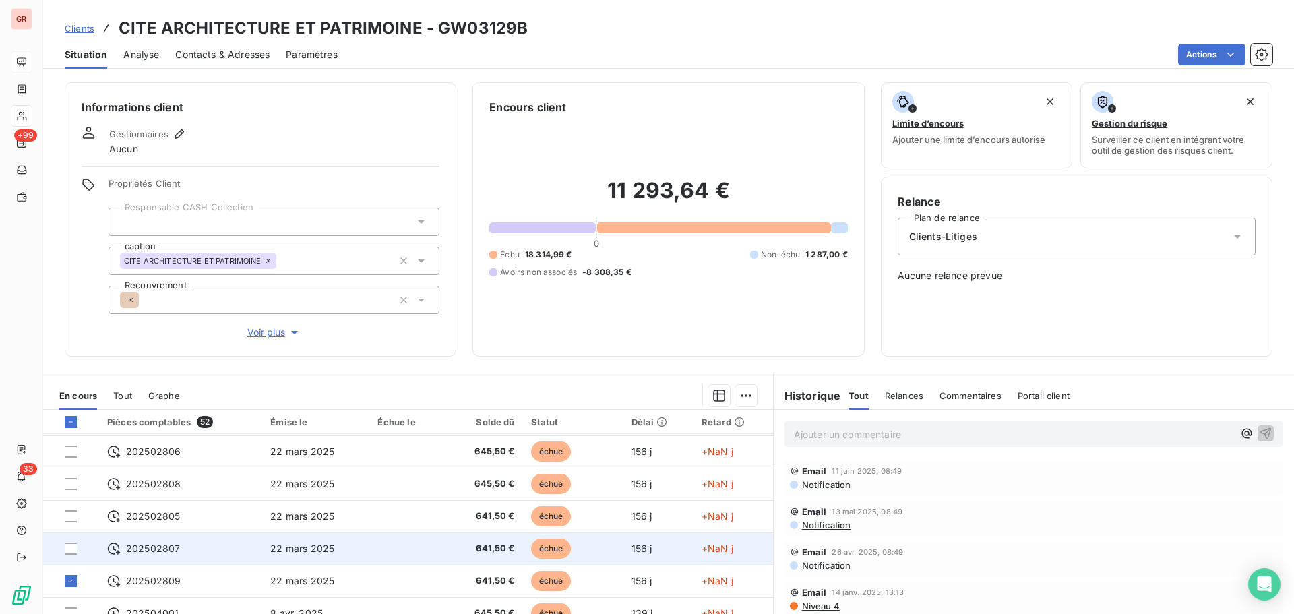
scroll to position [270, 0]
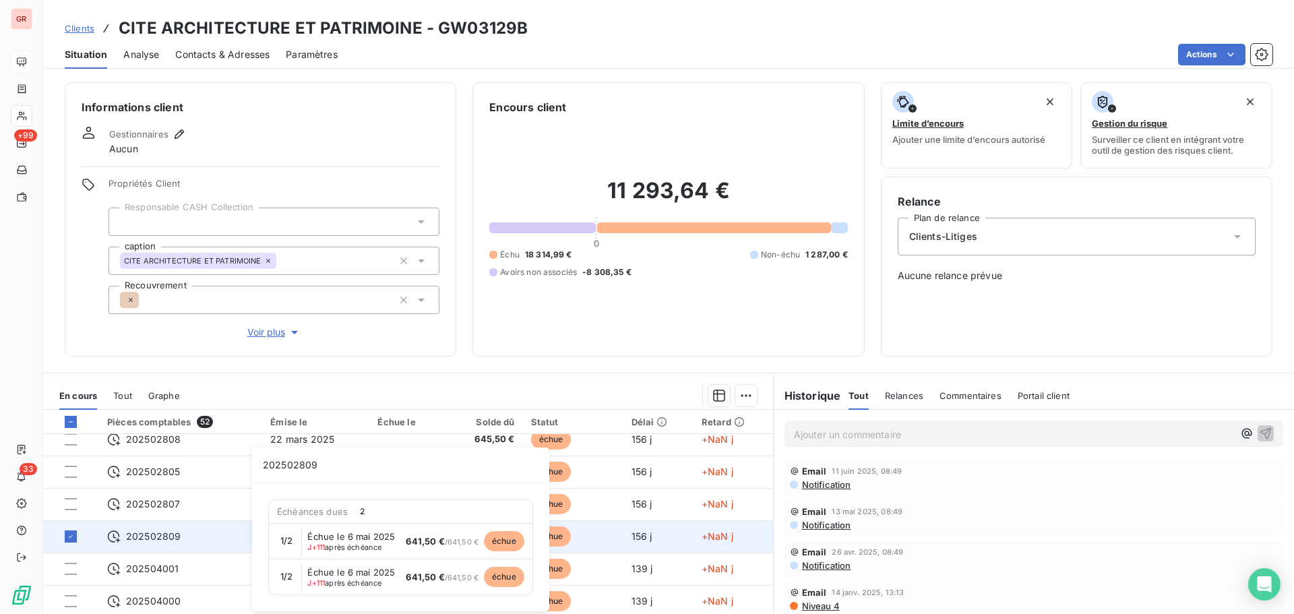
click at [164, 538] on span "202502809" at bounding box center [153, 536] width 55 height 13
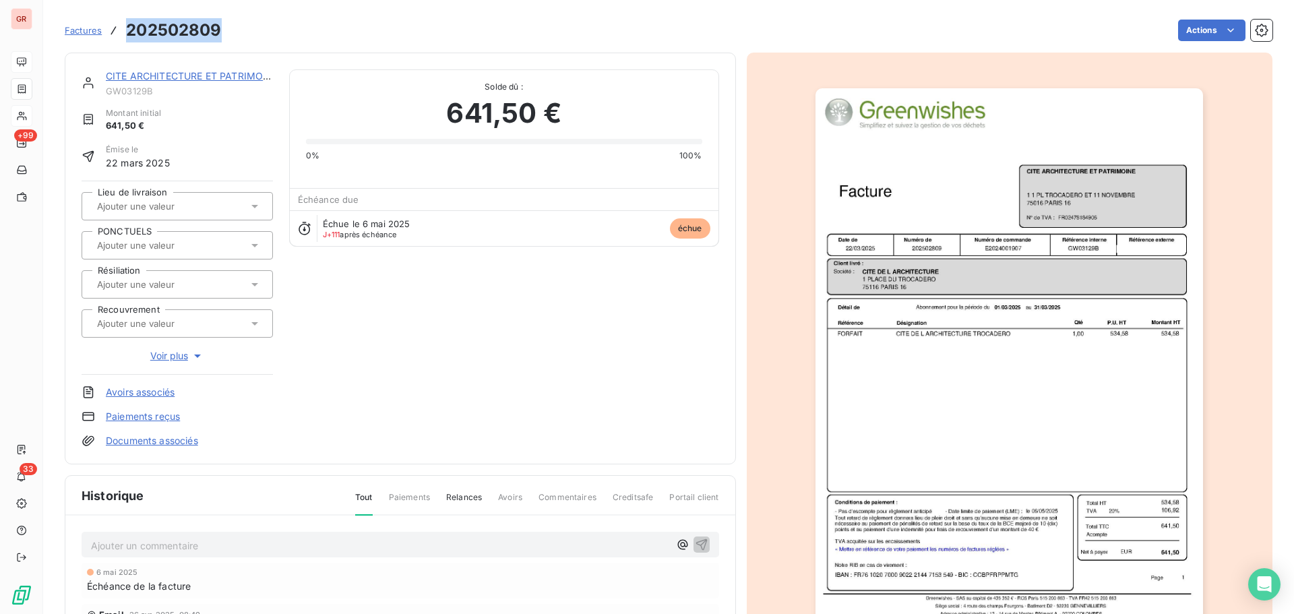
drag, startPoint x: 222, startPoint y: 29, endPoint x: 126, endPoint y: 30, distance: 95.7
click at [126, 30] on div "Factures 202502809 Actions" at bounding box center [668, 30] width 1207 height 28
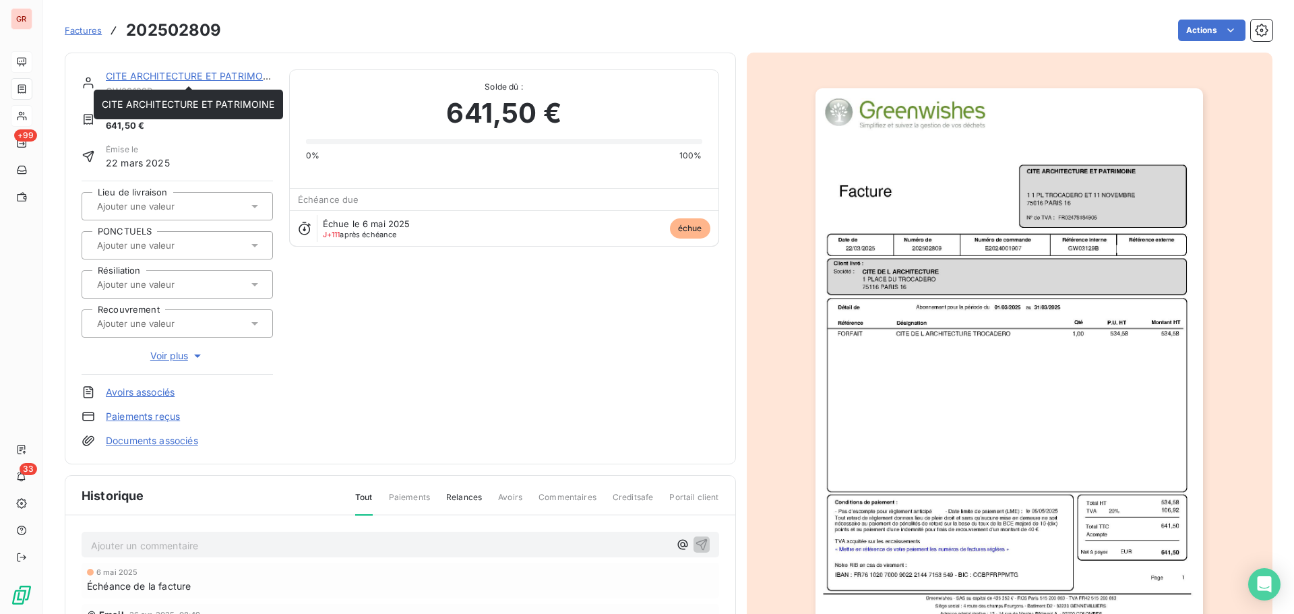
click at [193, 79] on link "CITE ARCHITECTURE ET PATRIMOINE" at bounding box center [192, 75] width 173 height 11
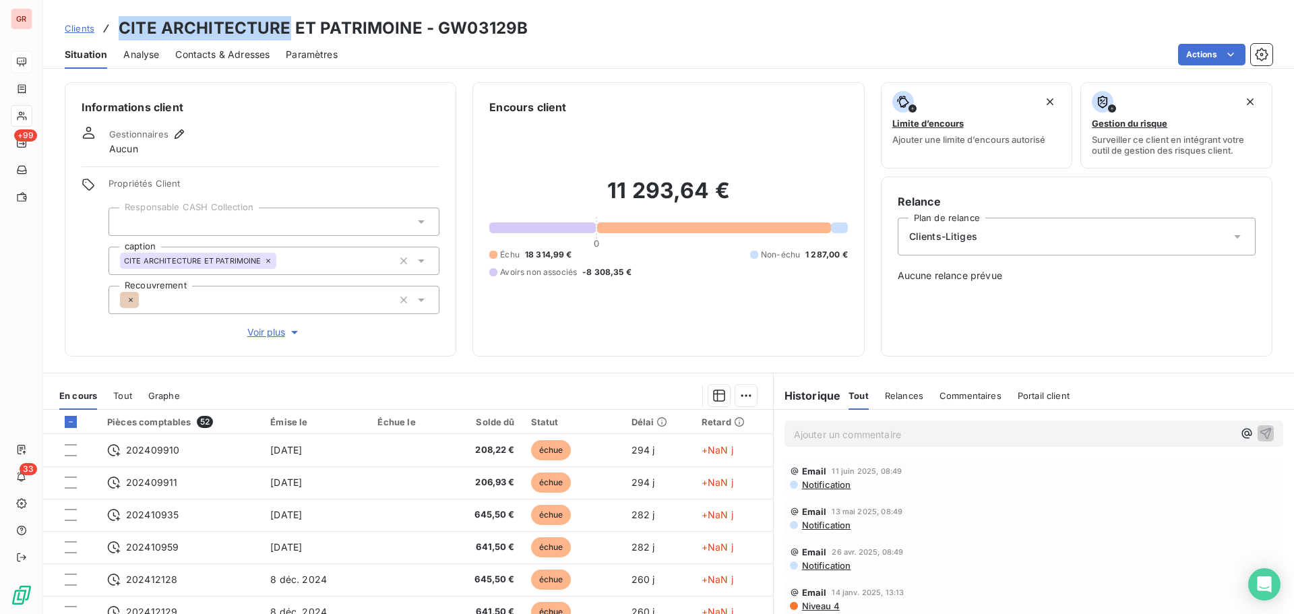
drag, startPoint x: 287, startPoint y: 33, endPoint x: 104, endPoint y: 13, distance: 184.4
click at [104, 13] on div "Clients CITE ARCHITECTURE ET PATRIMOINE - GW03129B Situation Analyse Contacts &…" at bounding box center [668, 34] width 1251 height 69
copy h3 "CITE ARCHITECTURE"
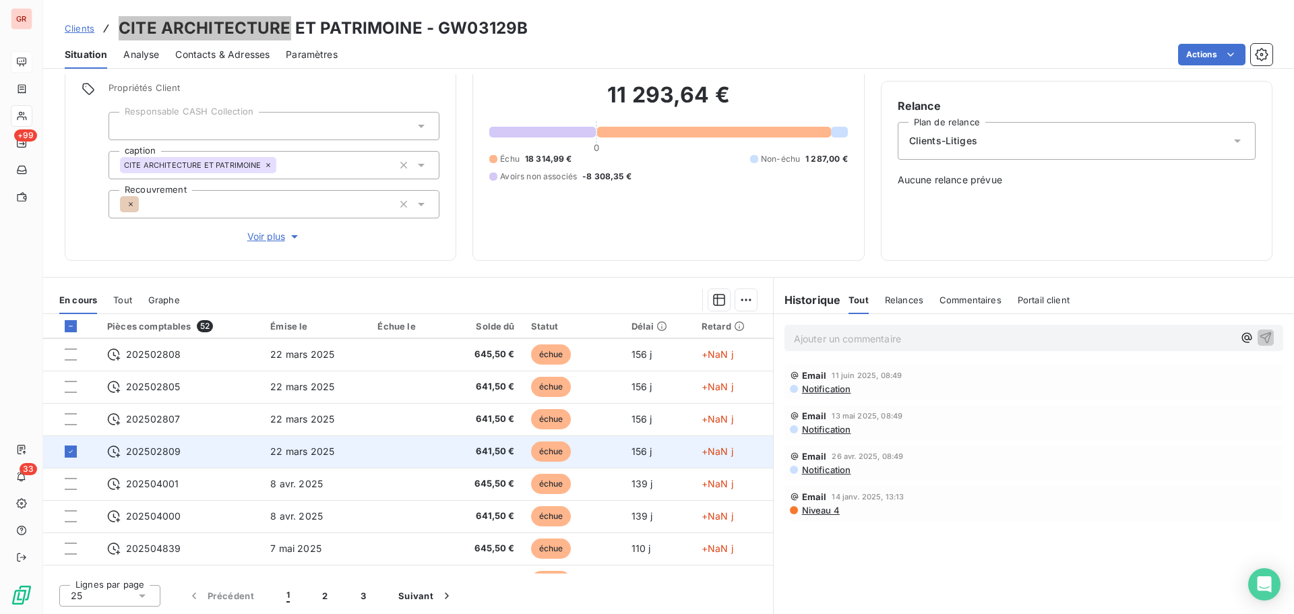
scroll to position [270, 0]
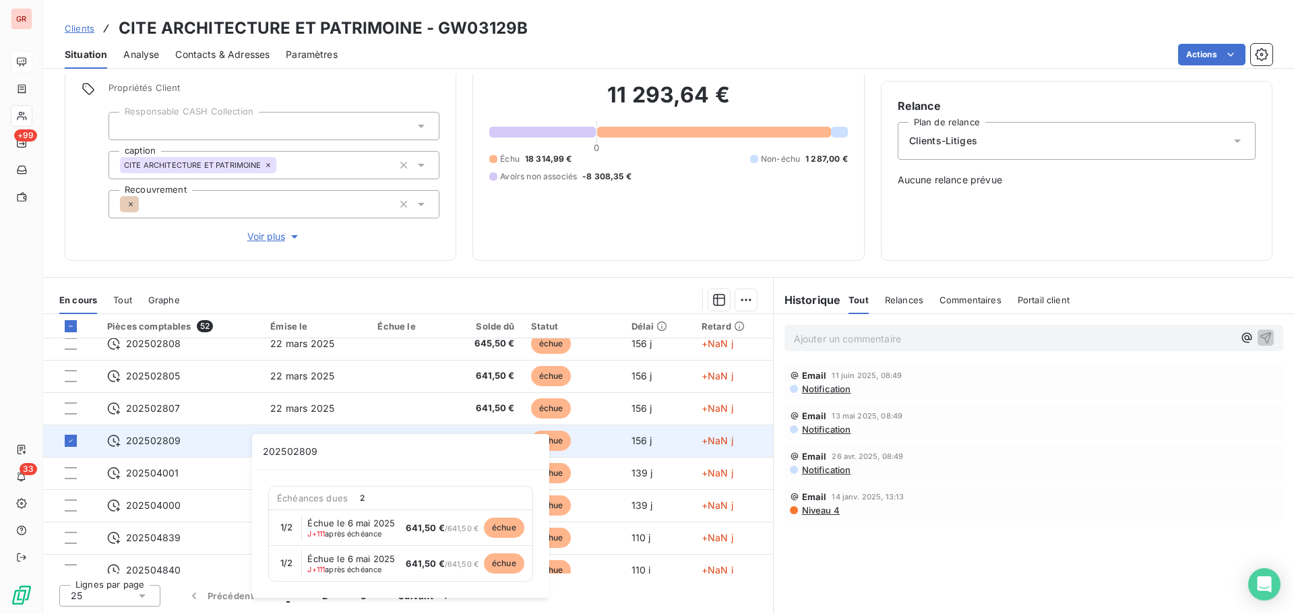
click at [158, 440] on span "202502809" at bounding box center [153, 440] width 55 height 13
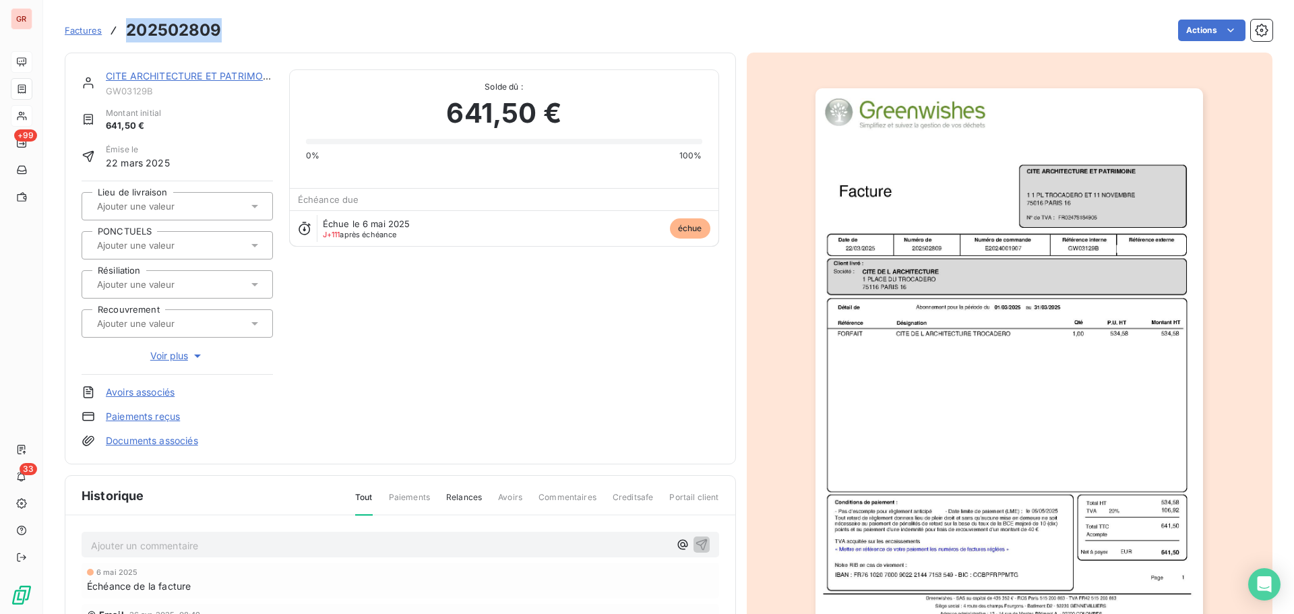
drag, startPoint x: 223, startPoint y: 30, endPoint x: 123, endPoint y: 32, distance: 99.7
click at [123, 32] on div "Factures 202502809 Actions" at bounding box center [668, 30] width 1207 height 28
click at [974, 352] on img "button" at bounding box center [1008, 362] width 387 height 548
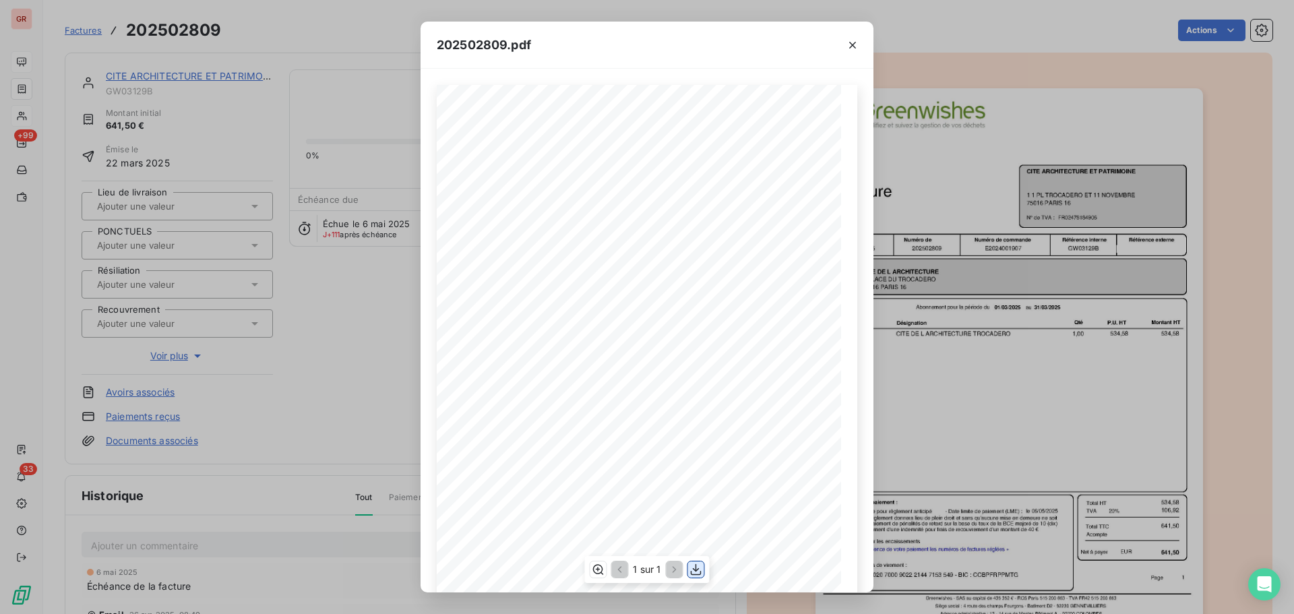
click at [697, 573] on icon "button" at bounding box center [695, 569] width 13 height 13
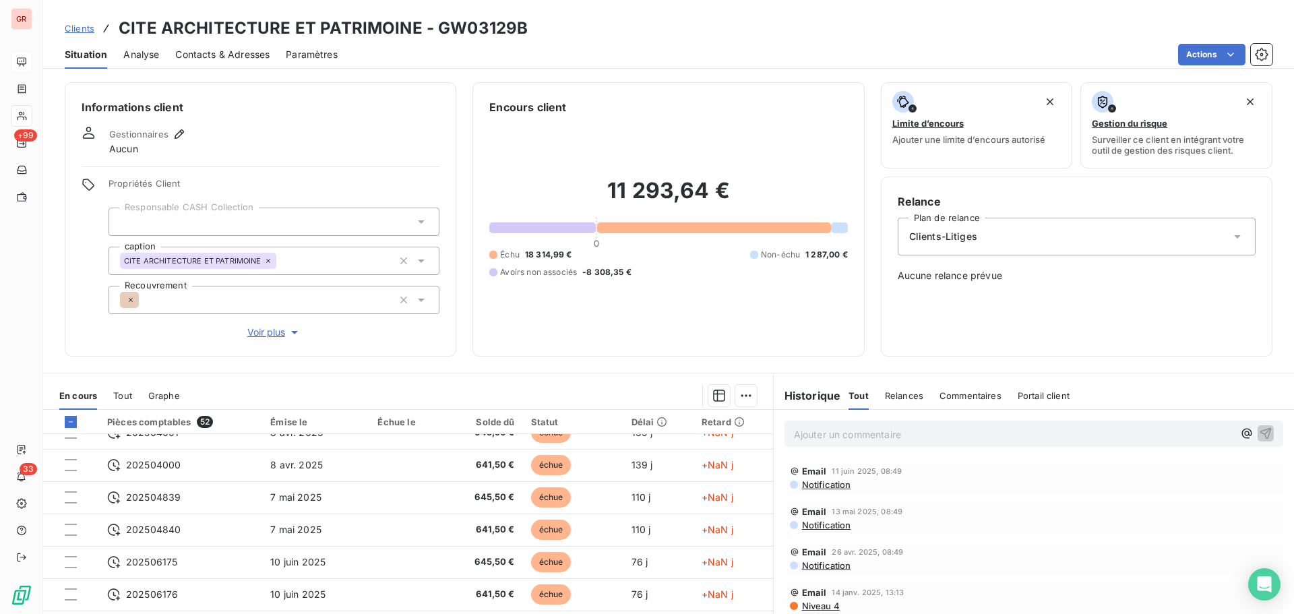
scroll to position [404, 0]
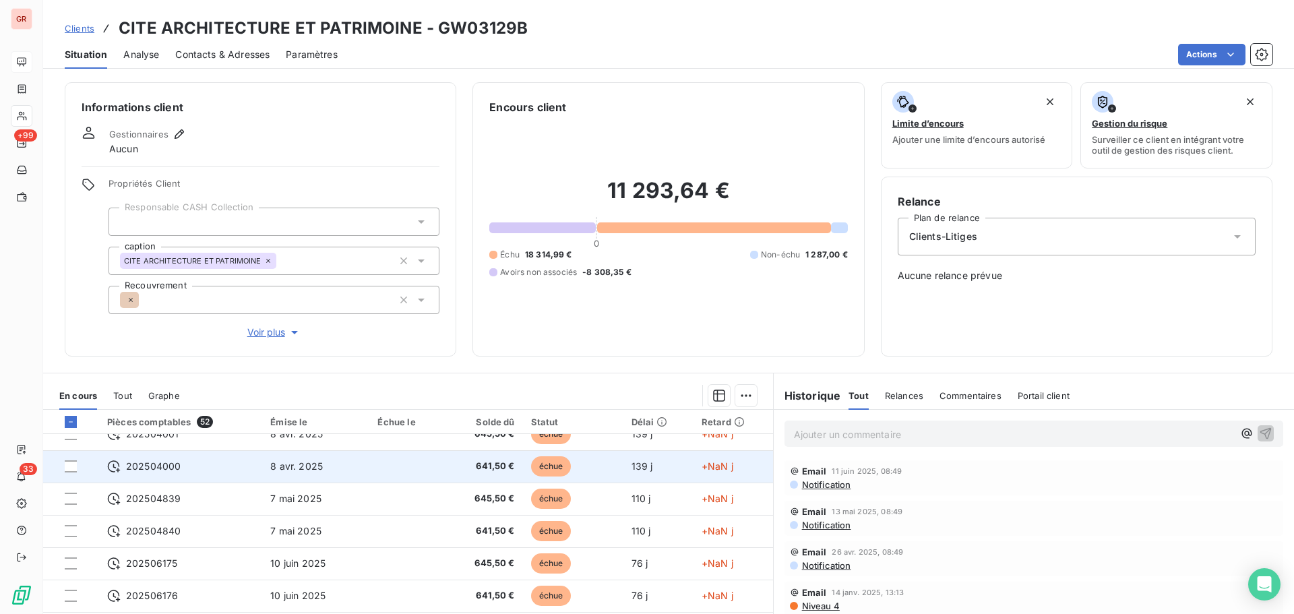
click at [151, 470] on span "202504000" at bounding box center [153, 466] width 55 height 13
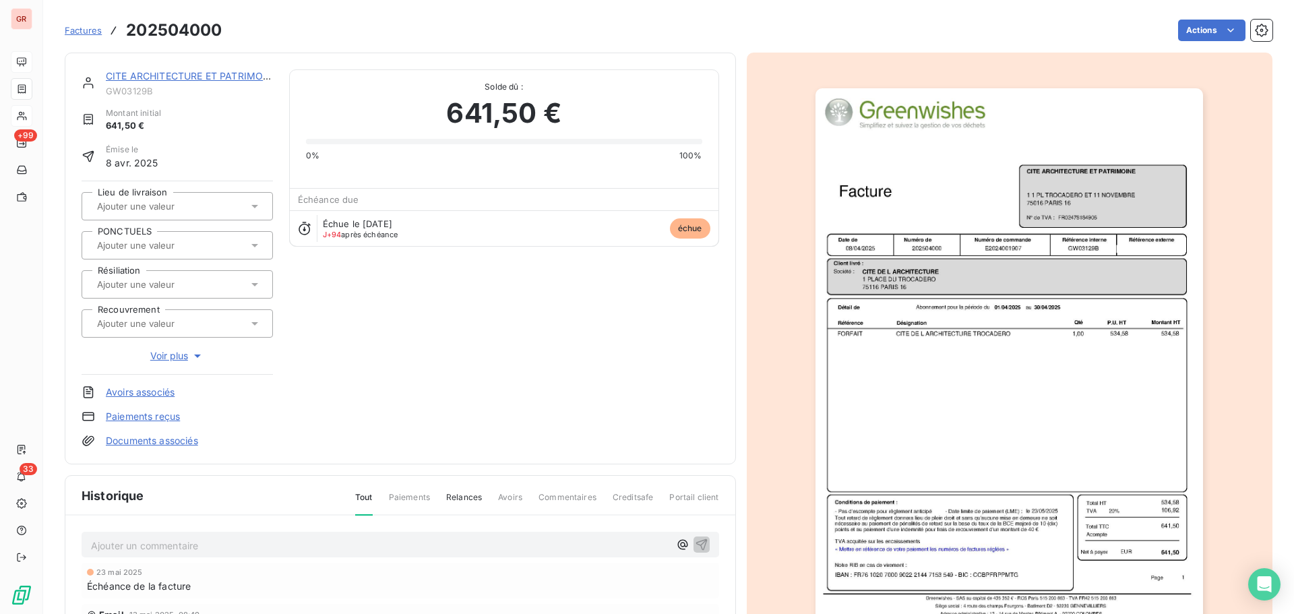
click at [991, 361] on img "button" at bounding box center [1008, 362] width 387 height 548
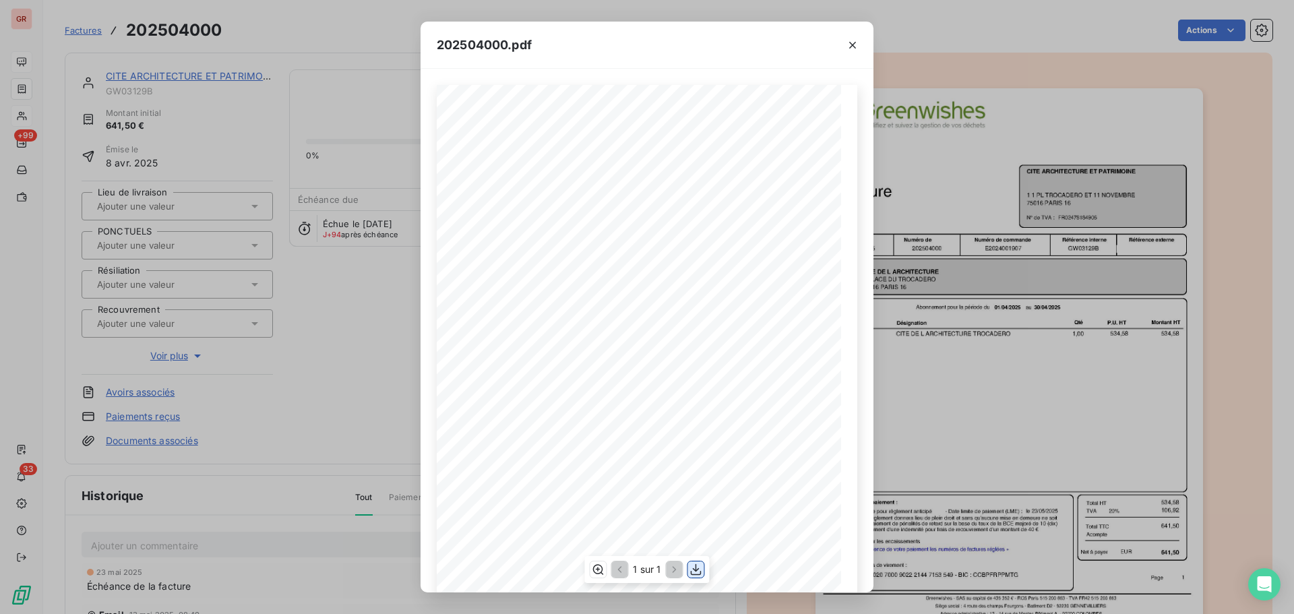
click at [696, 569] on icon "button" at bounding box center [696, 569] width 11 height 11
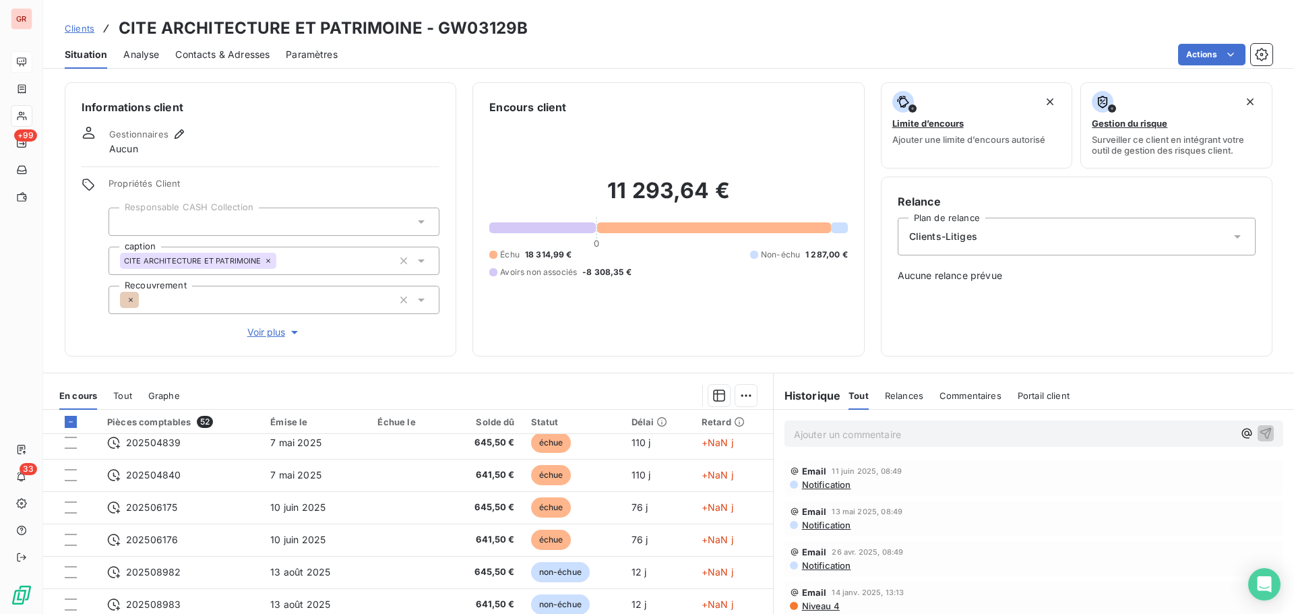
scroll to position [472, 0]
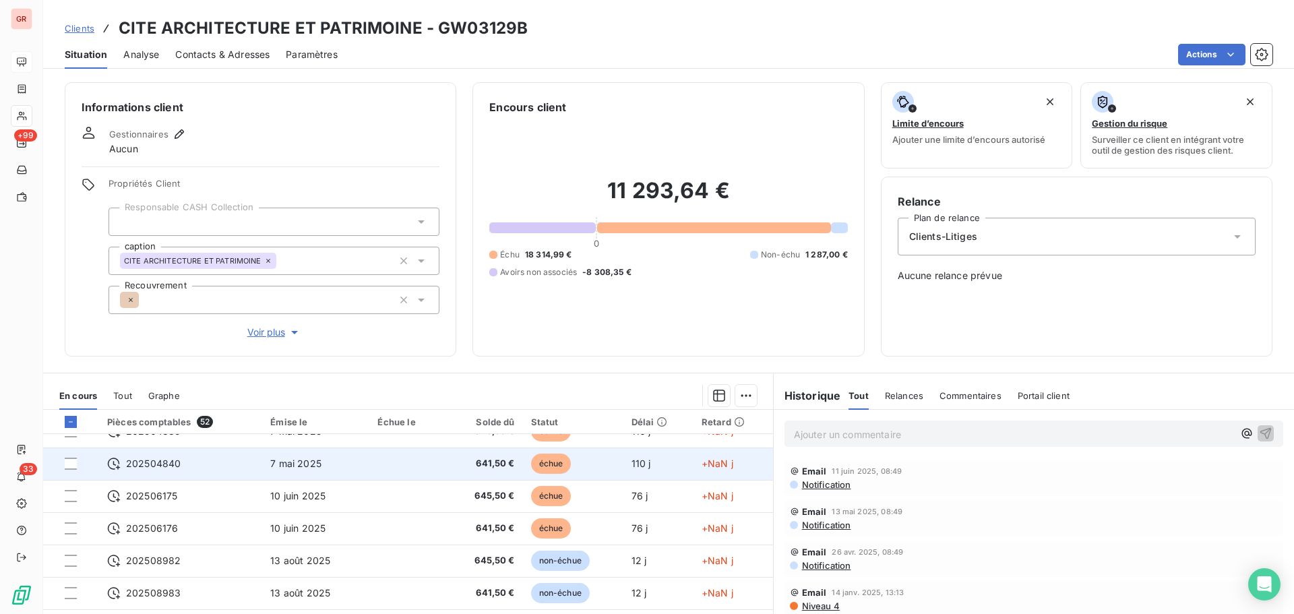
click at [140, 466] on span "202504840" at bounding box center [153, 463] width 55 height 13
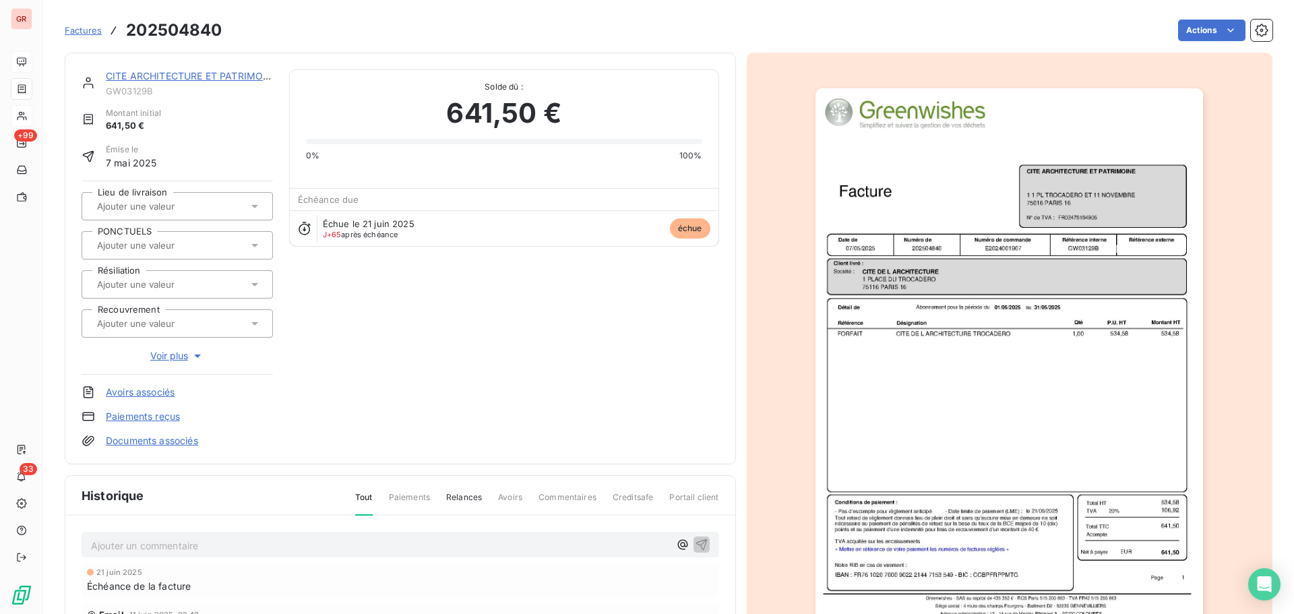
click at [1041, 410] on img "button" at bounding box center [1008, 362] width 387 height 548
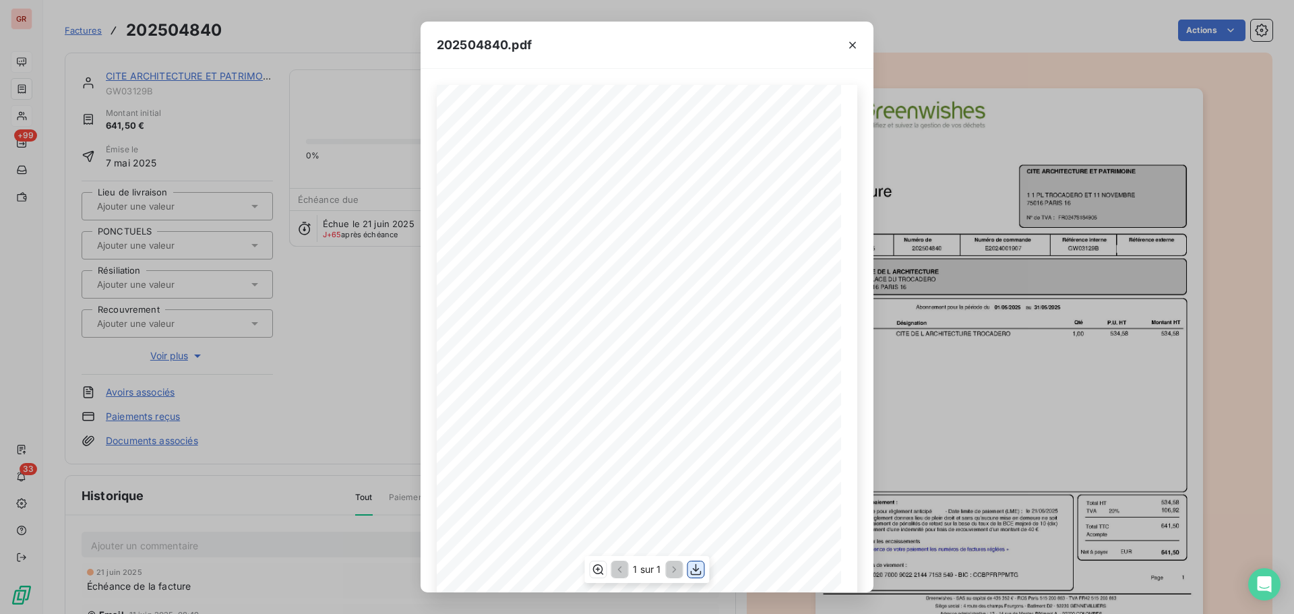
click at [694, 573] on icon "button" at bounding box center [695, 569] width 13 height 13
click at [857, 42] on icon "button" at bounding box center [852, 44] width 13 height 13
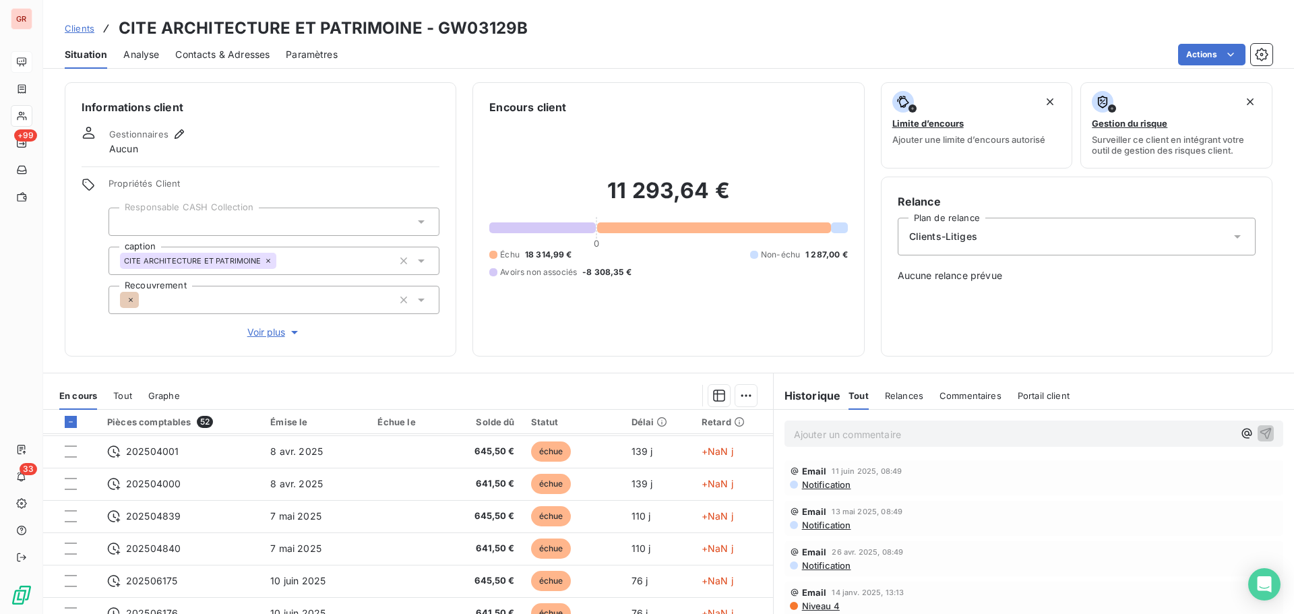
scroll to position [404, 0]
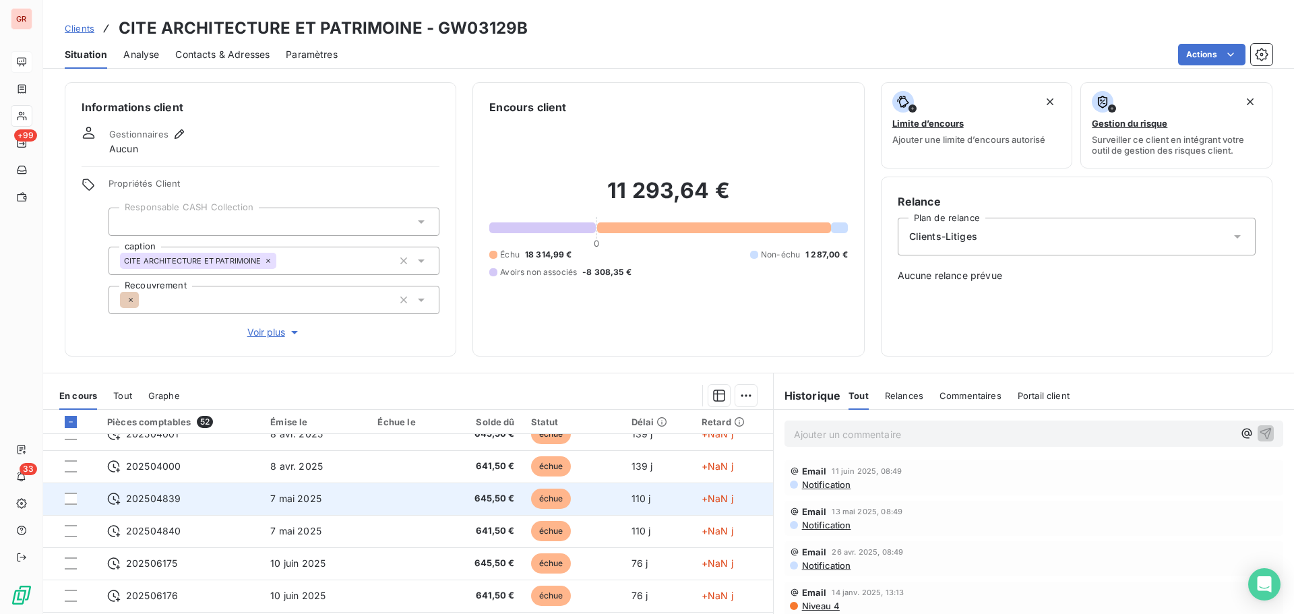
click at [159, 499] on span "202504839" at bounding box center [153, 498] width 55 height 13
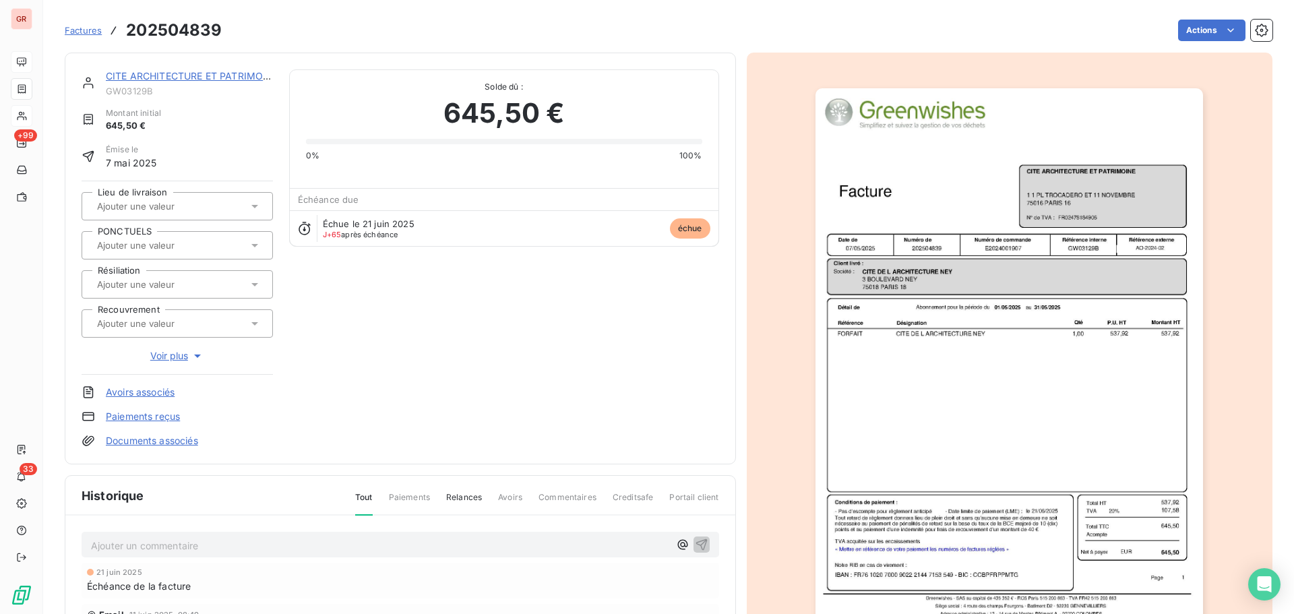
click at [955, 239] on img "button" at bounding box center [1008, 362] width 387 height 548
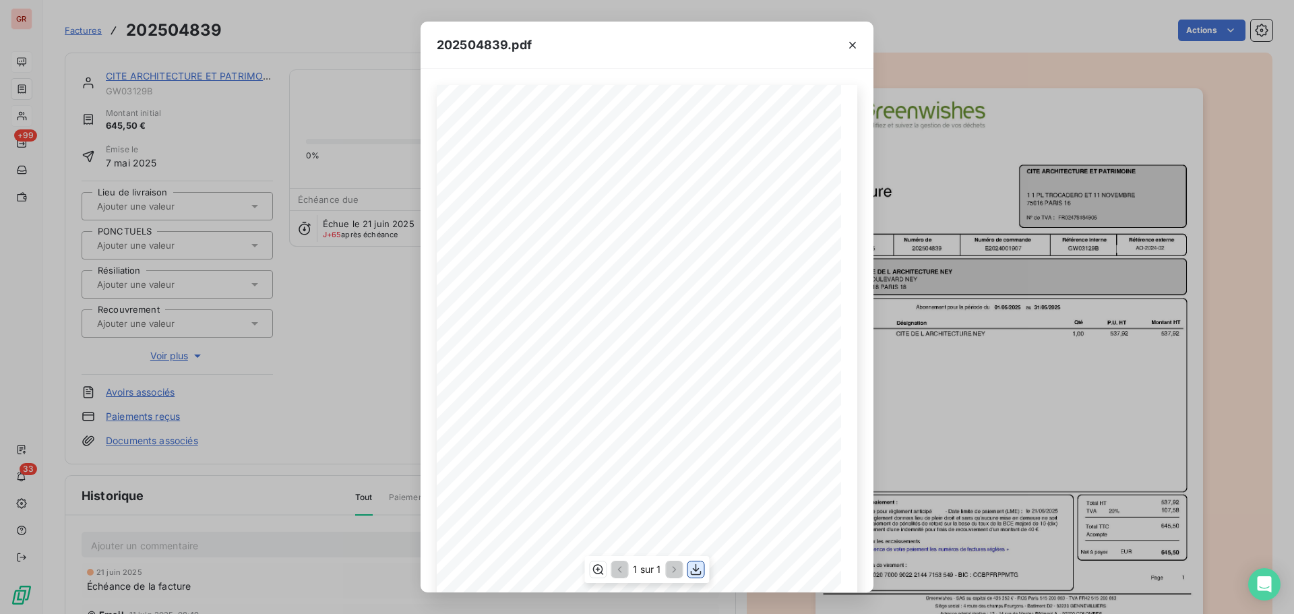
click at [692, 570] on icon "button" at bounding box center [695, 569] width 13 height 13
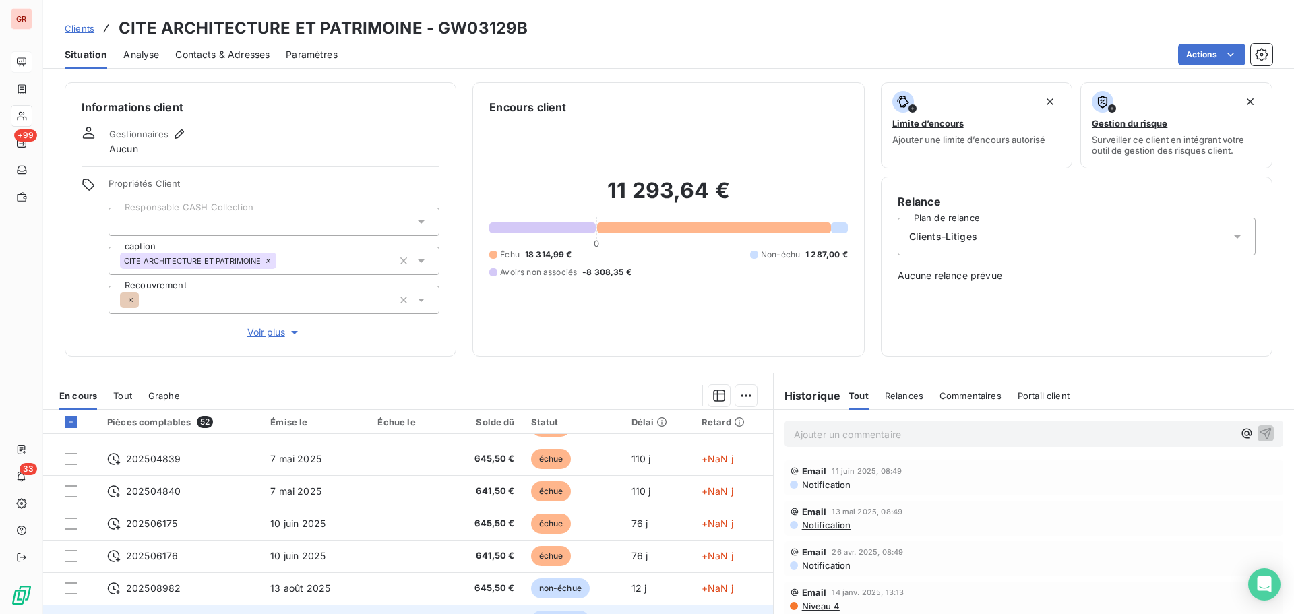
scroll to position [439, 0]
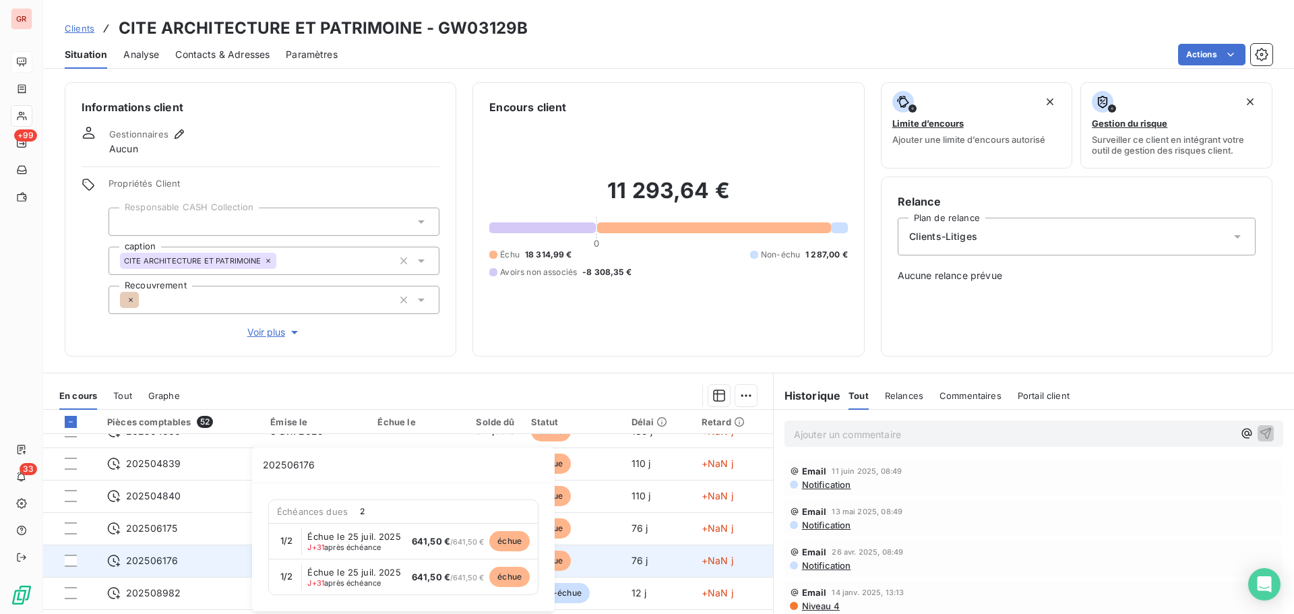
click at [172, 563] on span "202506176" at bounding box center [152, 560] width 52 height 13
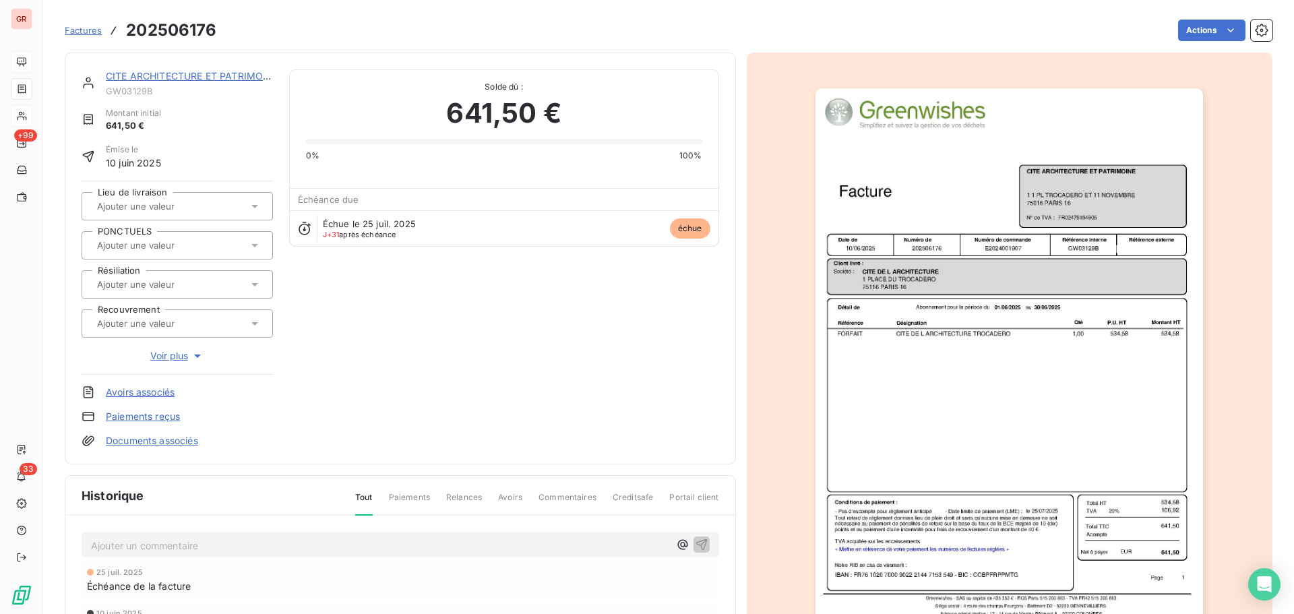
click at [953, 325] on img "button" at bounding box center [1008, 362] width 387 height 548
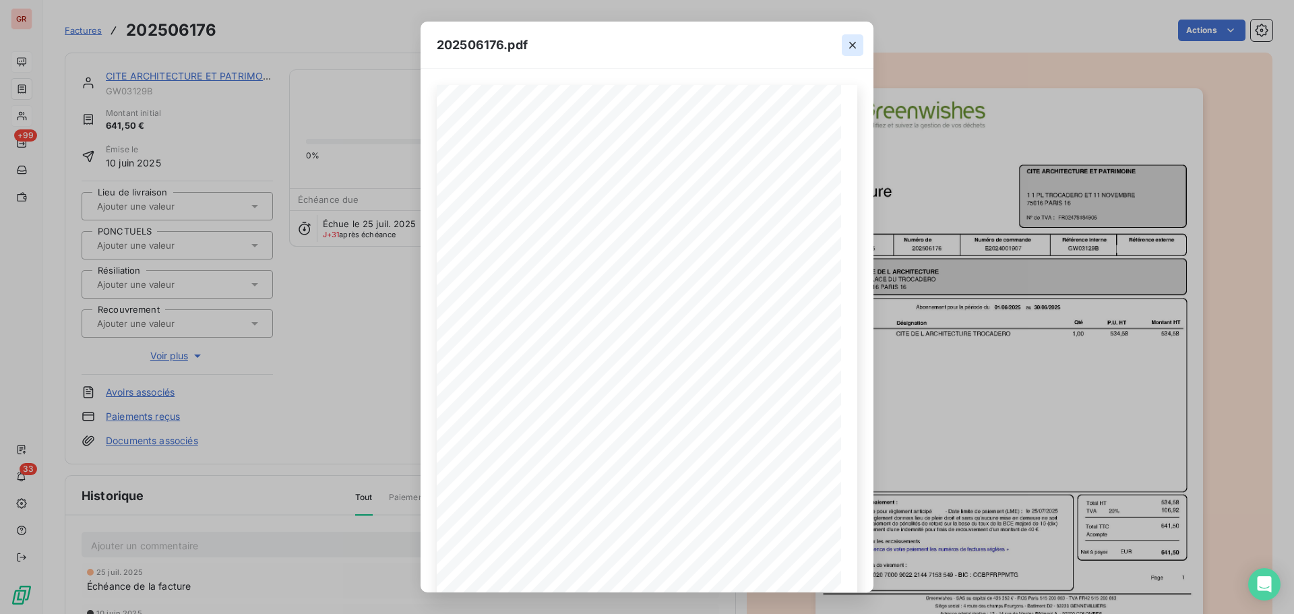
click at [849, 49] on icon "button" at bounding box center [852, 44] width 13 height 13
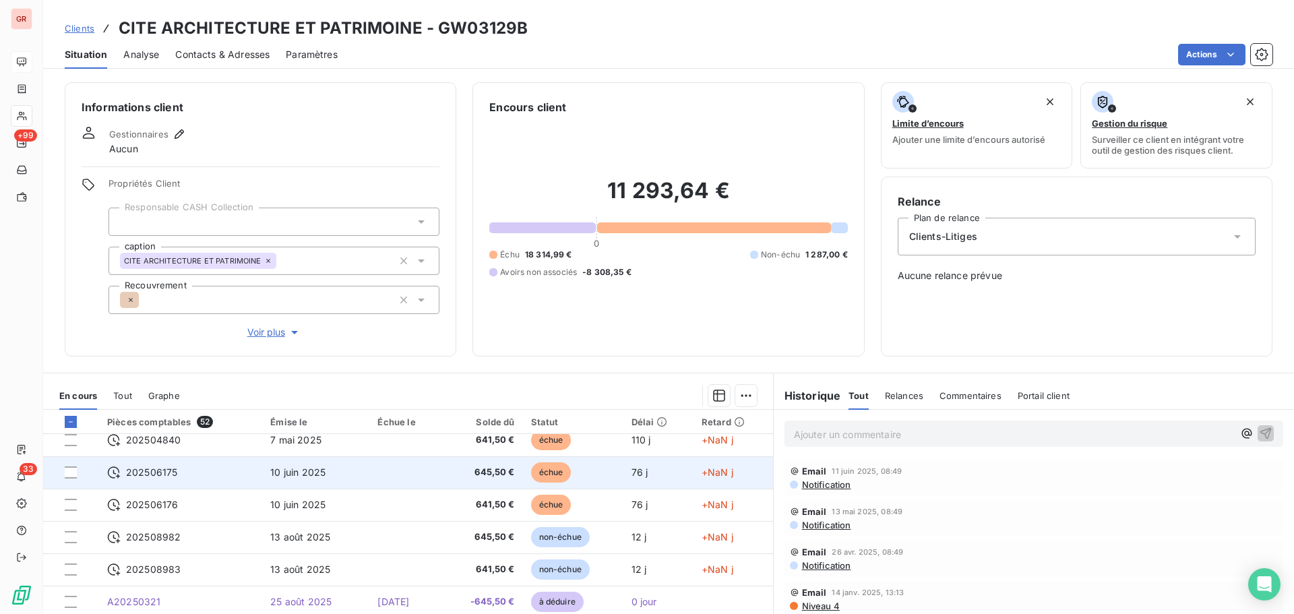
scroll to position [472, 0]
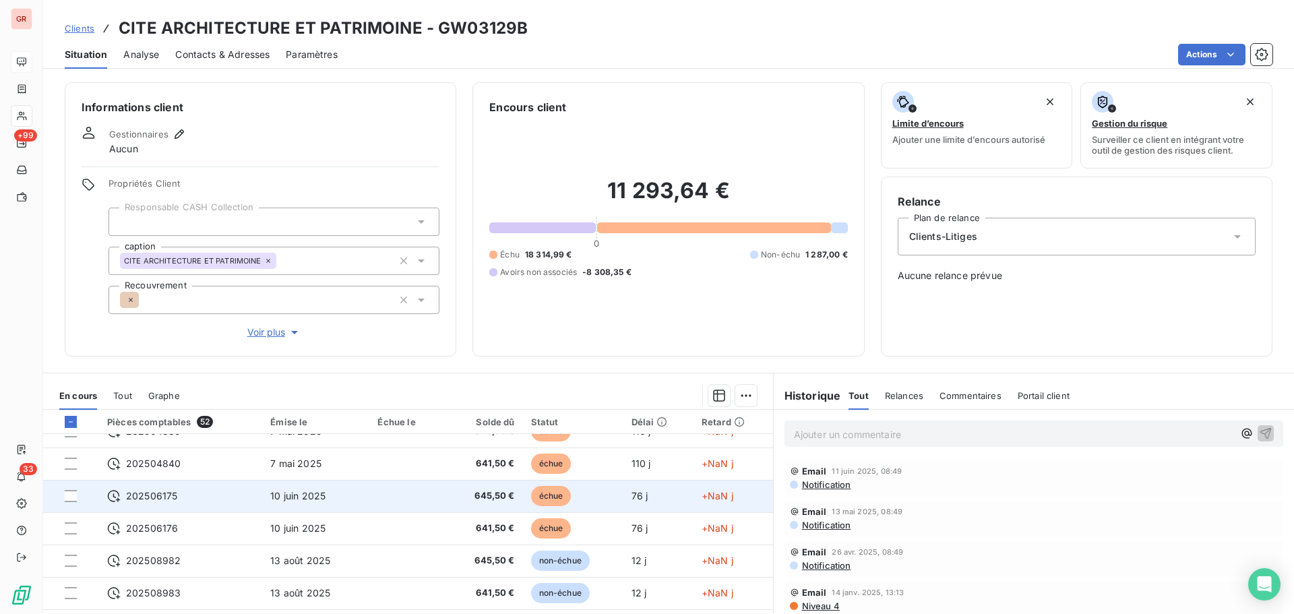
click at [174, 499] on span "202506175" at bounding box center [151, 495] width 51 height 13
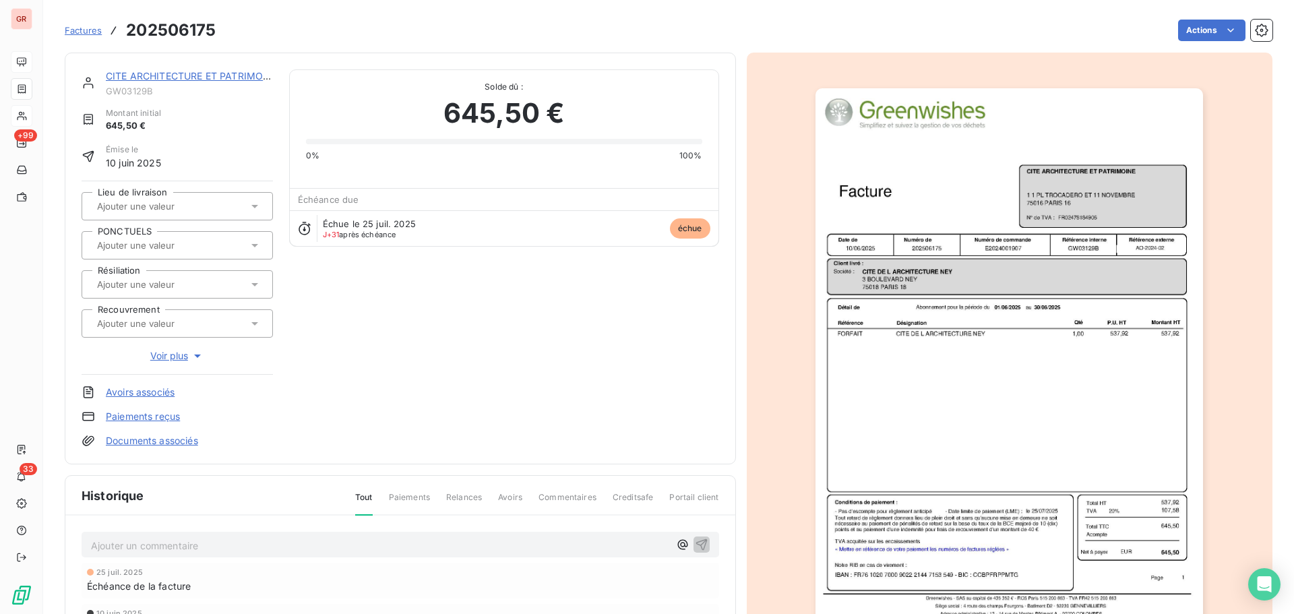
click at [961, 259] on img "button" at bounding box center [1008, 362] width 387 height 548
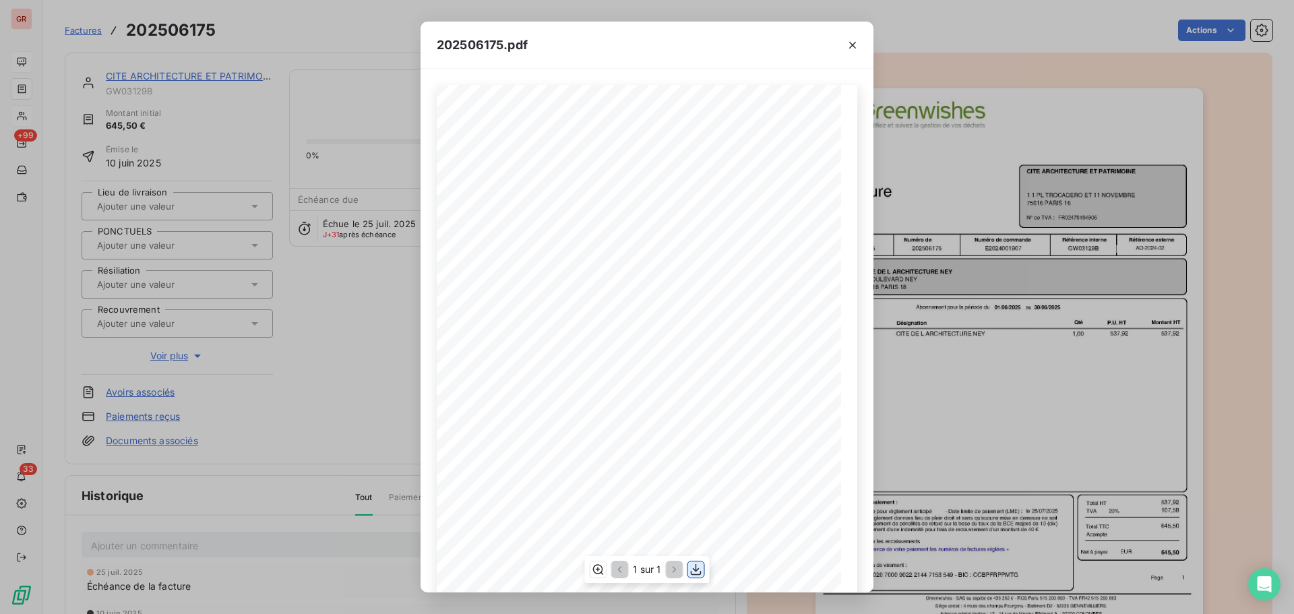
click at [696, 573] on icon "button" at bounding box center [695, 569] width 13 height 13
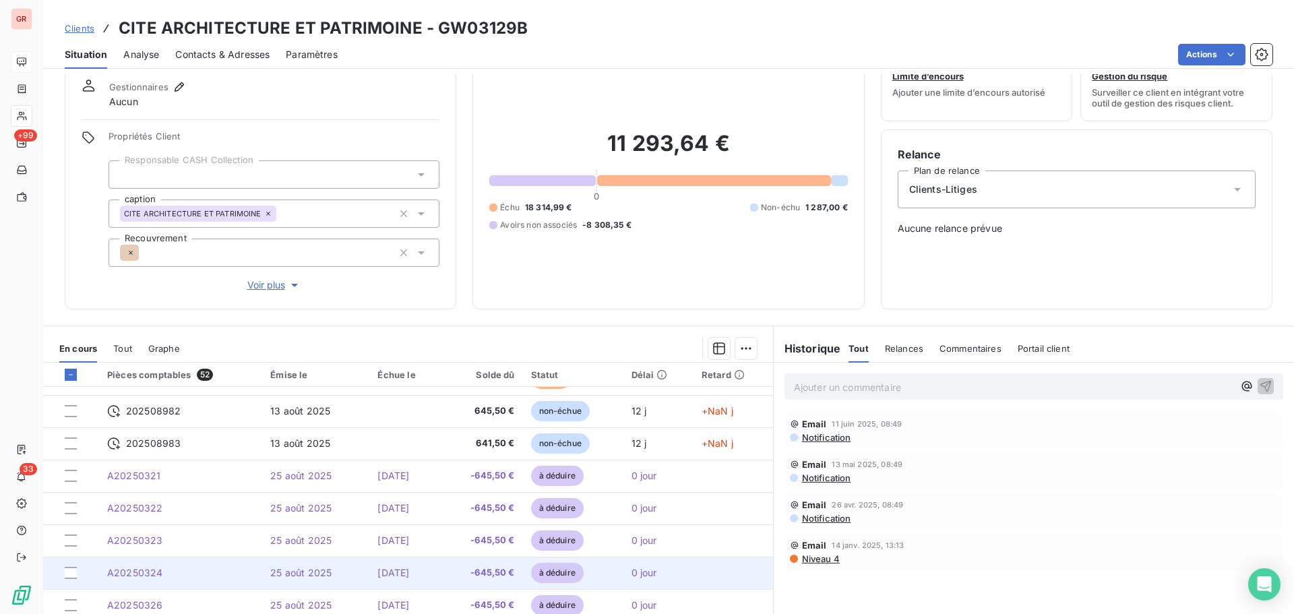
scroll to position [96, 0]
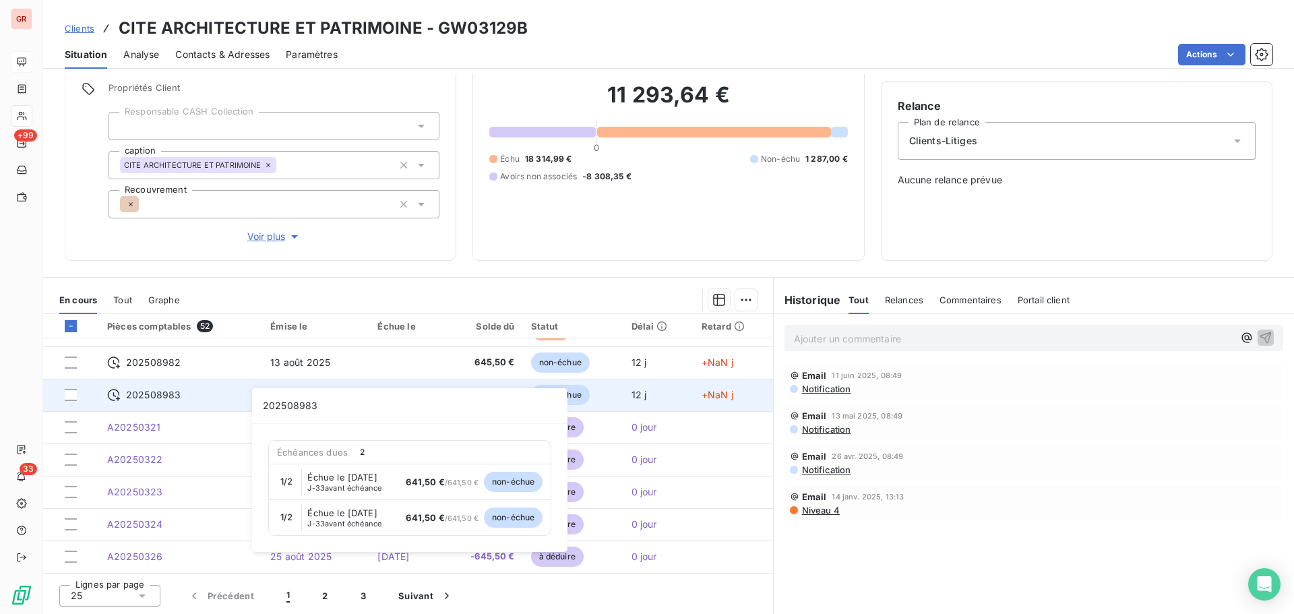
click at [175, 394] on span "202508983" at bounding box center [153, 394] width 55 height 13
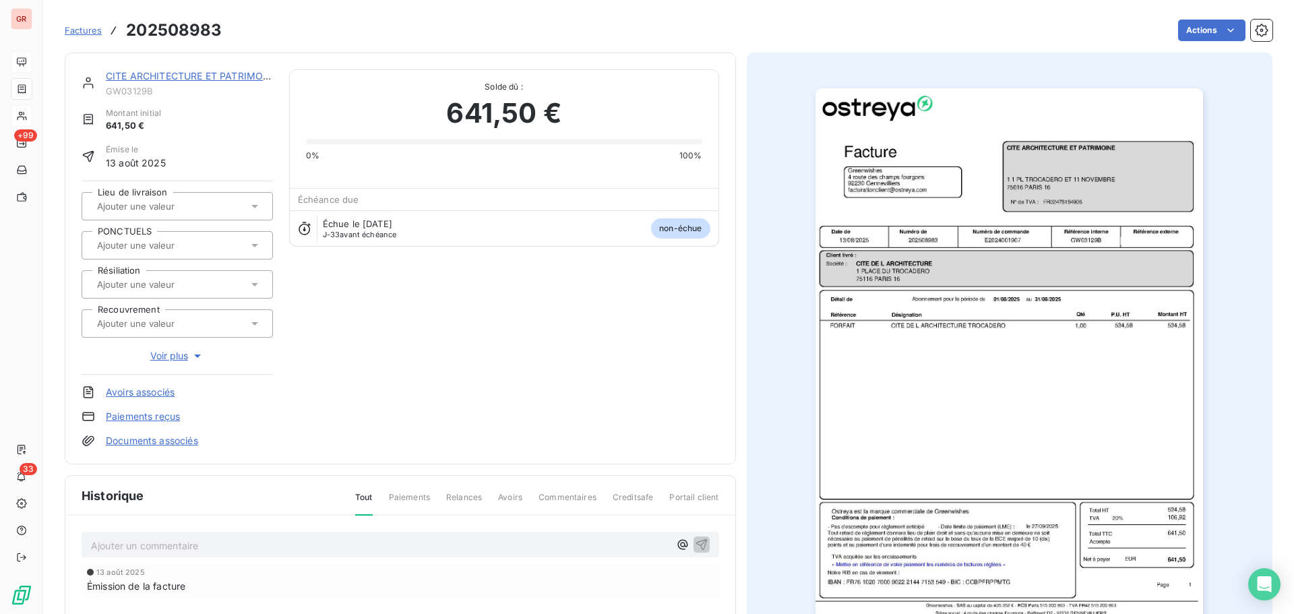
click at [941, 193] on img "button" at bounding box center [1008, 362] width 387 height 548
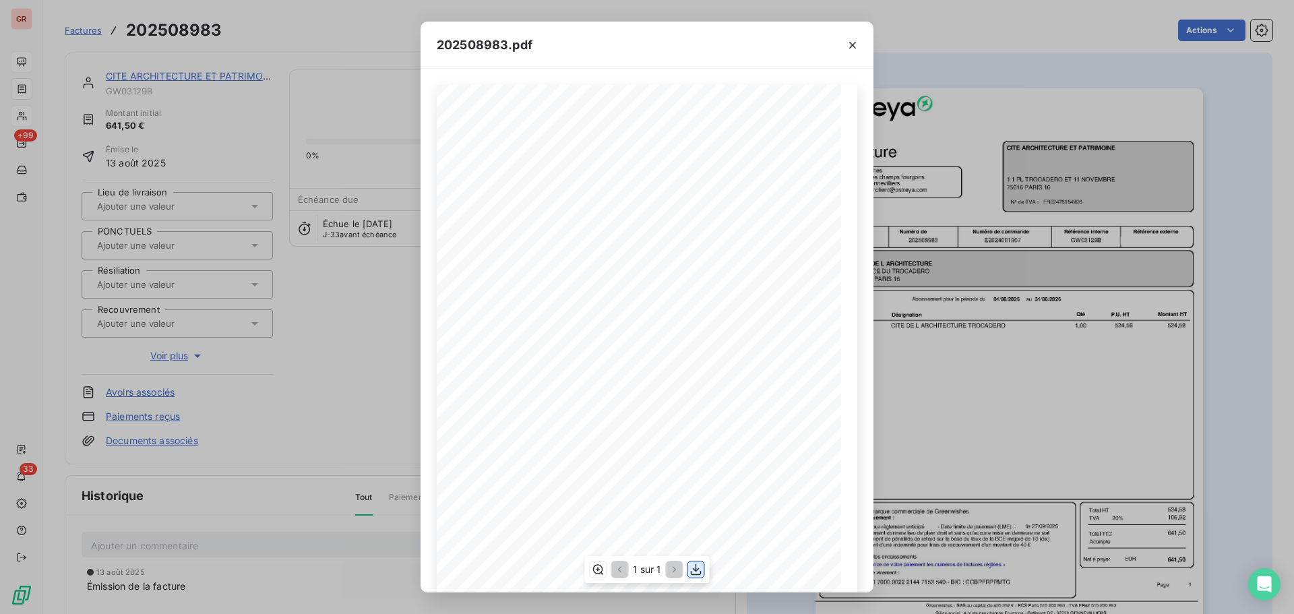
click at [700, 569] on icon "button" at bounding box center [695, 569] width 13 height 13
click at [30, 89] on div "202508983.pdf Référence interne Numéro de Date de Numéro de commande Référence …" at bounding box center [647, 307] width 1294 height 614
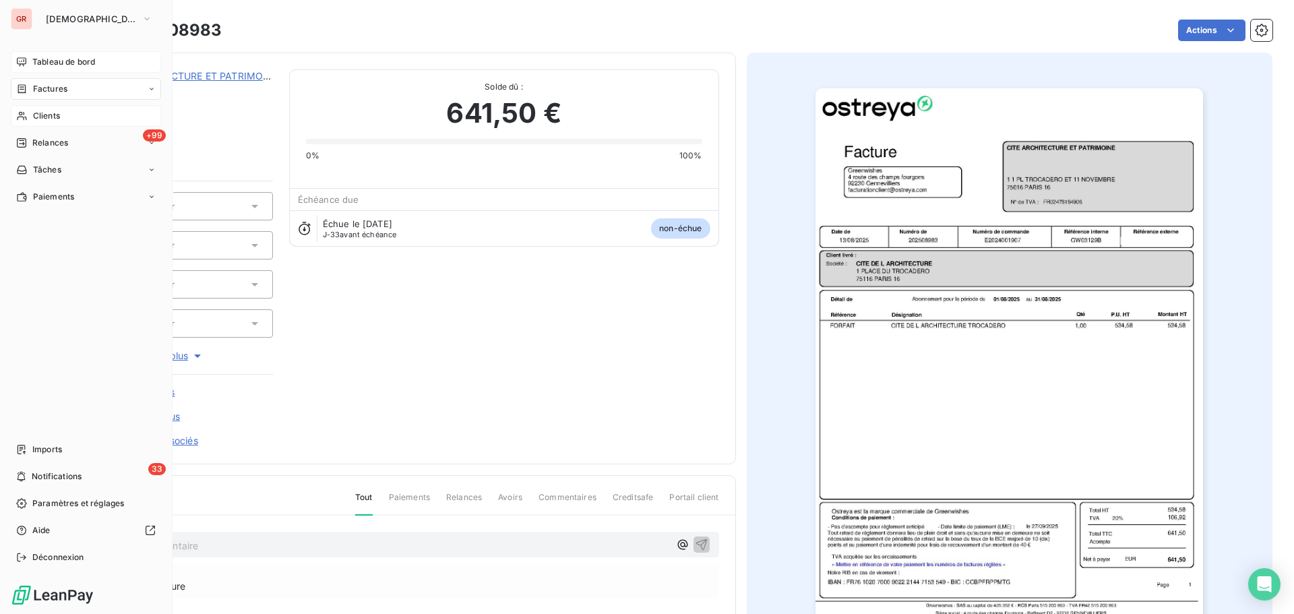
click at [53, 93] on span "Factures" at bounding box center [50, 89] width 34 height 12
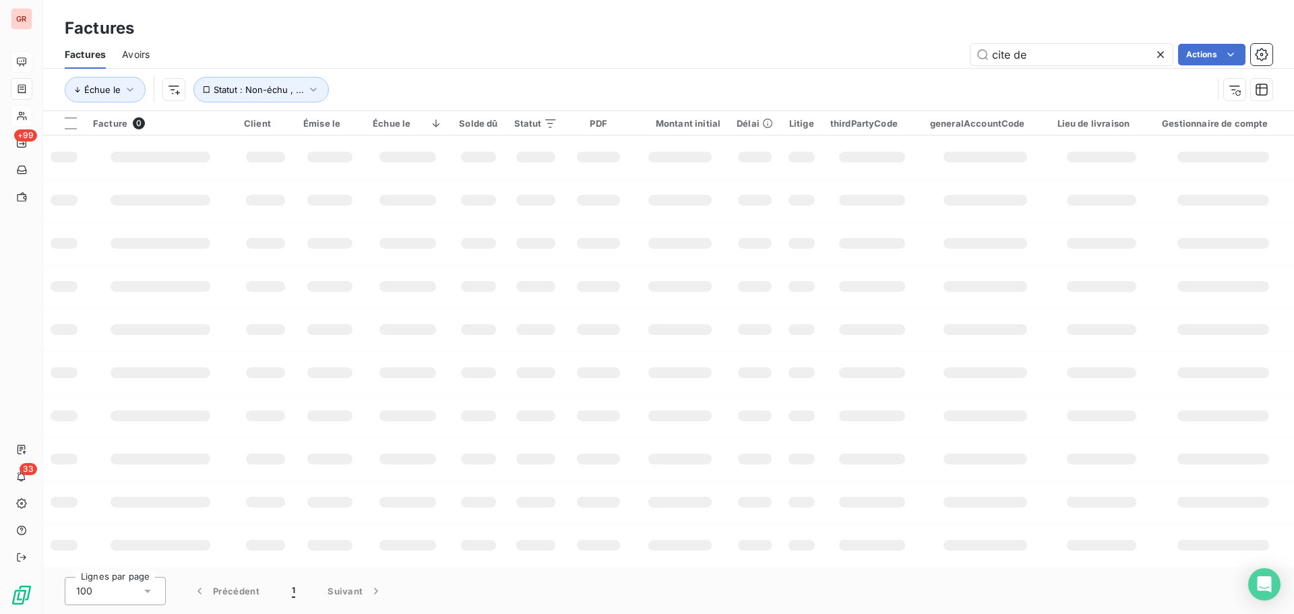
click at [142, 57] on span "Avoirs" at bounding box center [136, 54] width 28 height 13
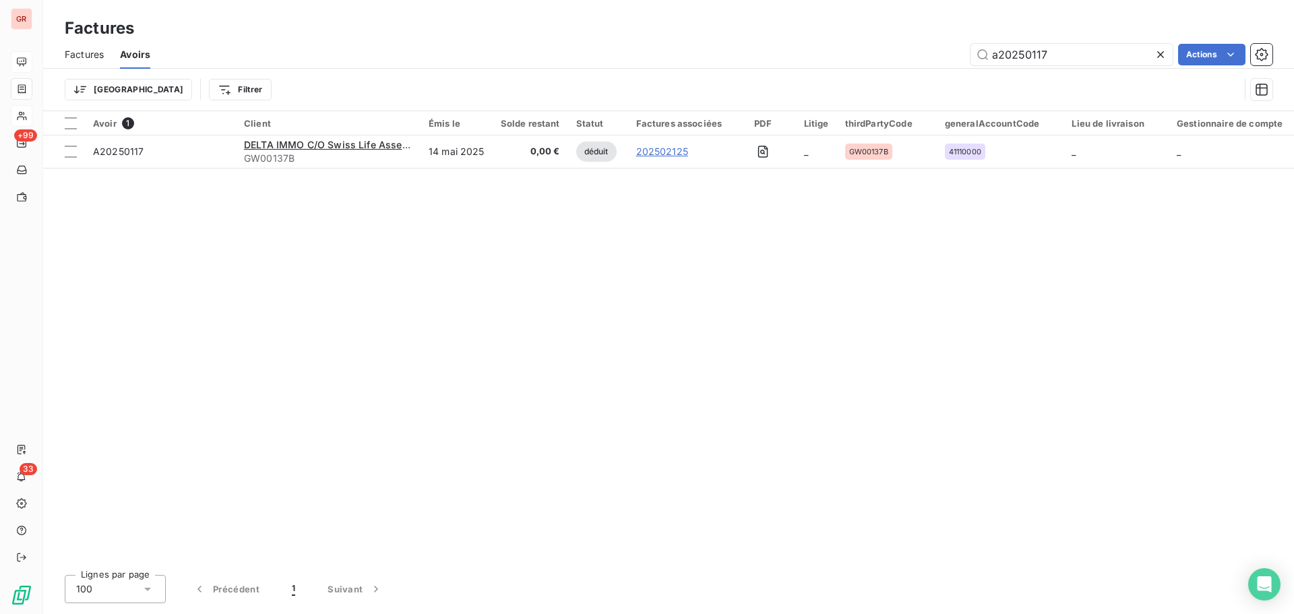
drag, startPoint x: 1069, startPoint y: 54, endPoint x: 862, endPoint y: 74, distance: 207.8
click at [862, 74] on div "Factures Avoirs a20250117 Actions Trier Filtrer" at bounding box center [668, 75] width 1251 height 70
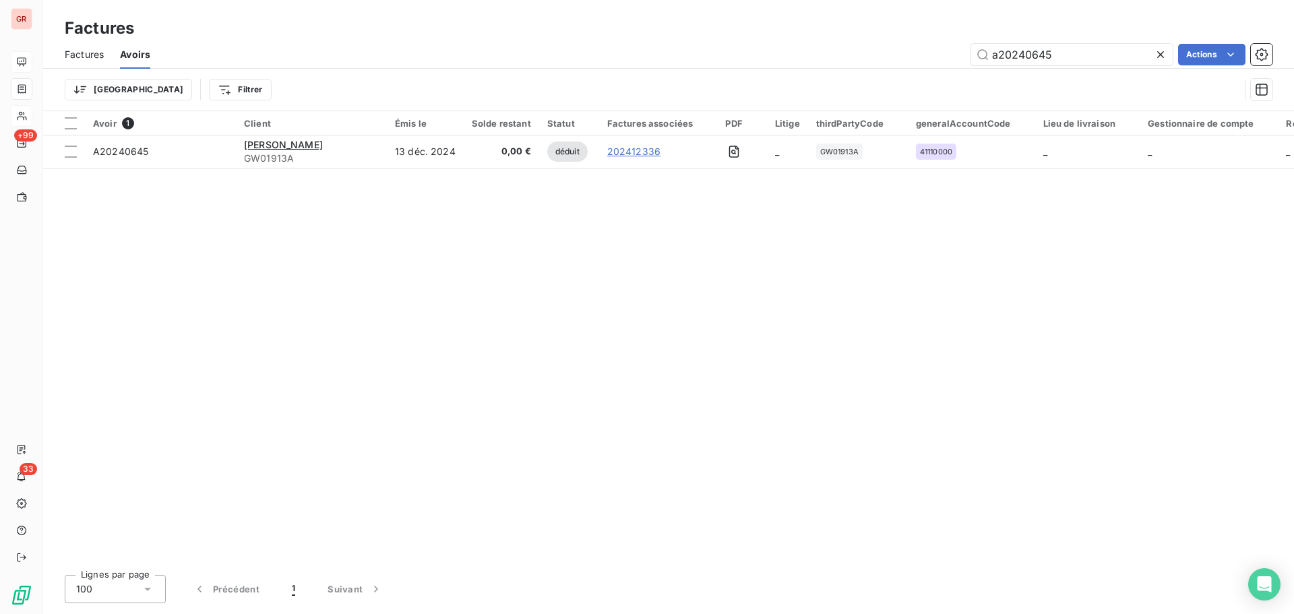
type input "a20240645"
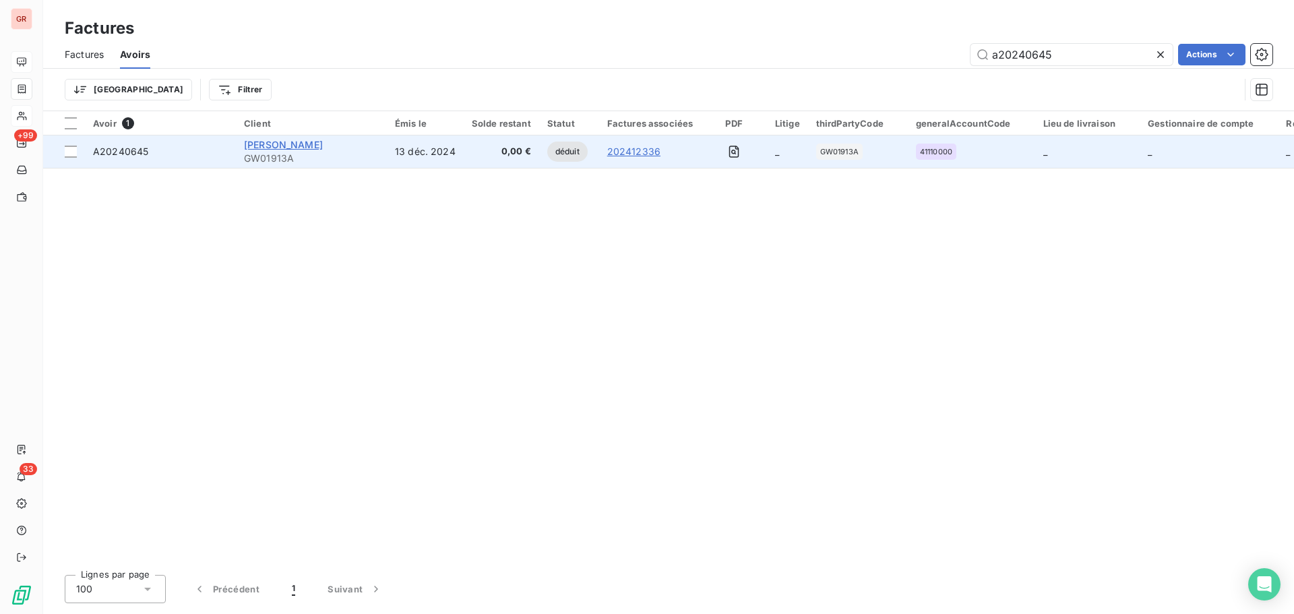
click at [283, 146] on span "[PERSON_NAME]" at bounding box center [283, 144] width 79 height 11
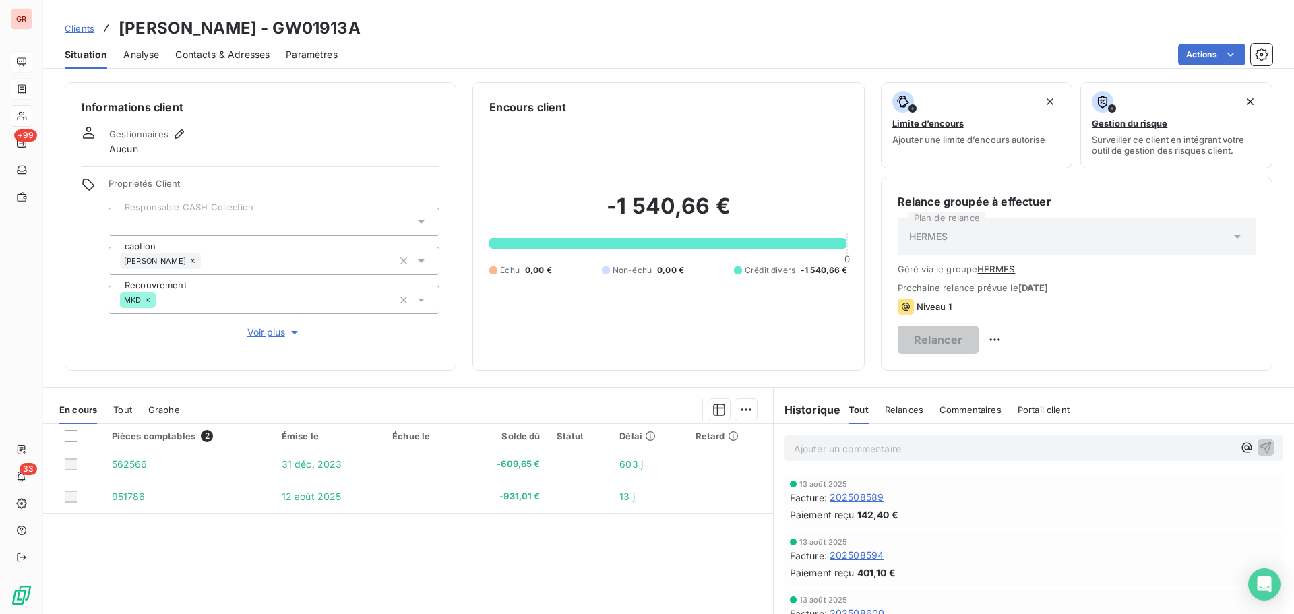
drag, startPoint x: 344, startPoint y: 30, endPoint x: 254, endPoint y: 28, distance: 89.7
click at [254, 28] on div "Clients [PERSON_NAME] - GW01913A" at bounding box center [668, 28] width 1251 height 24
copy h3 "GW01913A"
